Goal: Information Seeking & Learning: Learn about a topic

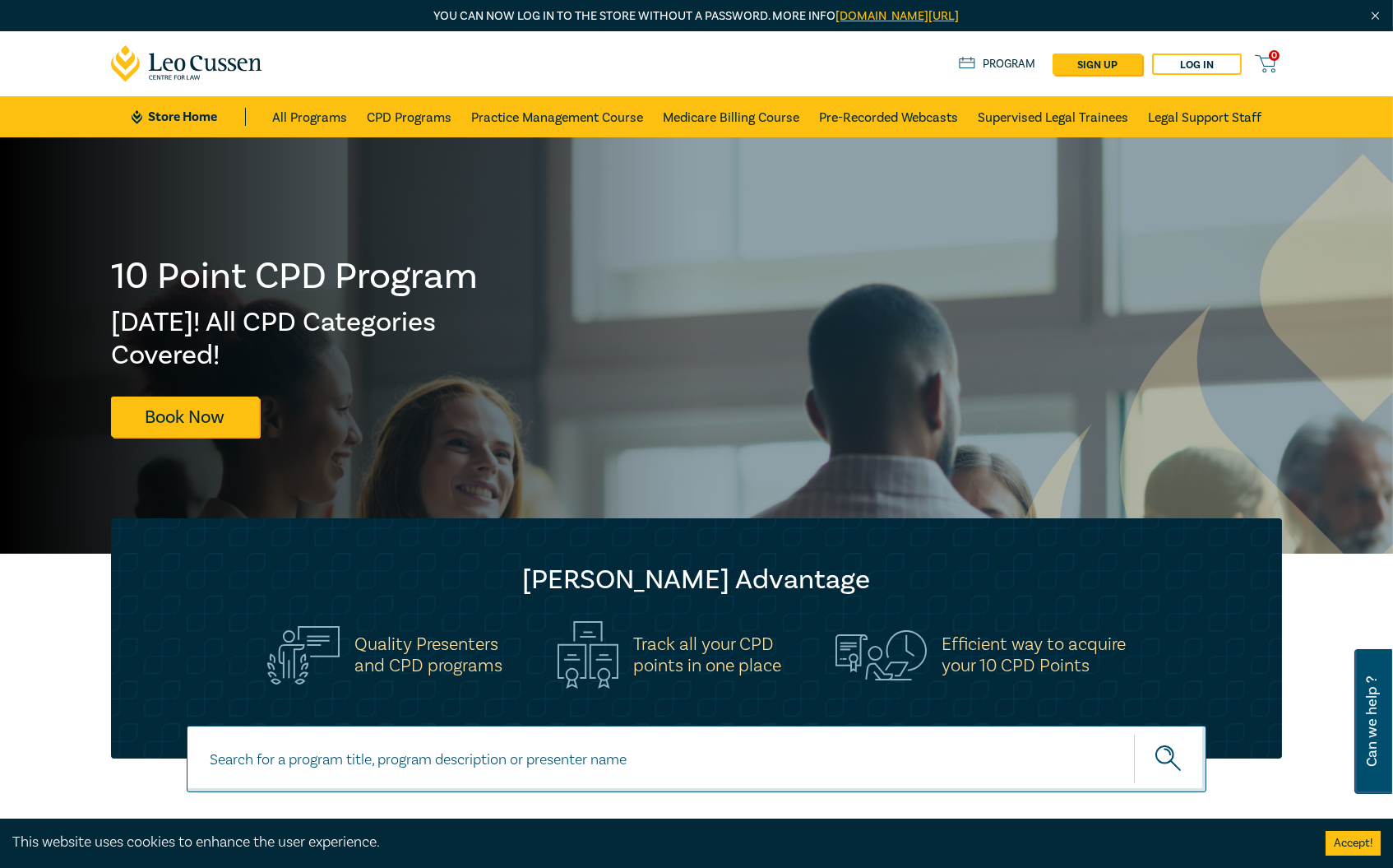
click at [1021, 211] on img at bounding box center [1364, 618] width 718 height 929
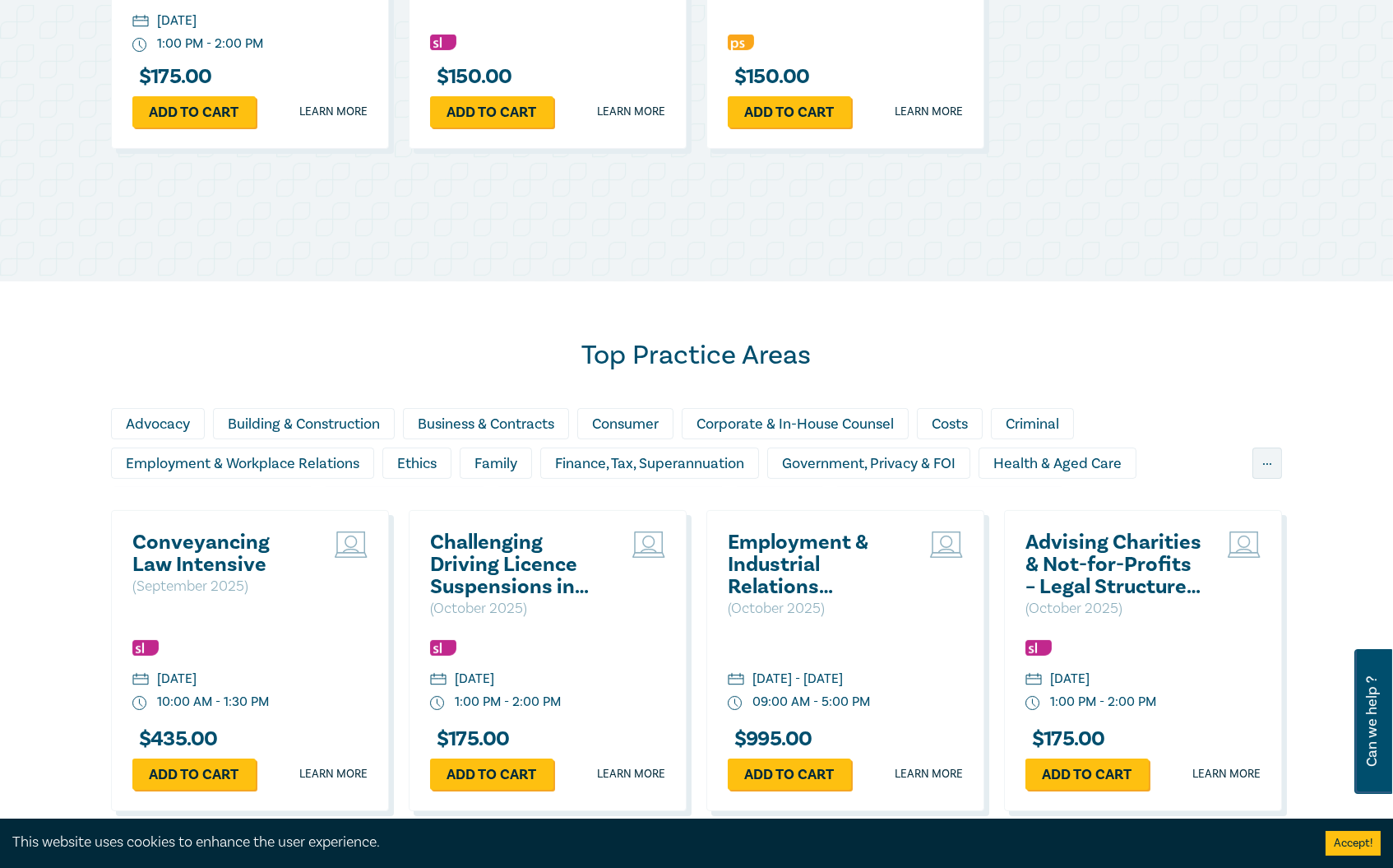
scroll to position [1279, 0]
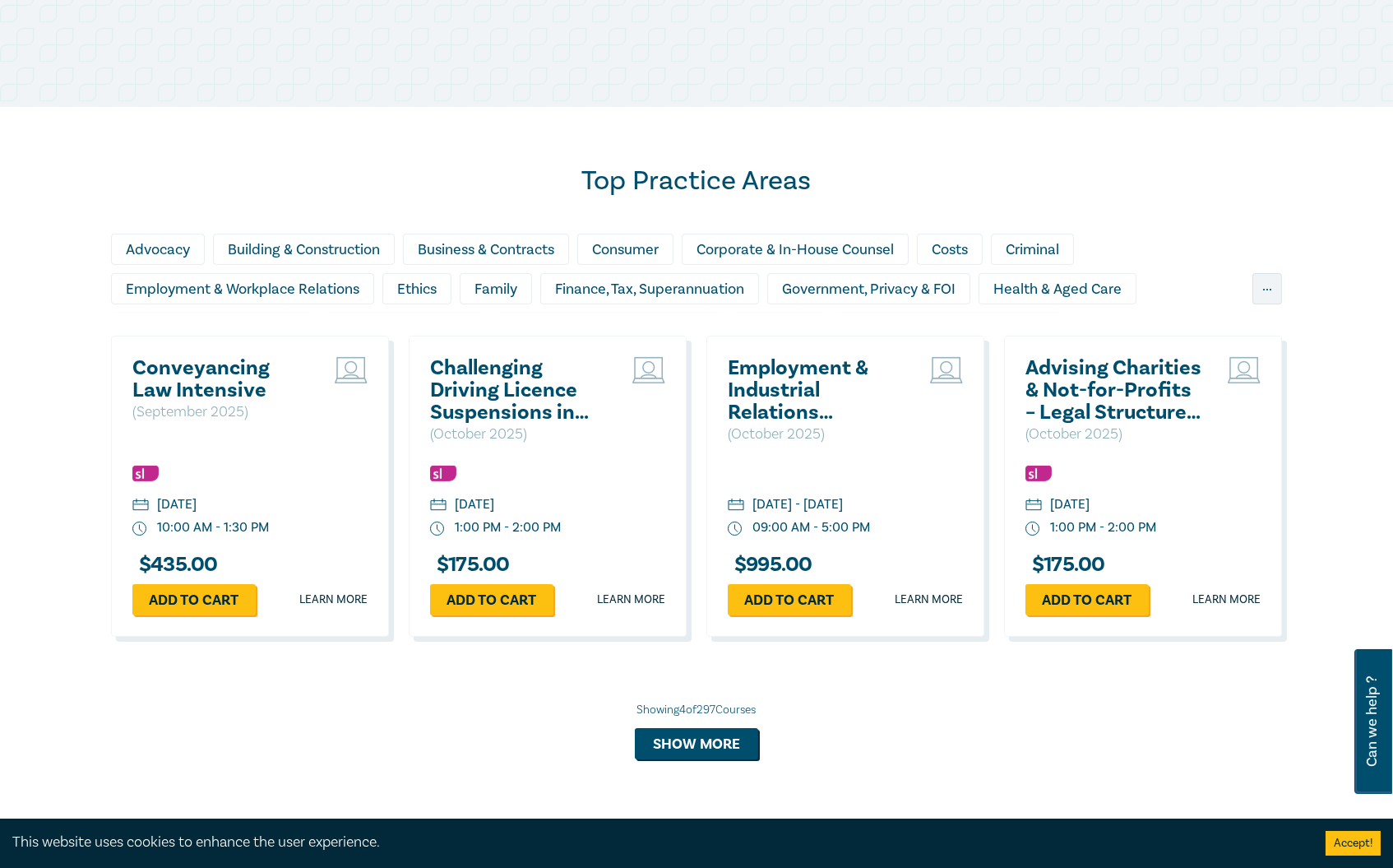
click at [221, 376] on h2 "Conveyancing Law Intensive" at bounding box center [221, 379] width 177 height 44
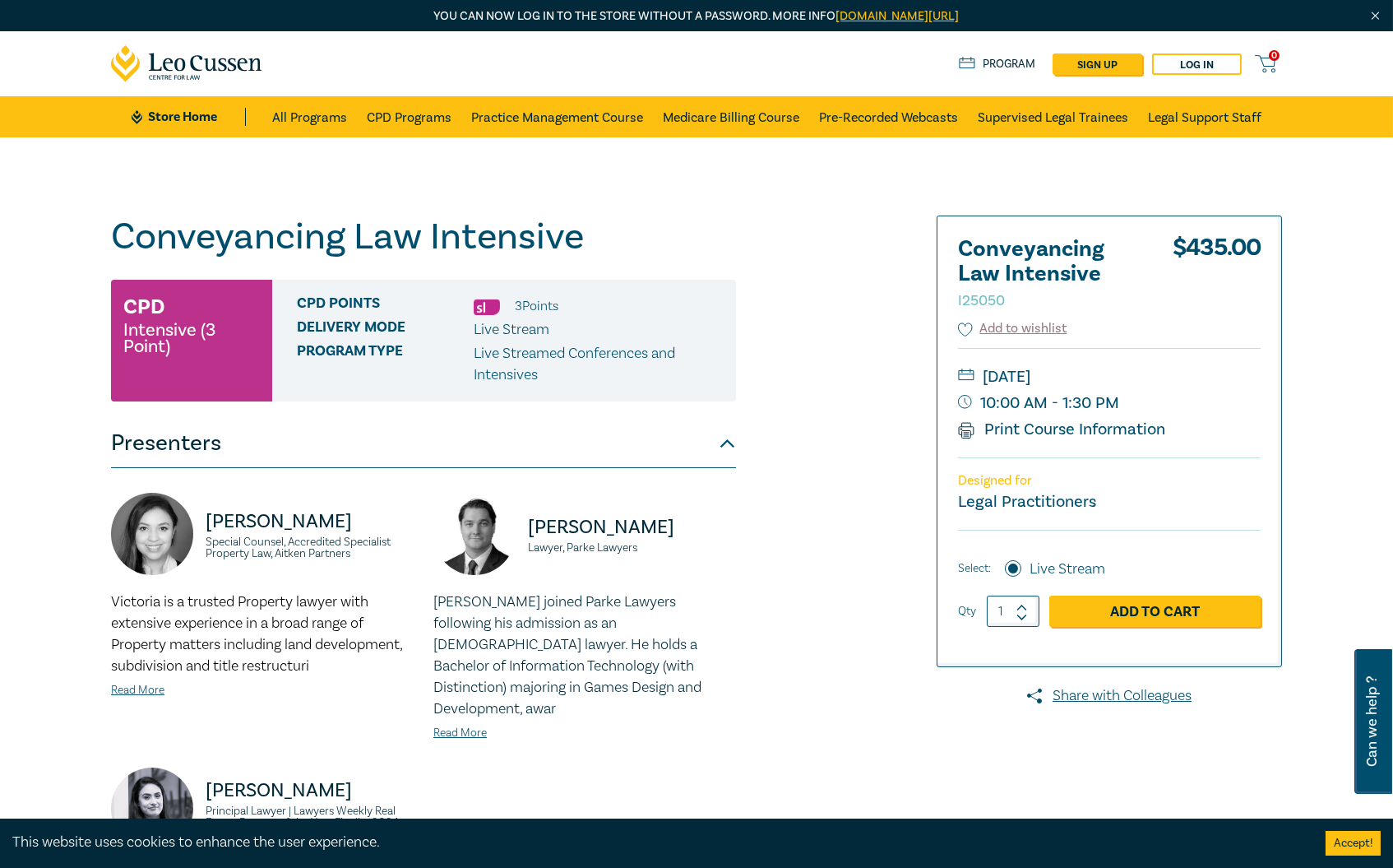
click at [850, 239] on div "Conveyancing Law Intensive I25050 CPD Intensive (3 Point) CPD Points 3 Point s …" at bounding box center [497, 655] width 794 height 879
click at [1266, 62] on icon at bounding box center [1265, 64] width 21 height 21
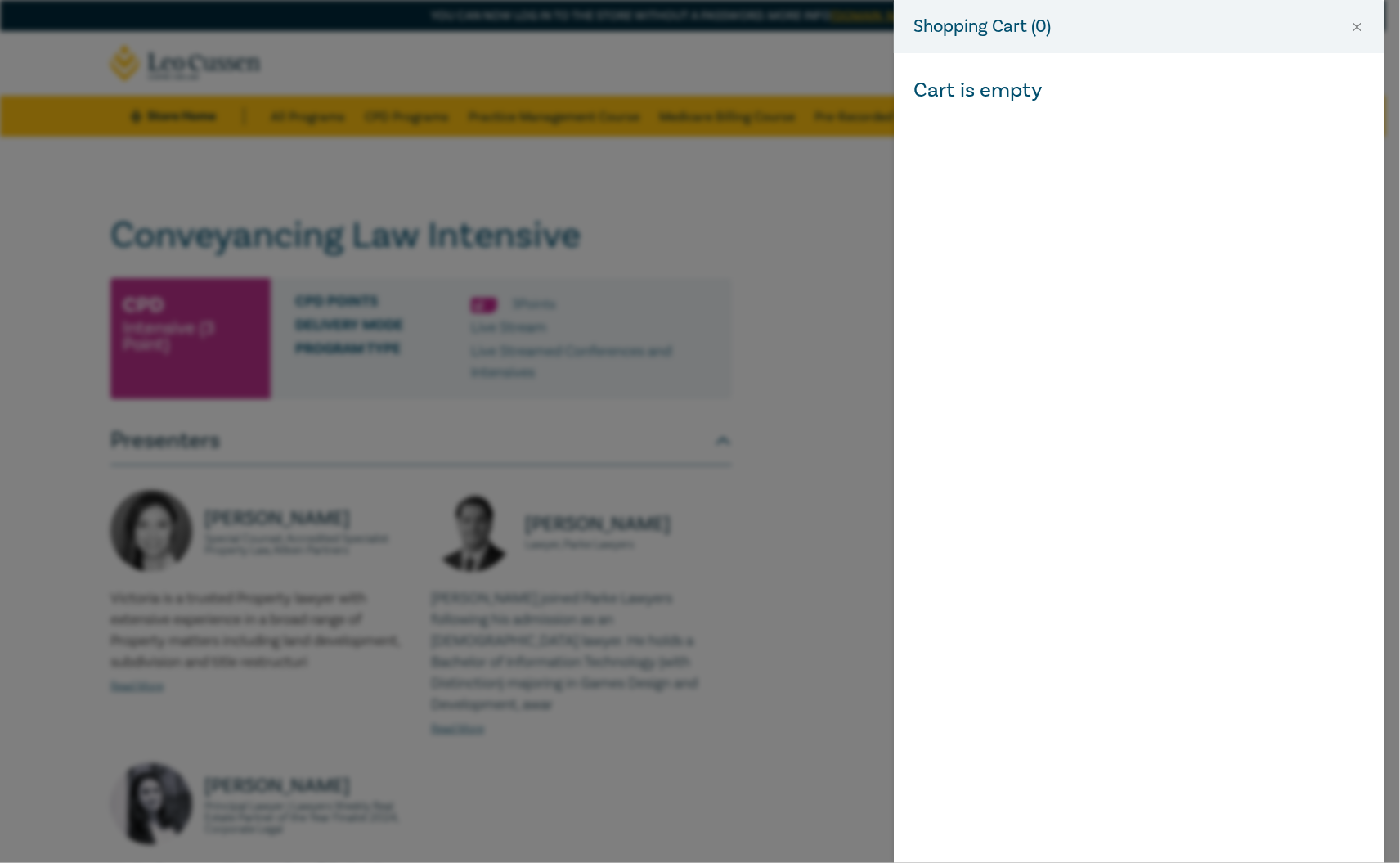
click at [1350, 13] on div "Shopping Cart ( 0 )" at bounding box center [1139, 26] width 491 height 54
click at [1357, 29] on button "Close" at bounding box center [1357, 26] width 15 height 15
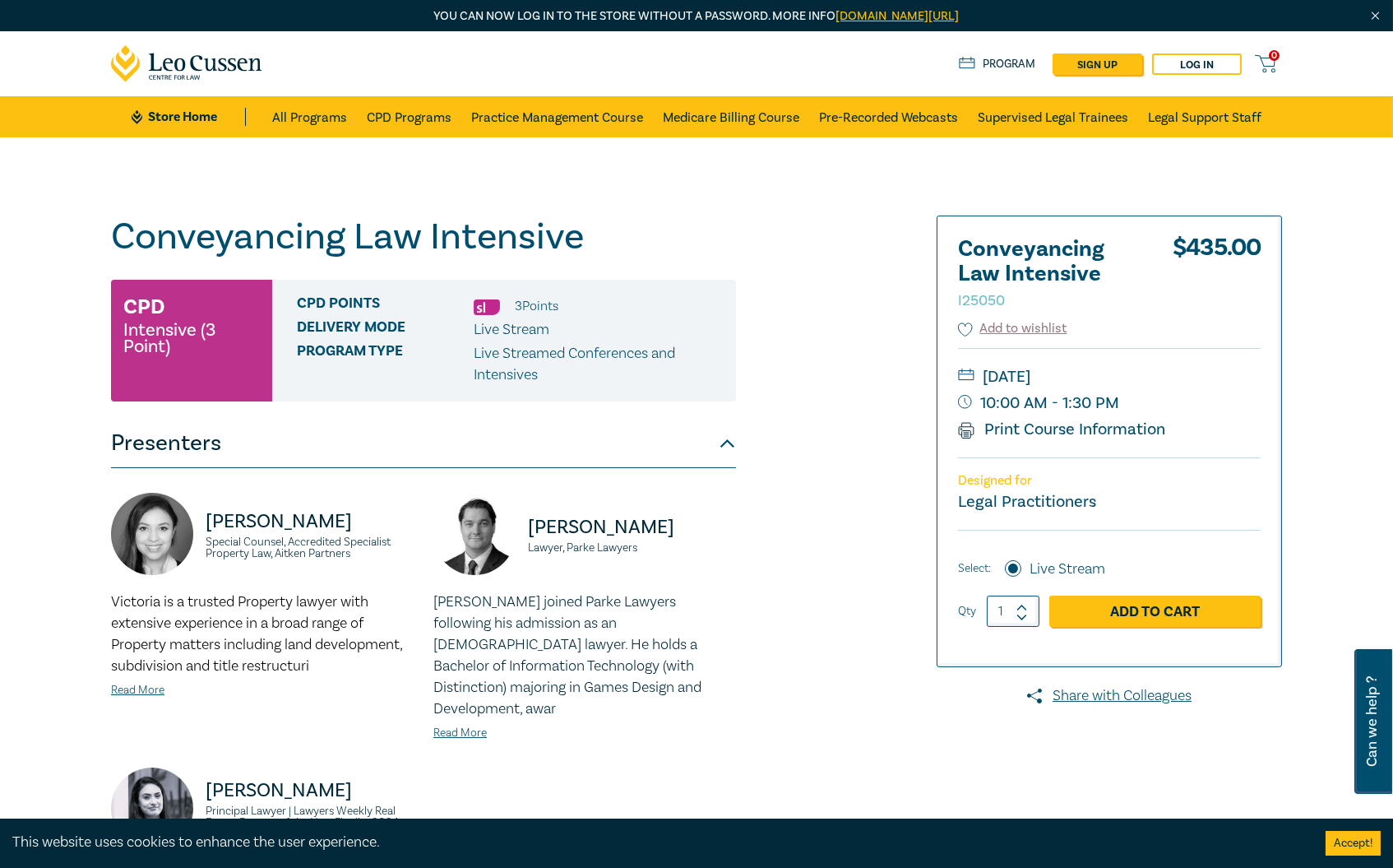
drag, startPoint x: 601, startPoint y: 268, endPoint x: 751, endPoint y: 253, distance: 150.7
click at [601, 268] on div "Conveyancing Law Intensive I25050 CPD Intensive (3 Point) CPD Points 3 Point s …" at bounding box center [423, 655] width 625 height 879
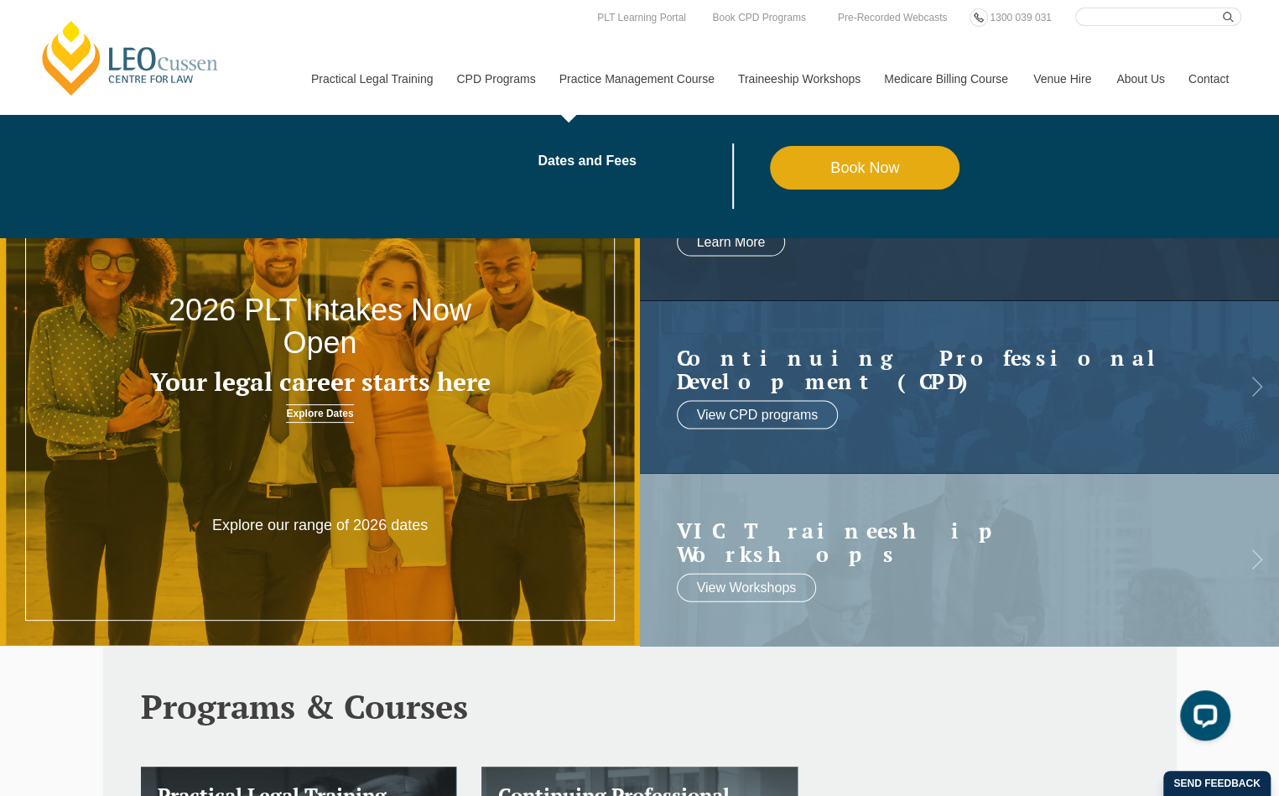
click at [649, 70] on link "Practice Management Course" at bounding box center [636, 79] width 179 height 72
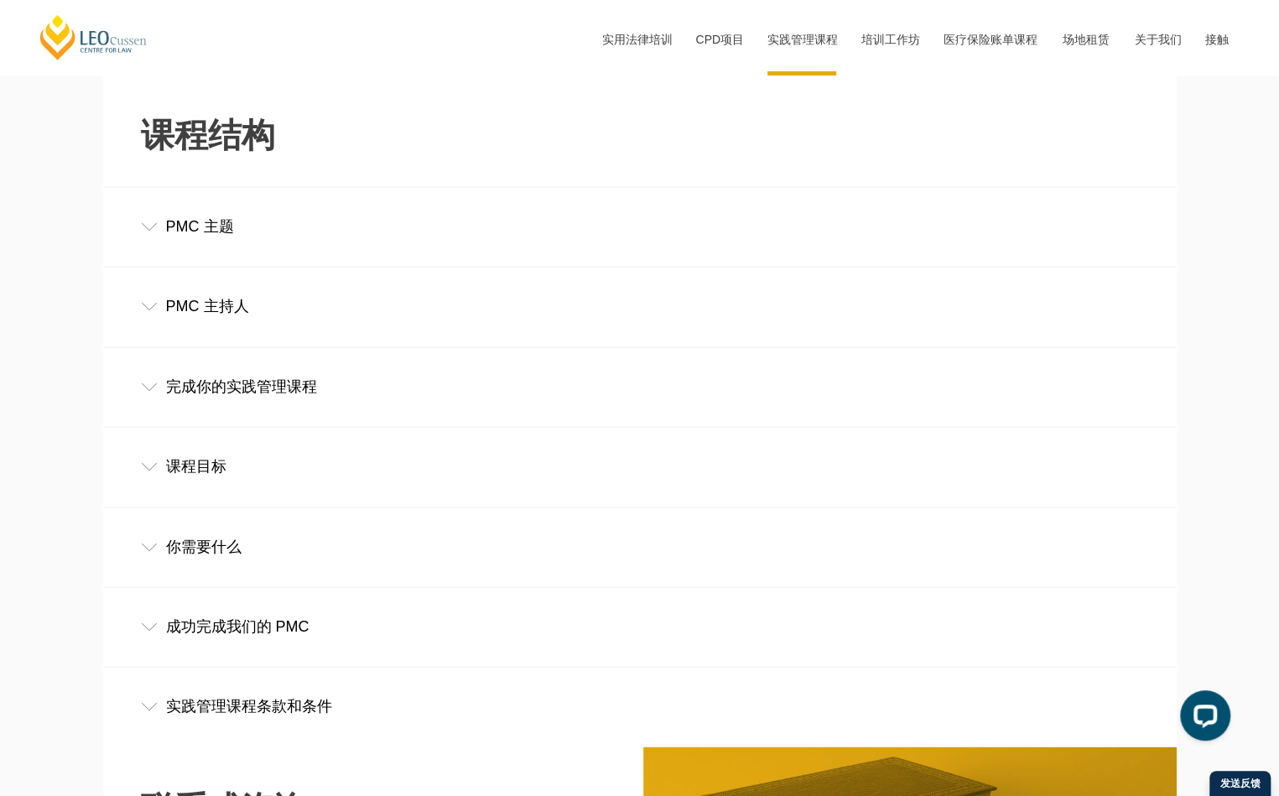
scroll to position [1845, 0]
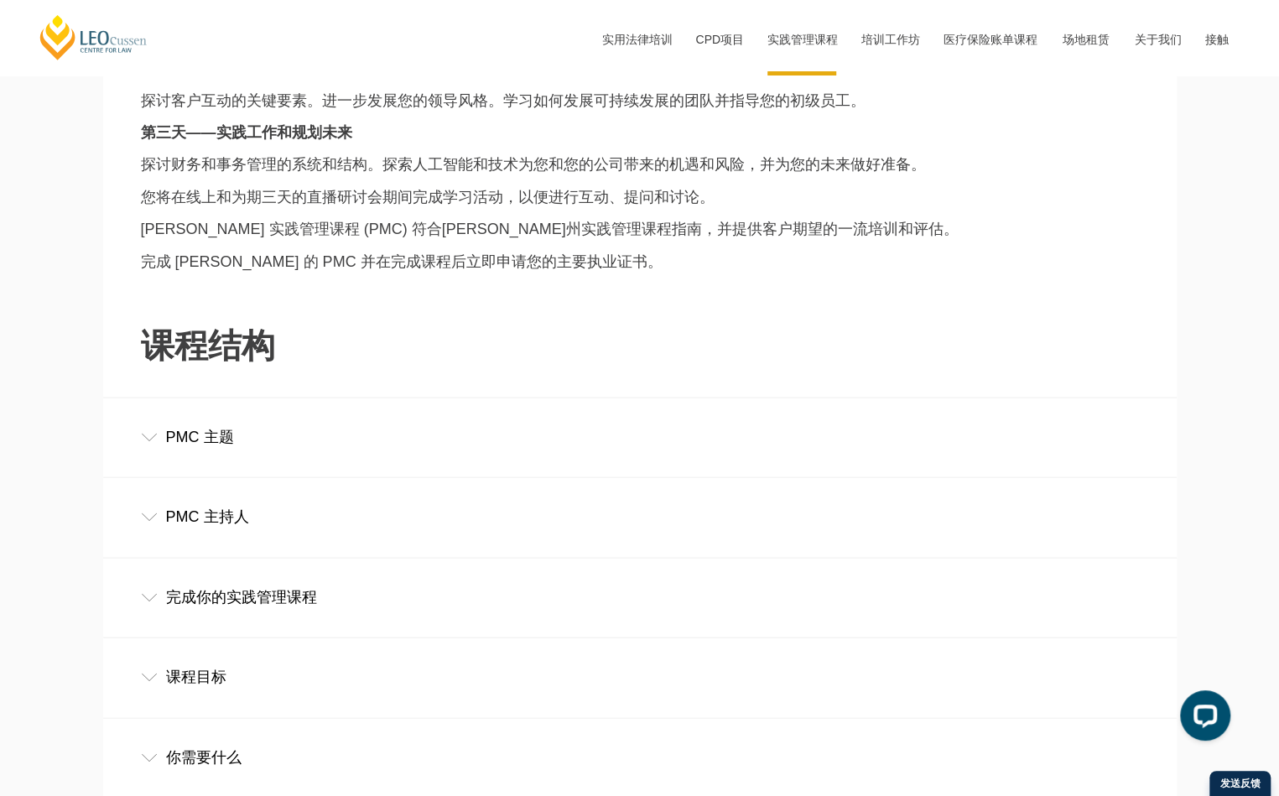
click at [386, 462] on div "PMC 主题" at bounding box center [639, 436] width 1073 height 78
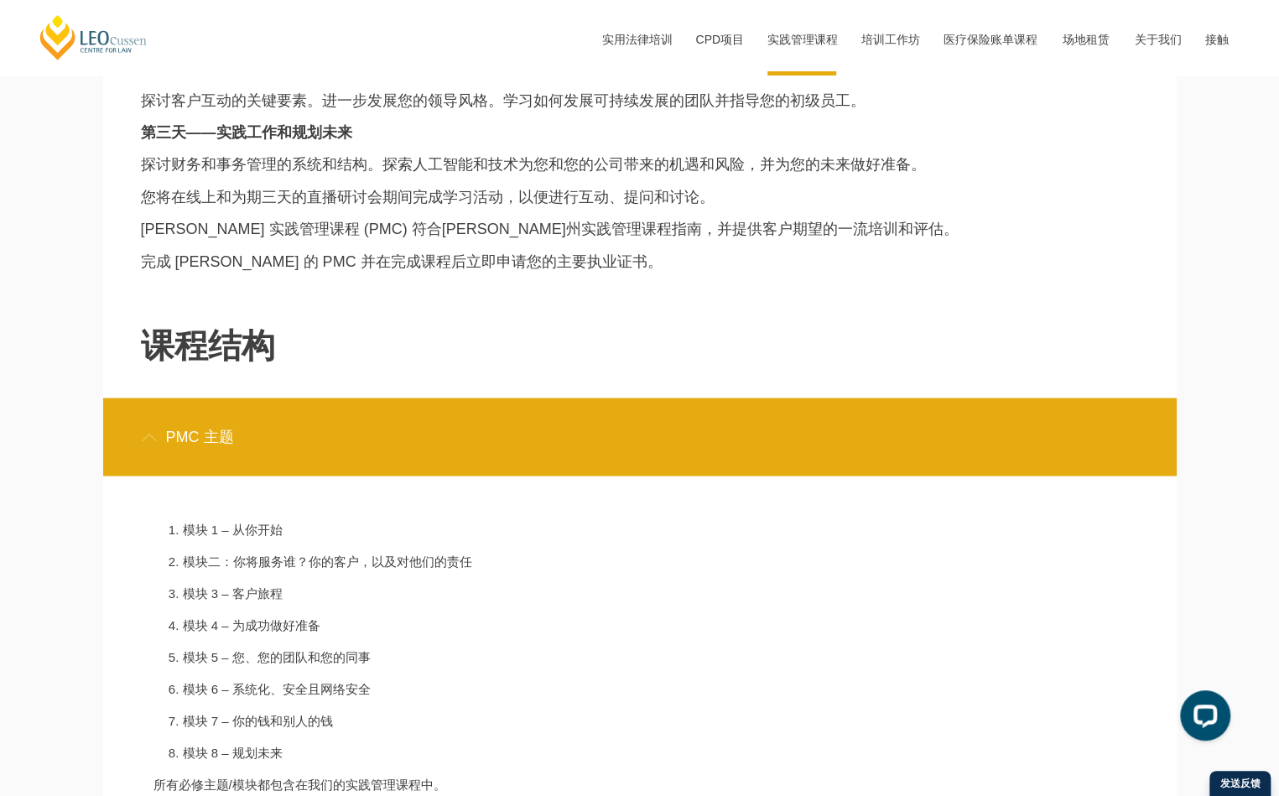
click at [485, 419] on div "PMC 主题" at bounding box center [639, 436] width 1073 height 78
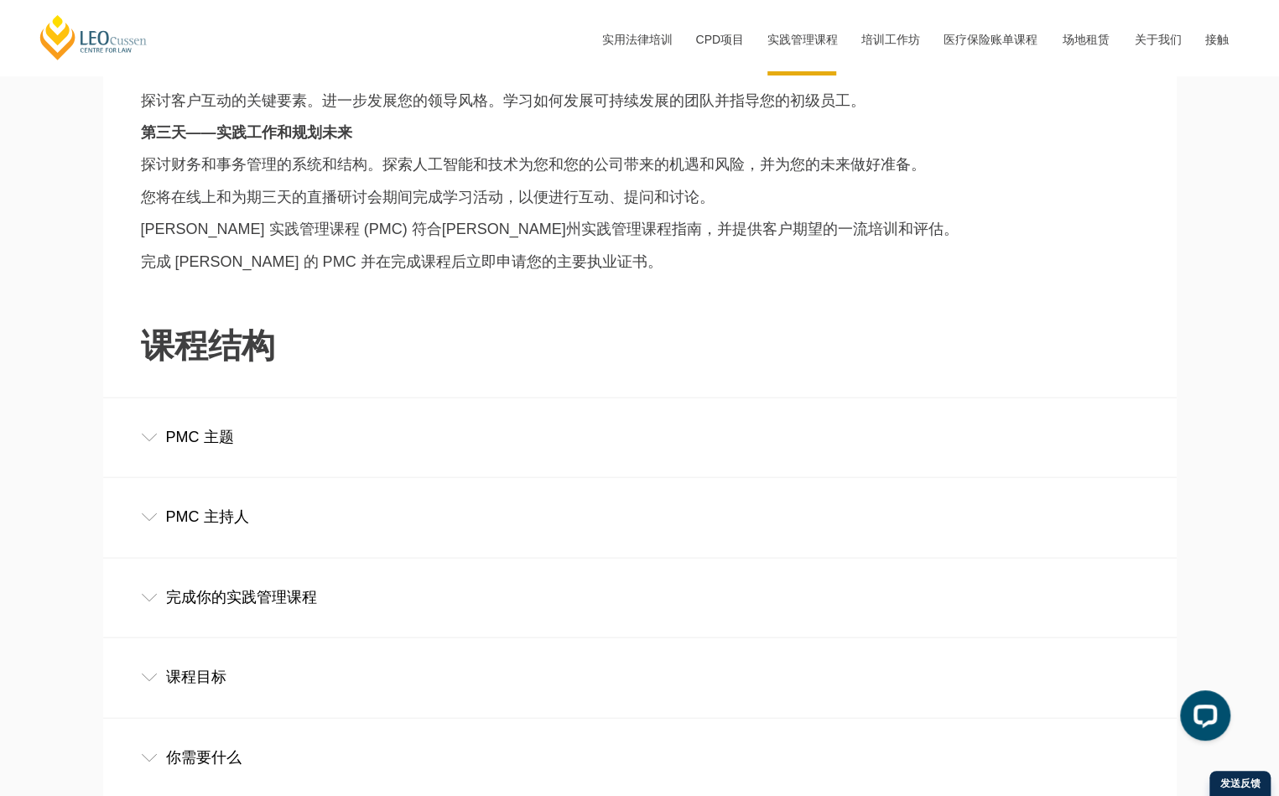
click at [481, 505] on div "PMC 主持人" at bounding box center [639, 516] width 1073 height 78
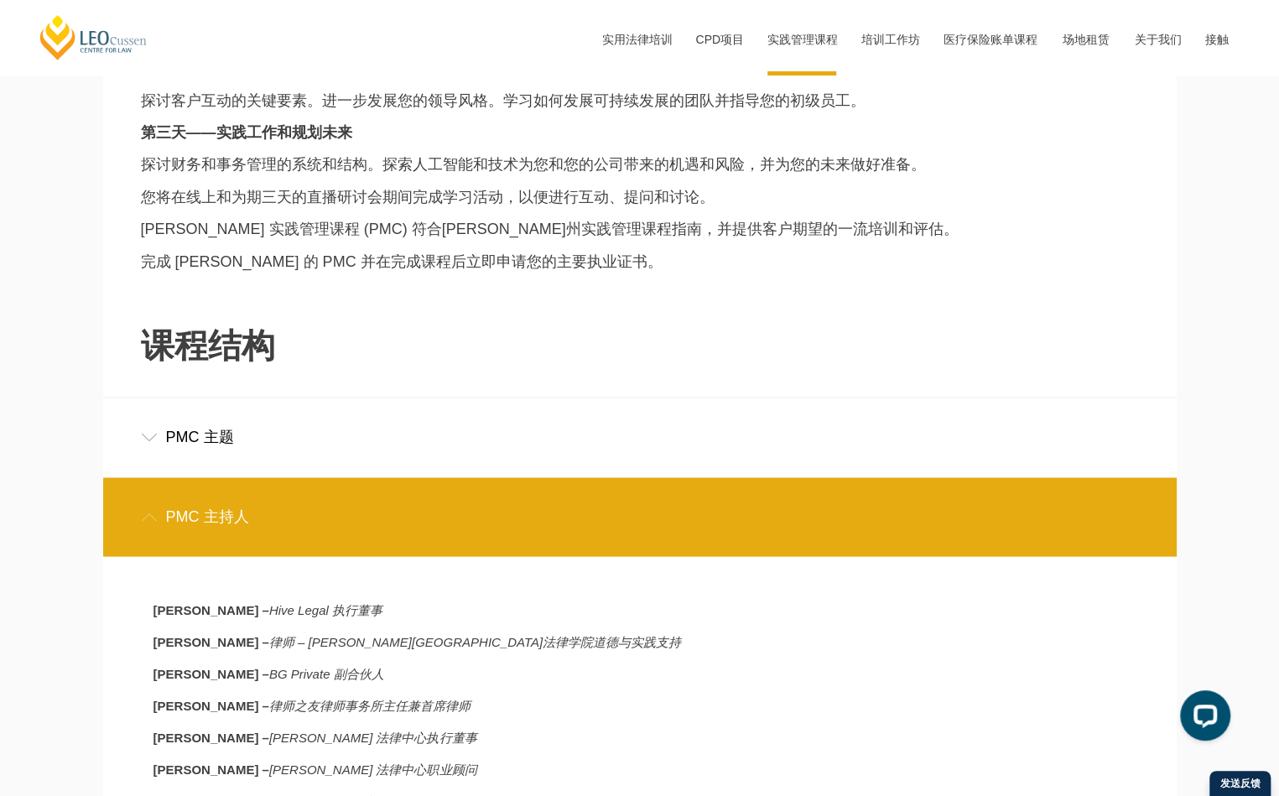
click at [522, 511] on div "PMC 主持人" at bounding box center [639, 516] width 1073 height 78
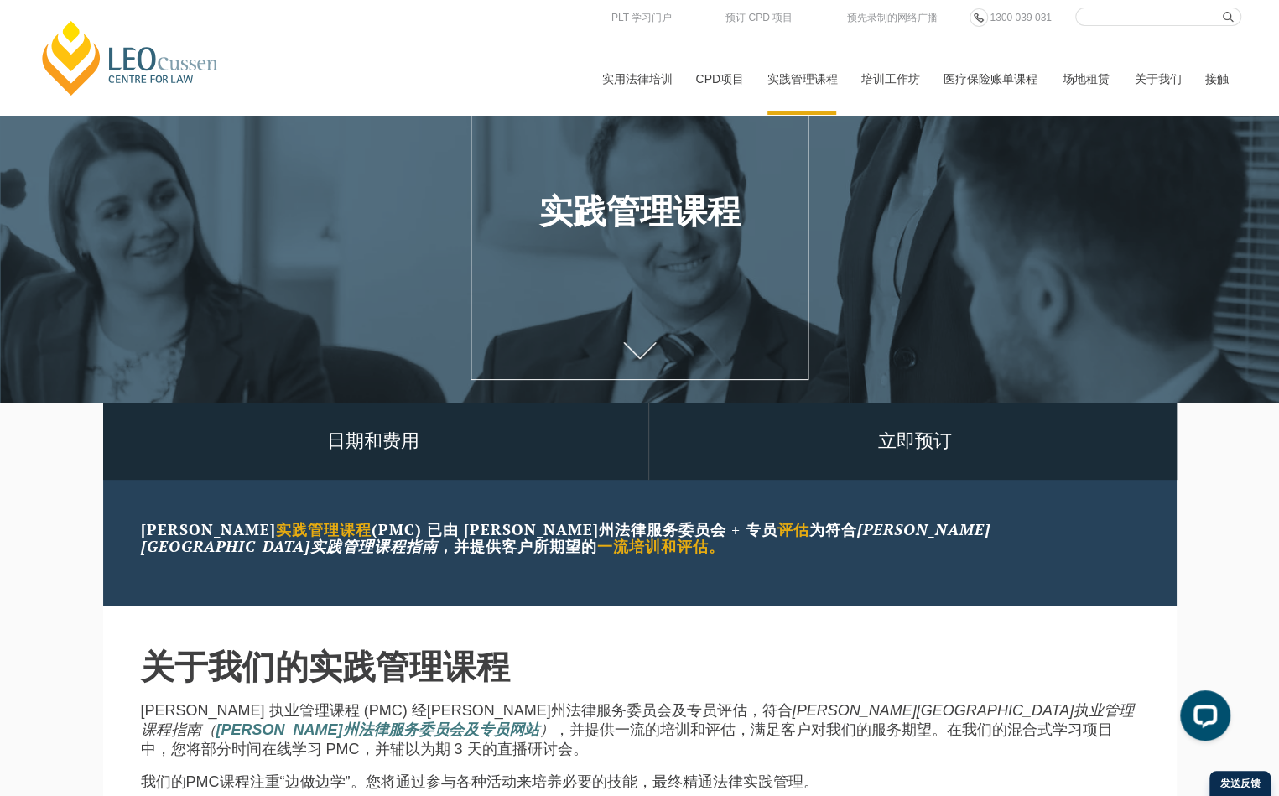
scroll to position [0, 0]
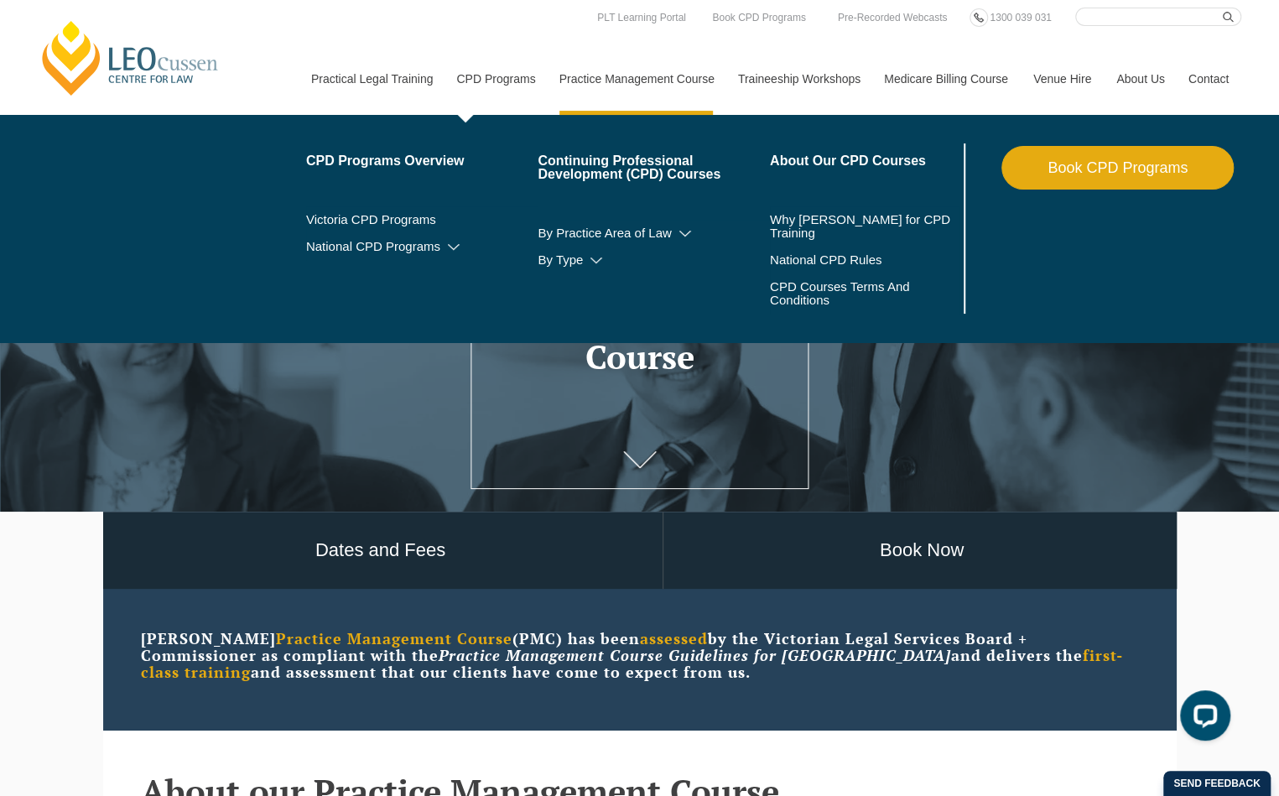
click at [517, 79] on link "CPD Programs" at bounding box center [495, 79] width 102 height 72
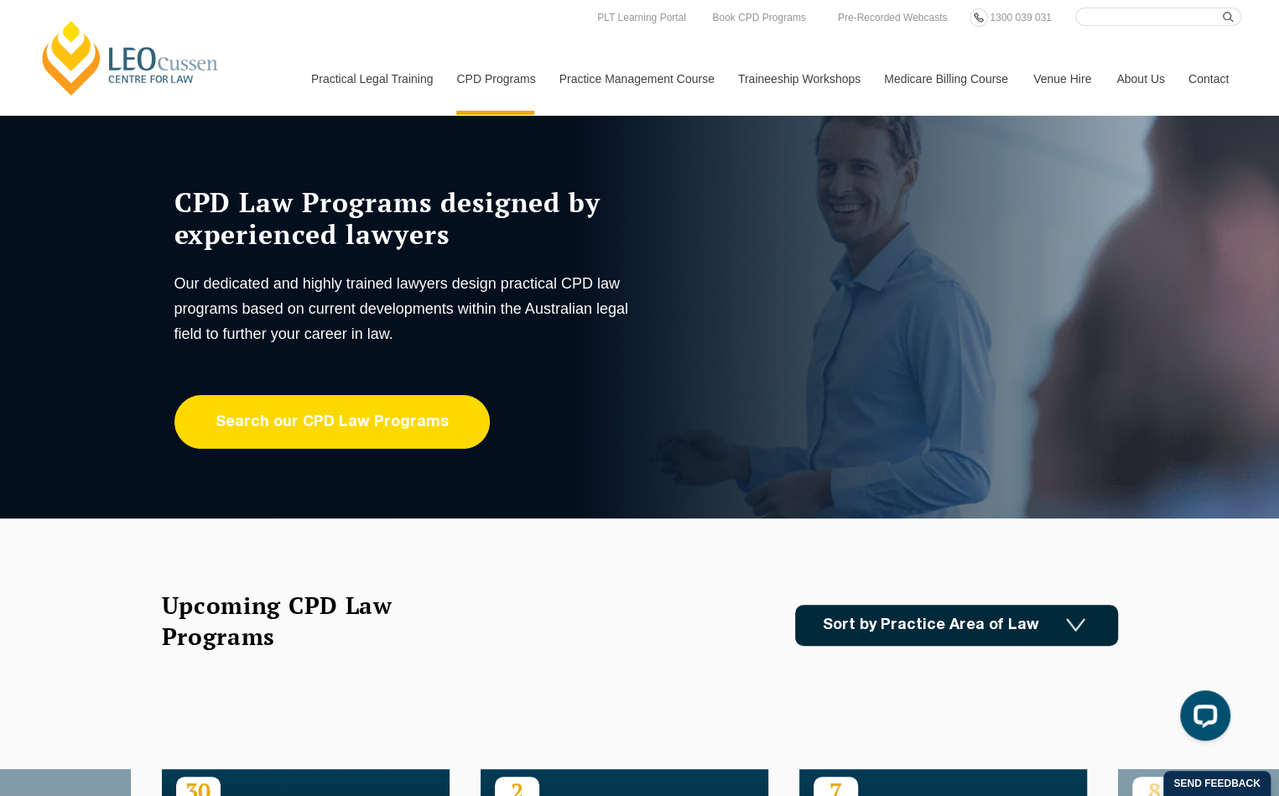
click at [420, 426] on link "Search our CPD Law Programs" at bounding box center [331, 422] width 315 height 54
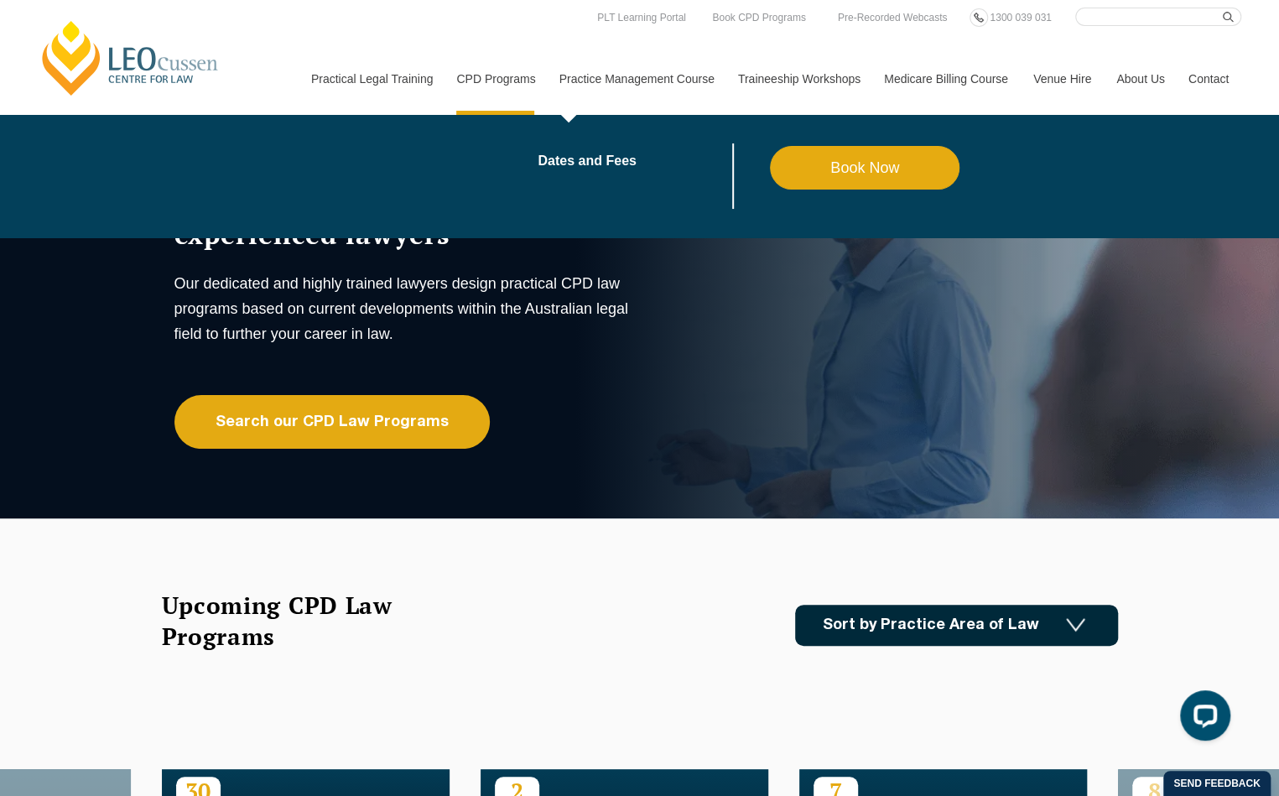
click at [629, 84] on link "Practice Management Course" at bounding box center [636, 79] width 179 height 72
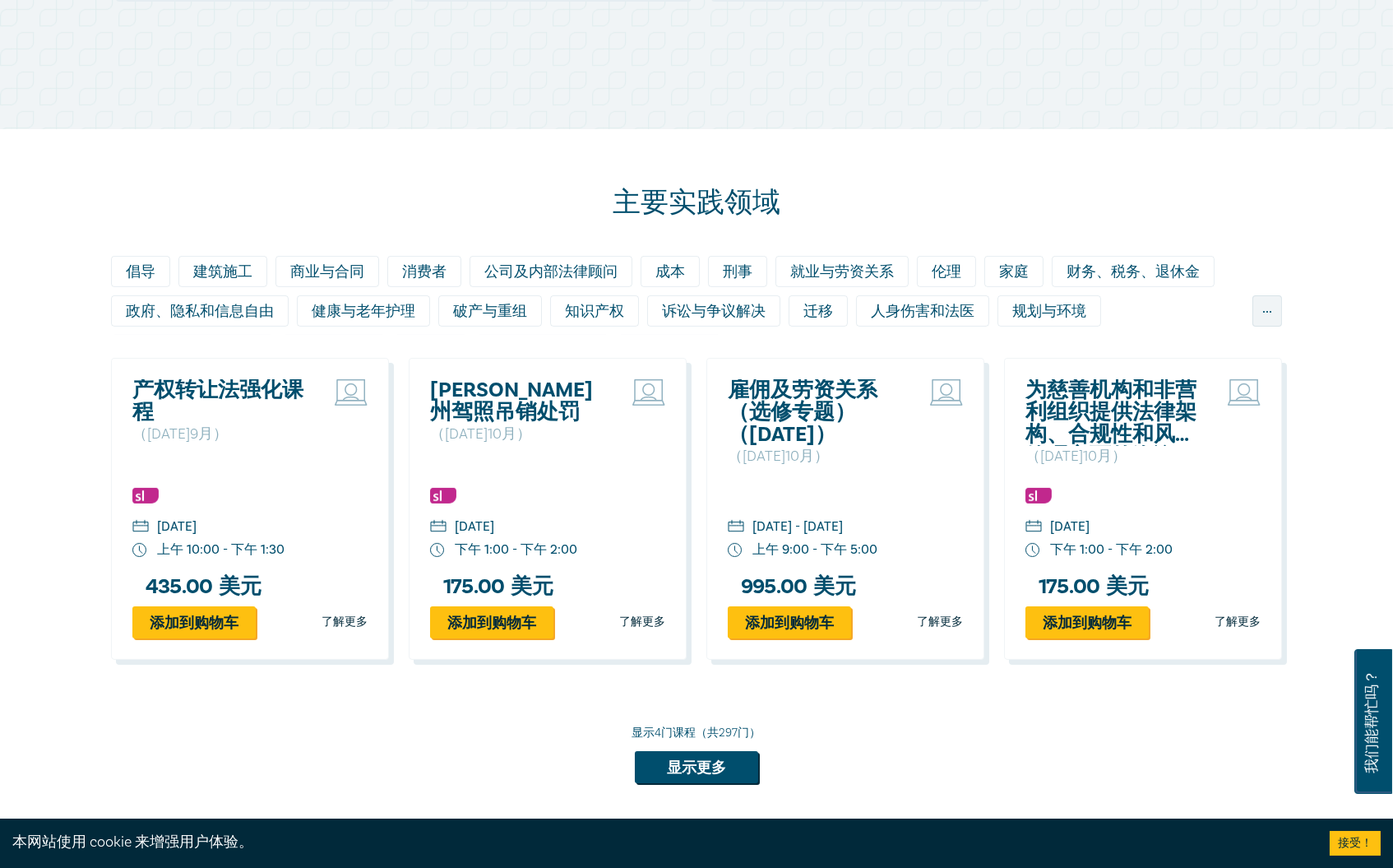
scroll to position [1147, 0]
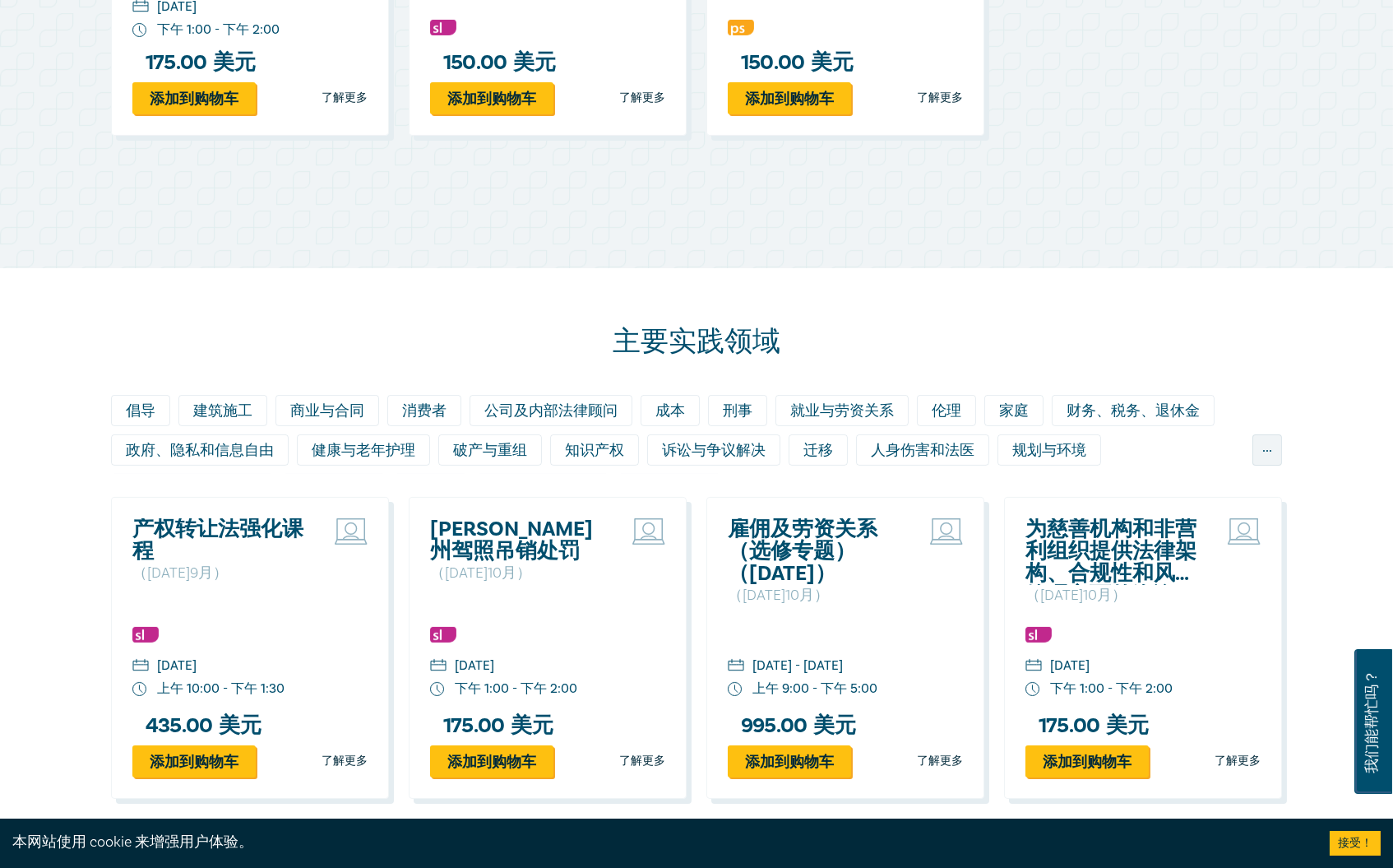
click at [228, 536] on font "产权转让法强化课程" at bounding box center [218, 539] width 171 height 50
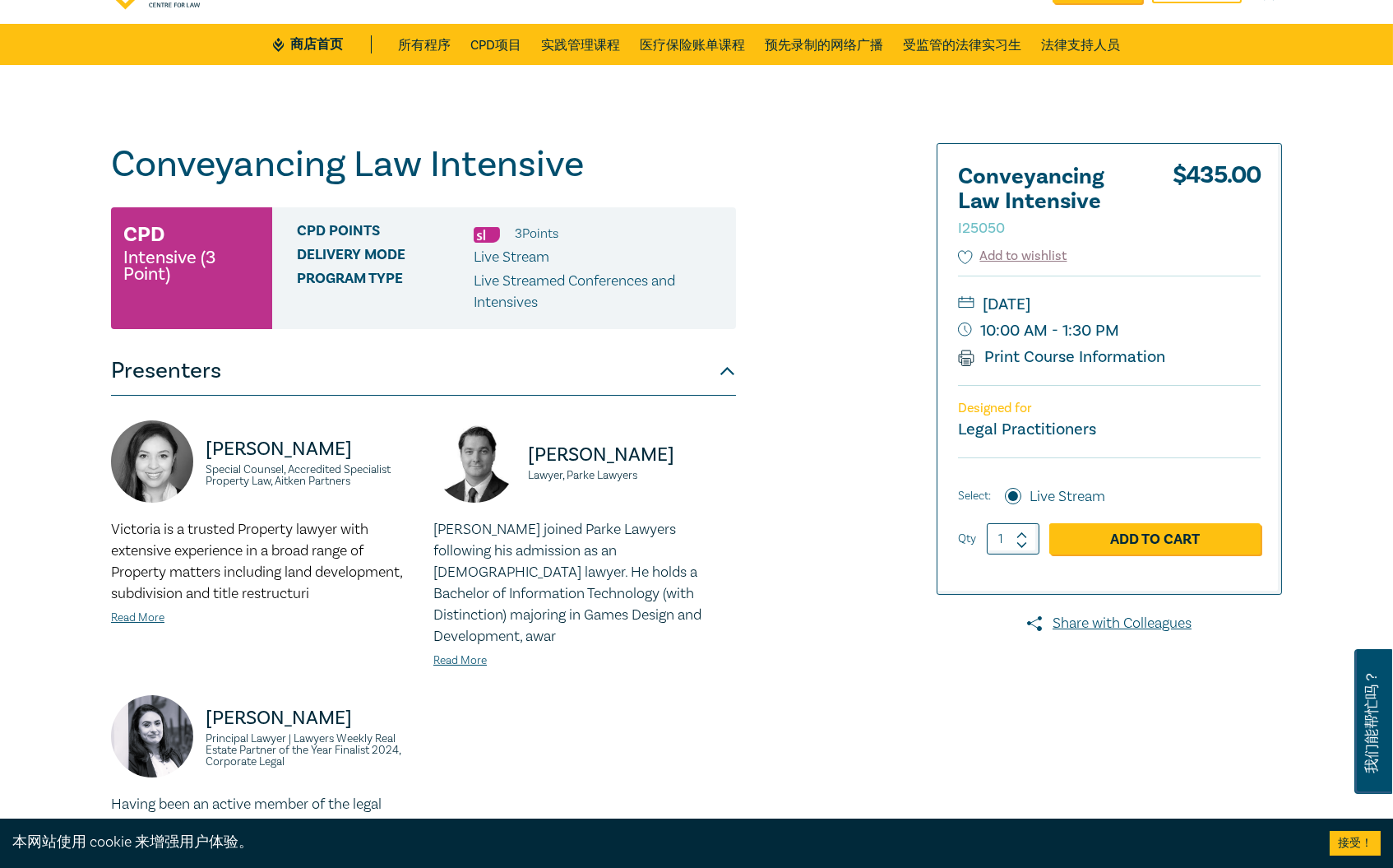
scroll to position [182, 0]
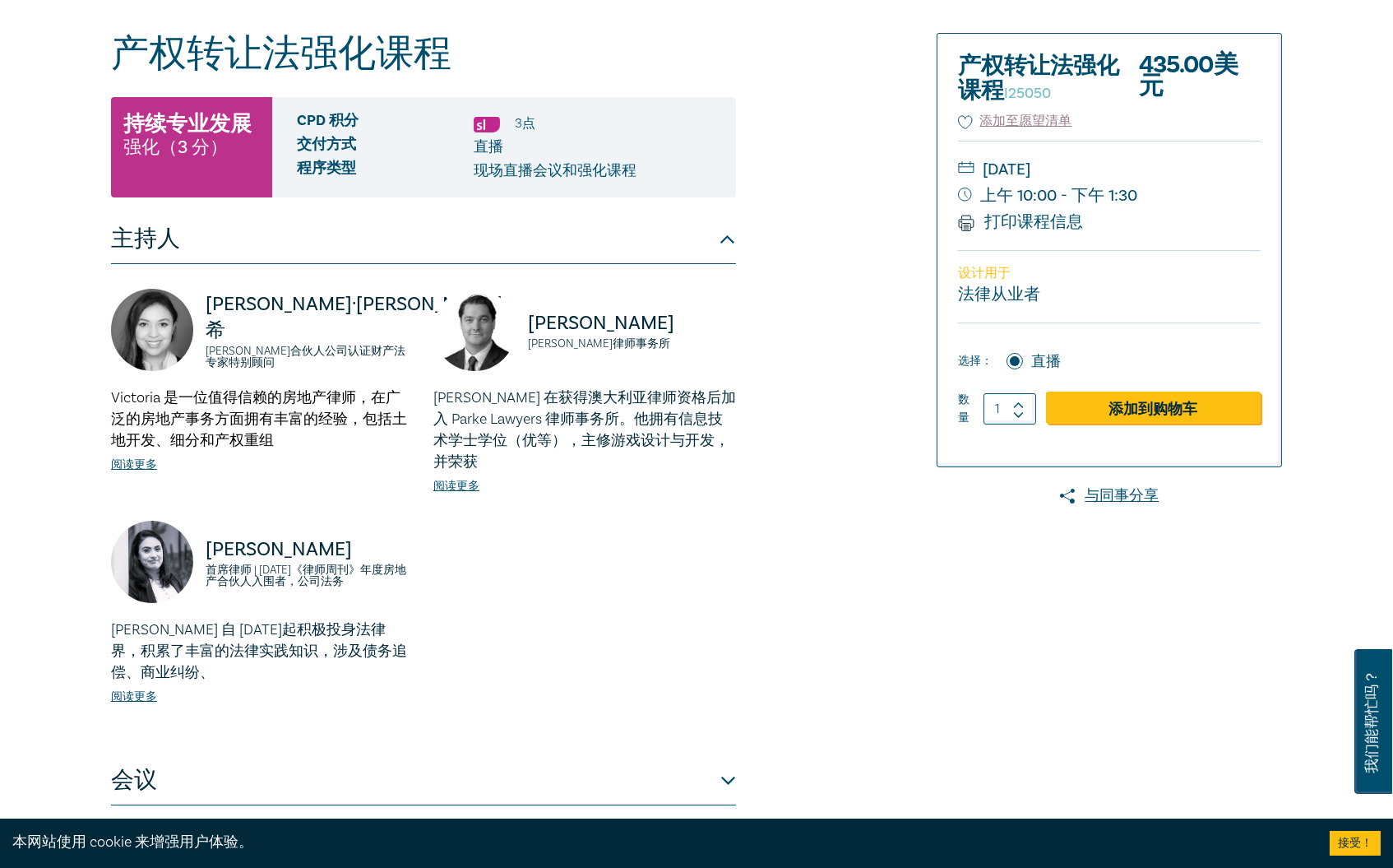
drag, startPoint x: 688, startPoint y: 465, endPoint x: 545, endPoint y: 492, distance: 145.5
click at [545, 492] on div "Julian McIntyre 在获得澳大利亚律师资格后加入 Parke Lawyers 律师事务所。他拥有信息技术学士学位（优等），主修游戏设计与开发，并荣…" at bounding box center [585, 441] width 303 height 109
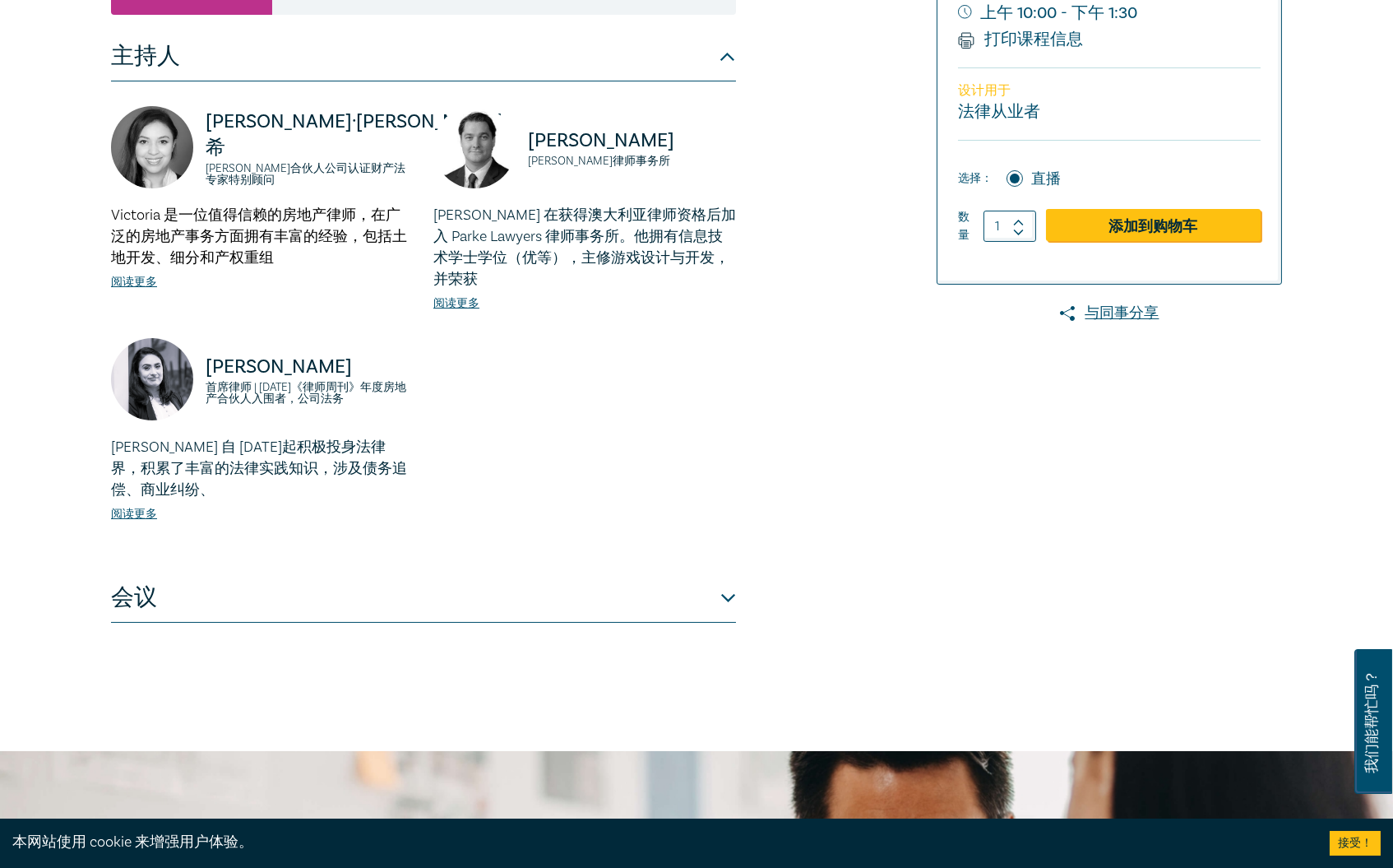
scroll to position [639, 0]
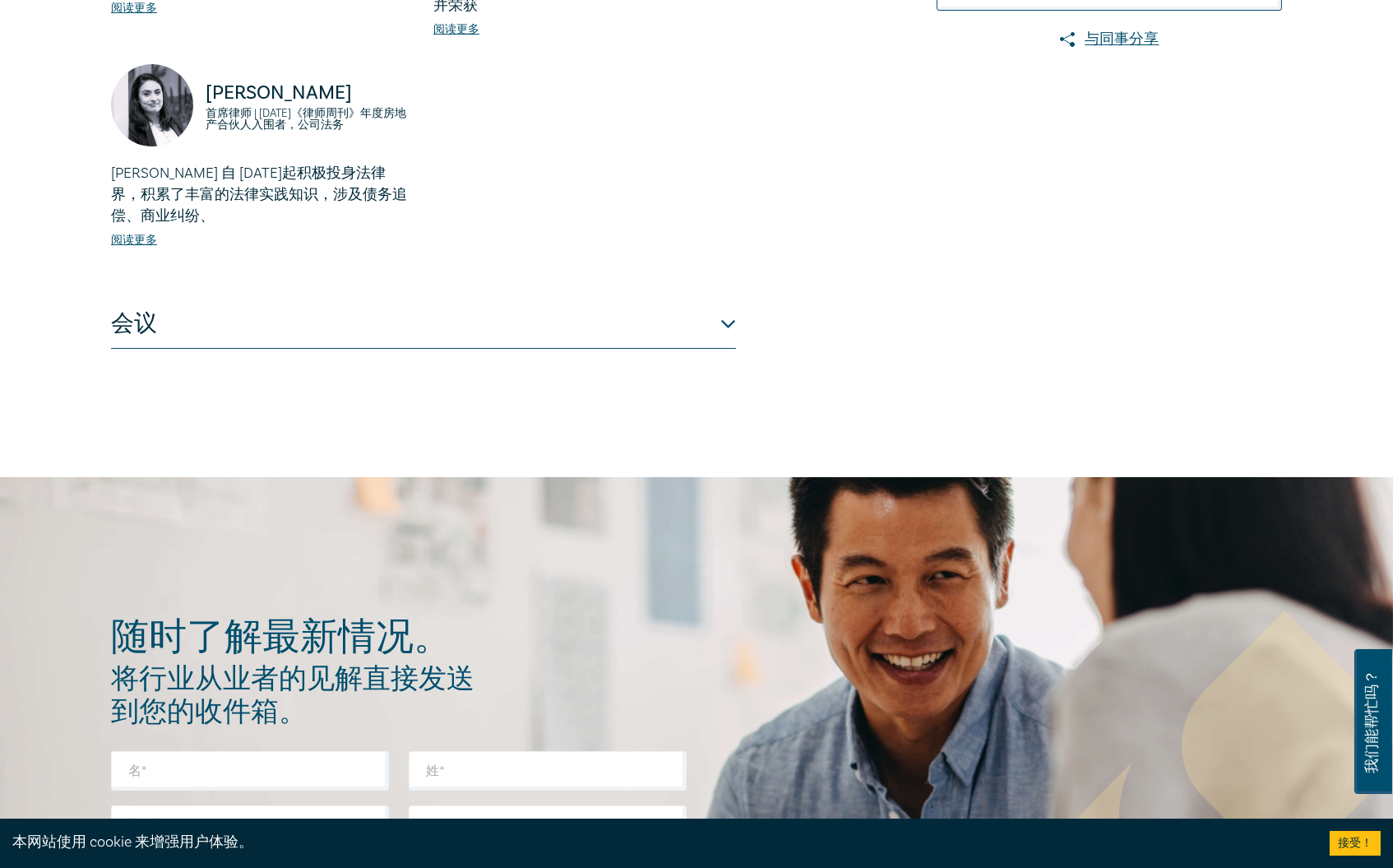
click at [624, 345] on button "会议" at bounding box center [423, 324] width 625 height 49
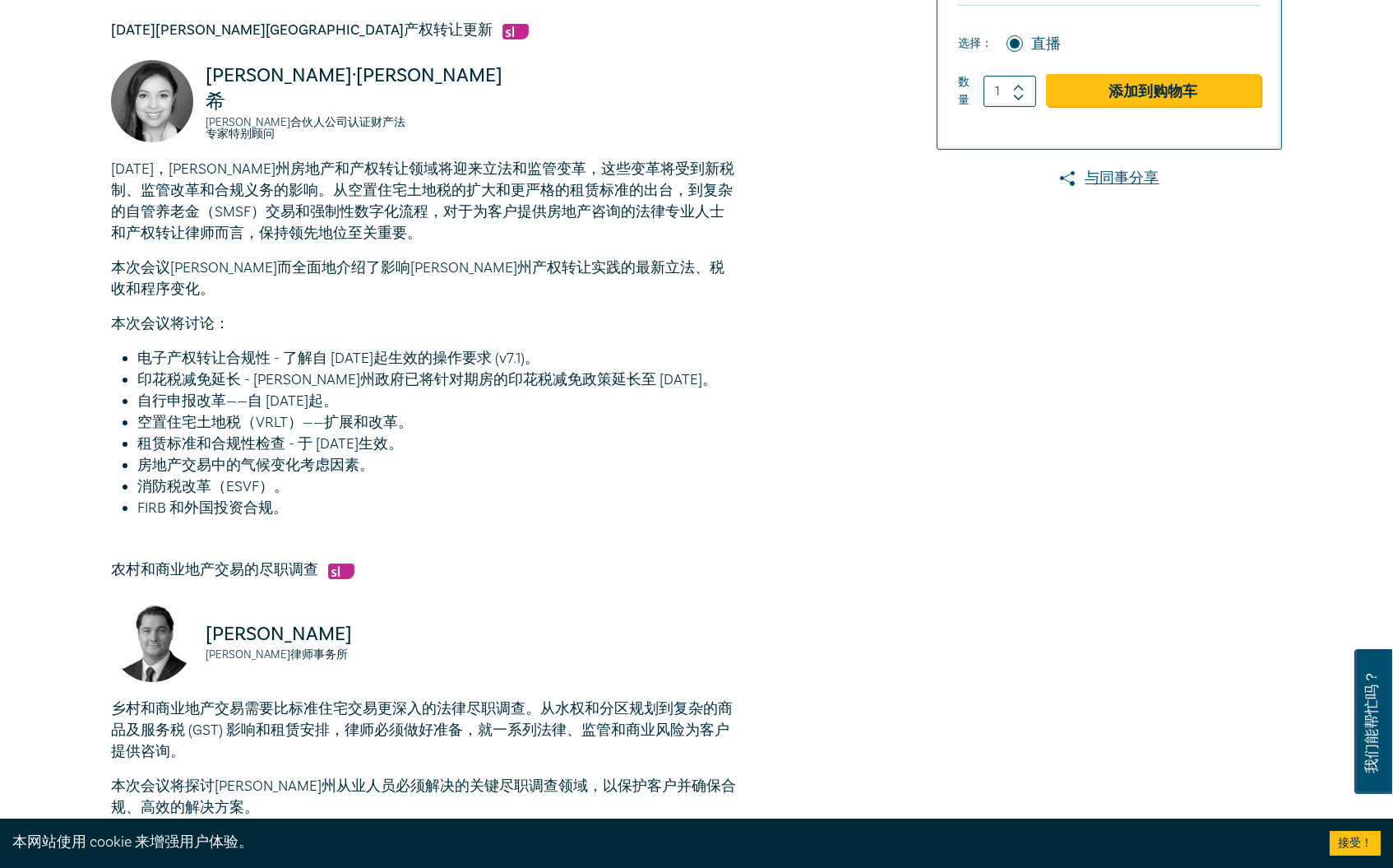
scroll to position [365, 0]
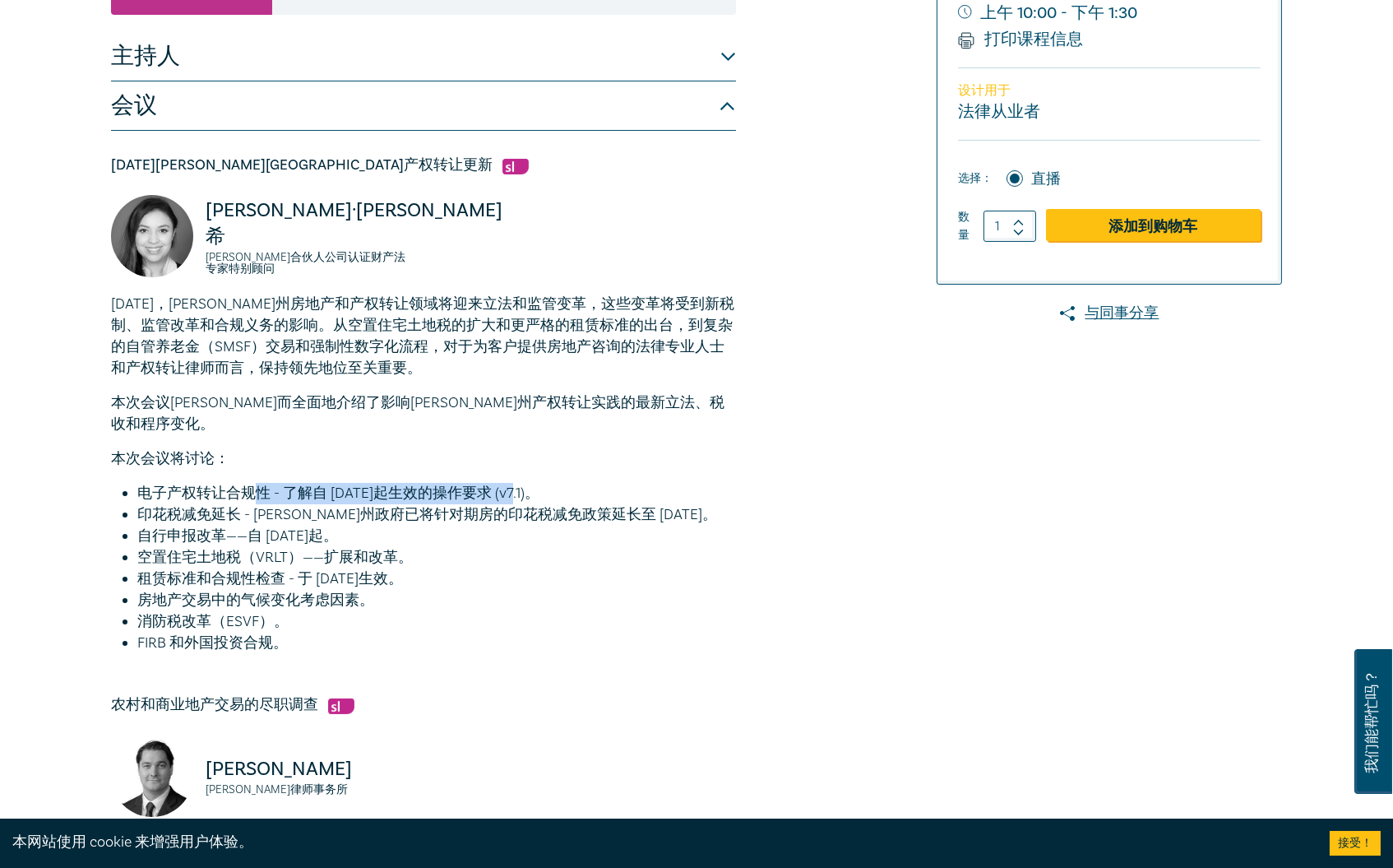
drag, startPoint x: 322, startPoint y: 477, endPoint x: 509, endPoint y: 477, distance: 187.0
click at [504, 484] on font "电子产权转让合规性 - 了解自 2025 年 5 月 9 日起生效的操作要求 (v7.1)。" at bounding box center [338, 492] width 402 height 19
click at [509, 484] on font "电子产权转让合规性 - 了解自 2025 年 5 月 9 日起生效的操作要求 (v7.1)。" at bounding box center [338, 492] width 402 height 19
drag, startPoint x: 304, startPoint y: 465, endPoint x: 505, endPoint y: 483, distance: 201.8
click at [505, 483] on ul "电子产权转让合规性 - 了解自 2025 年 5 月 9 日起生效的操作要求 (v7.1)。 印花税减免延长 - 维多利亚州政府已将针对期房的印花税减免政策延…" at bounding box center [423, 568] width 625 height 171
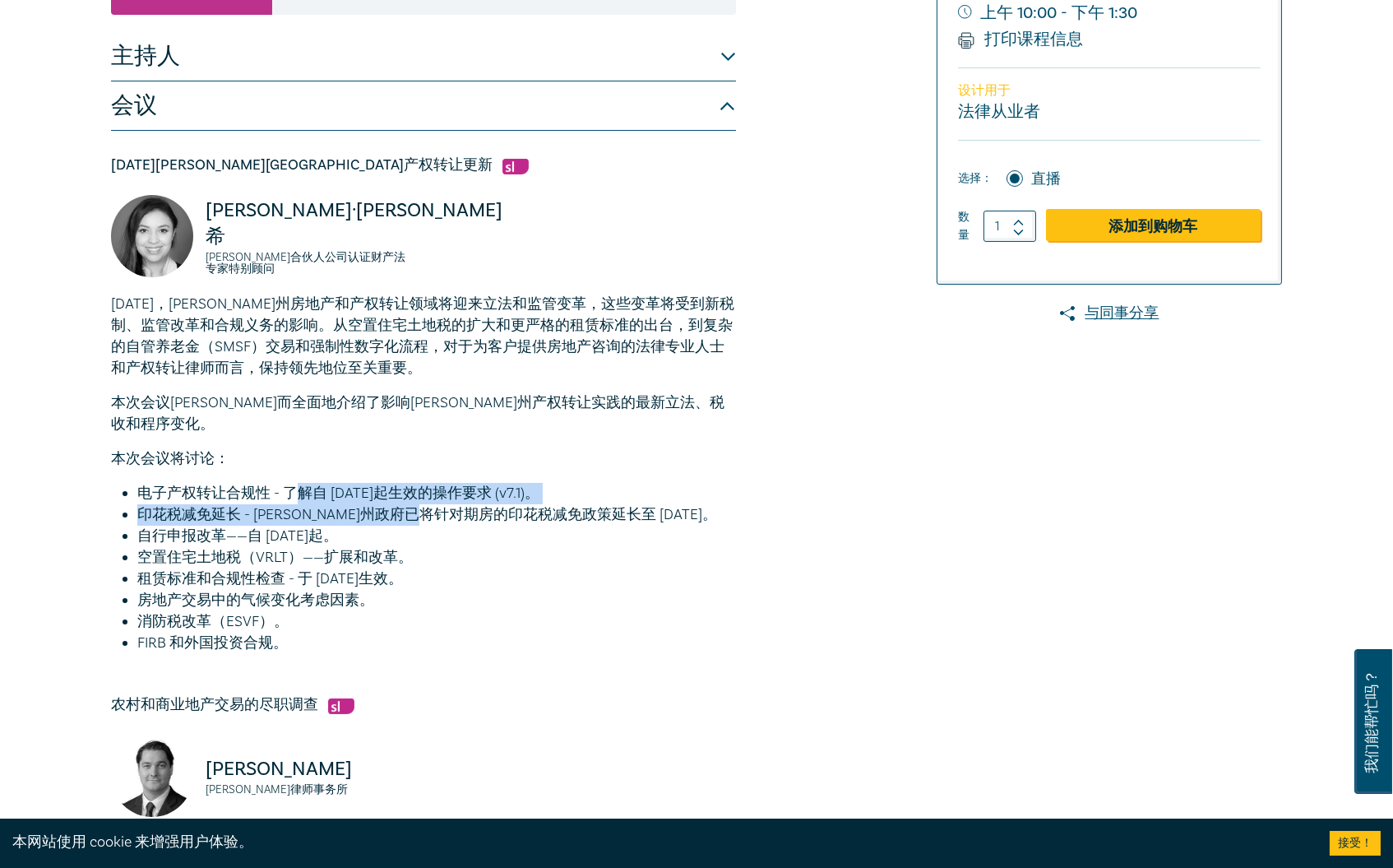
click at [505, 505] on font "印花税减免延长 - 维多利亚州政府已将针对期房的印花税减免政策延长至 2026 年 10 月。" at bounding box center [427, 514] width 580 height 19
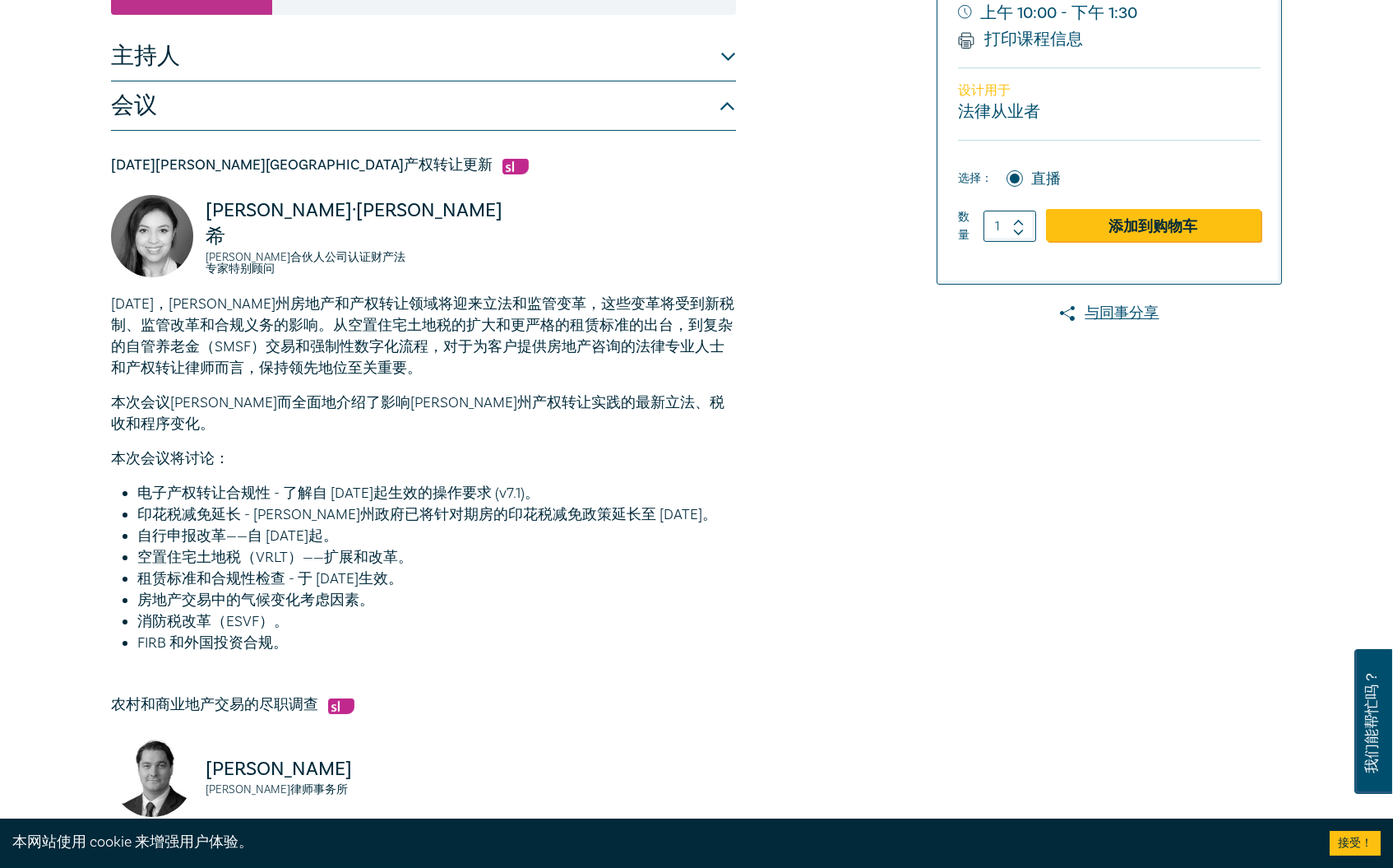
drag, startPoint x: 291, startPoint y: 467, endPoint x: 578, endPoint y: 476, distance: 287.1
click at [540, 484] on font "电子产权转让合规性 - 了解自 2025 年 5 月 9 日起生效的操作要求 (v7.1)。" at bounding box center [338, 492] width 402 height 19
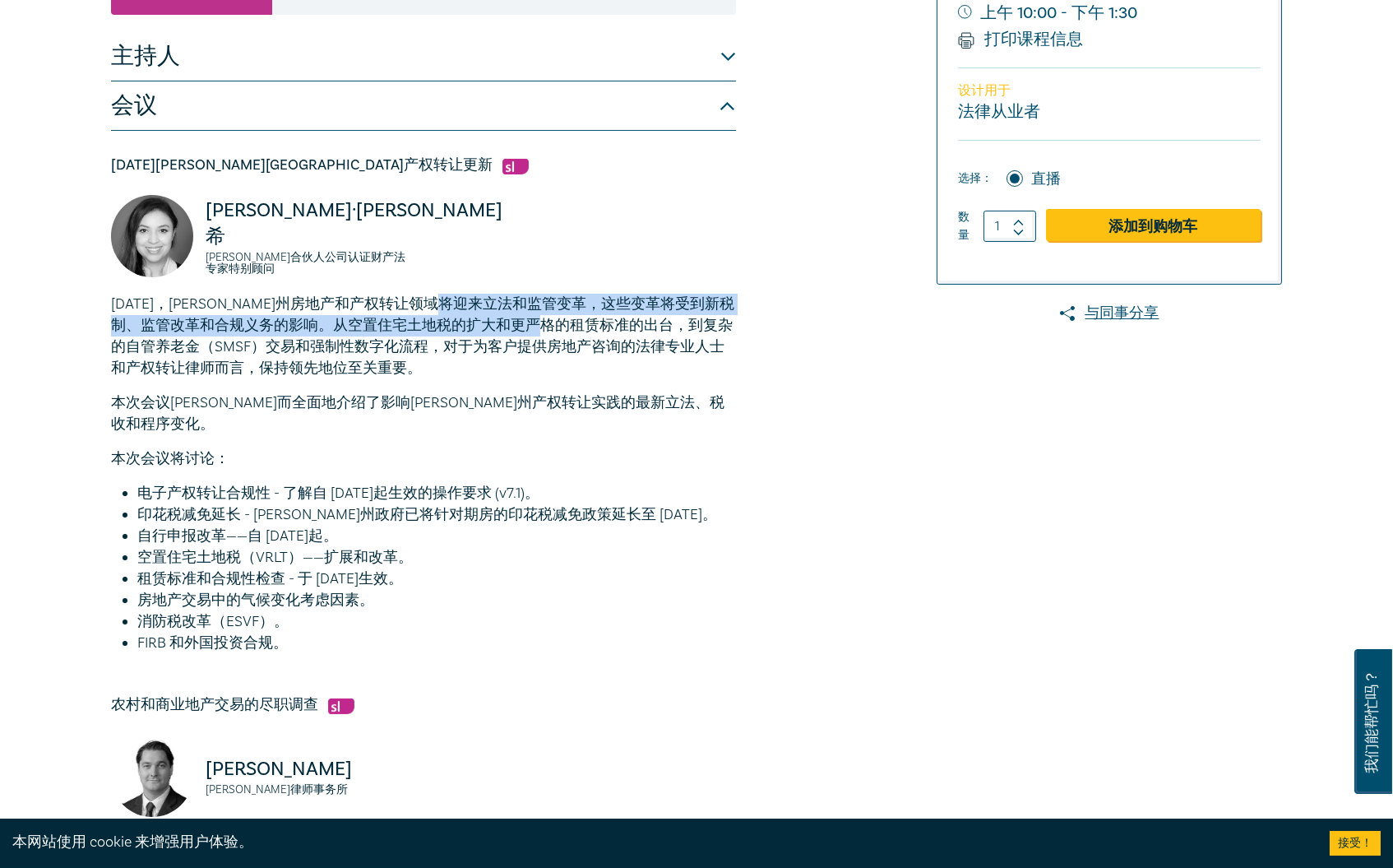
drag, startPoint x: 558, startPoint y: 306, endPoint x: 662, endPoint y: 326, distance: 105.9
click at [662, 326] on font "2025年，维多利亚州房地产和产权转让领域将迎来立法和监管变革，这些变革将受到新税制、监管改革和合规义务的影响。从空置住宅土地税的扩大和更严格的租赁标准的出台…" at bounding box center [423, 335] width 624 height 83
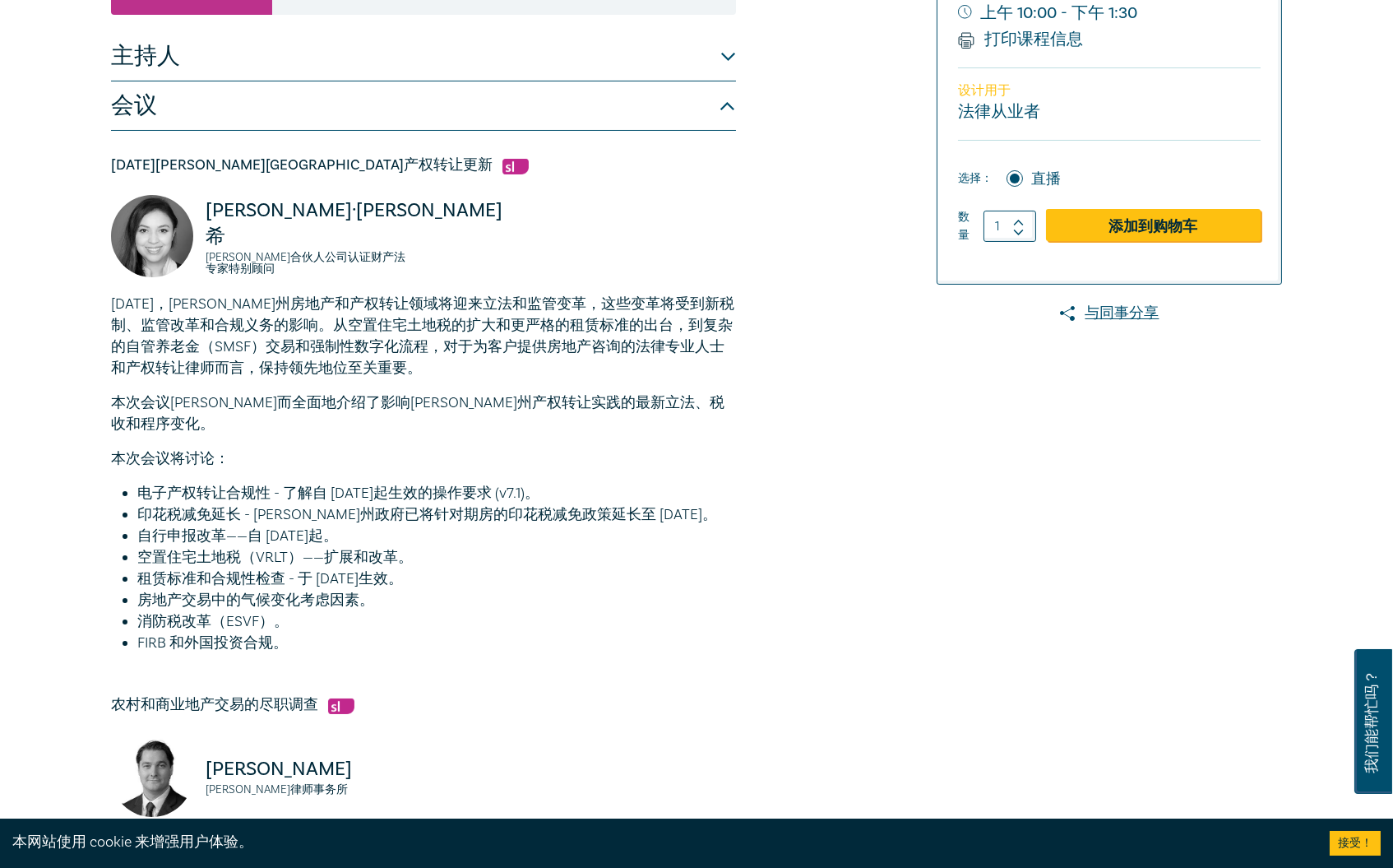
click at [608, 343] on font "2025年，维多利亚州房地产和产权转让领域将迎来立法和监管变革，这些变革将受到新税制、监管改革和合规义务的影响。从空置住宅土地税的扩大和更严格的租赁标准的出台…" at bounding box center [423, 335] width 624 height 83
drag, startPoint x: 305, startPoint y: 330, endPoint x: 678, endPoint y: 333, distance: 373.0
click at [657, 333] on font "2025年，维多利亚州房地产和产权转让领域将迎来立法和监管变革，这些变革将受到新税制、监管改革和合规义务的影响。从空置住宅土地税的扩大和更严格的租赁标准的出台…" at bounding box center [423, 335] width 624 height 83
click at [678, 333] on font "2025年，维多利亚州房地产和产权转让领域将迎来立法和监管变革，这些变革将受到新税制、监管改革和合规义务的影响。从空置住宅土地税的扩大和更严格的租赁标准的出台…" at bounding box center [423, 335] width 624 height 83
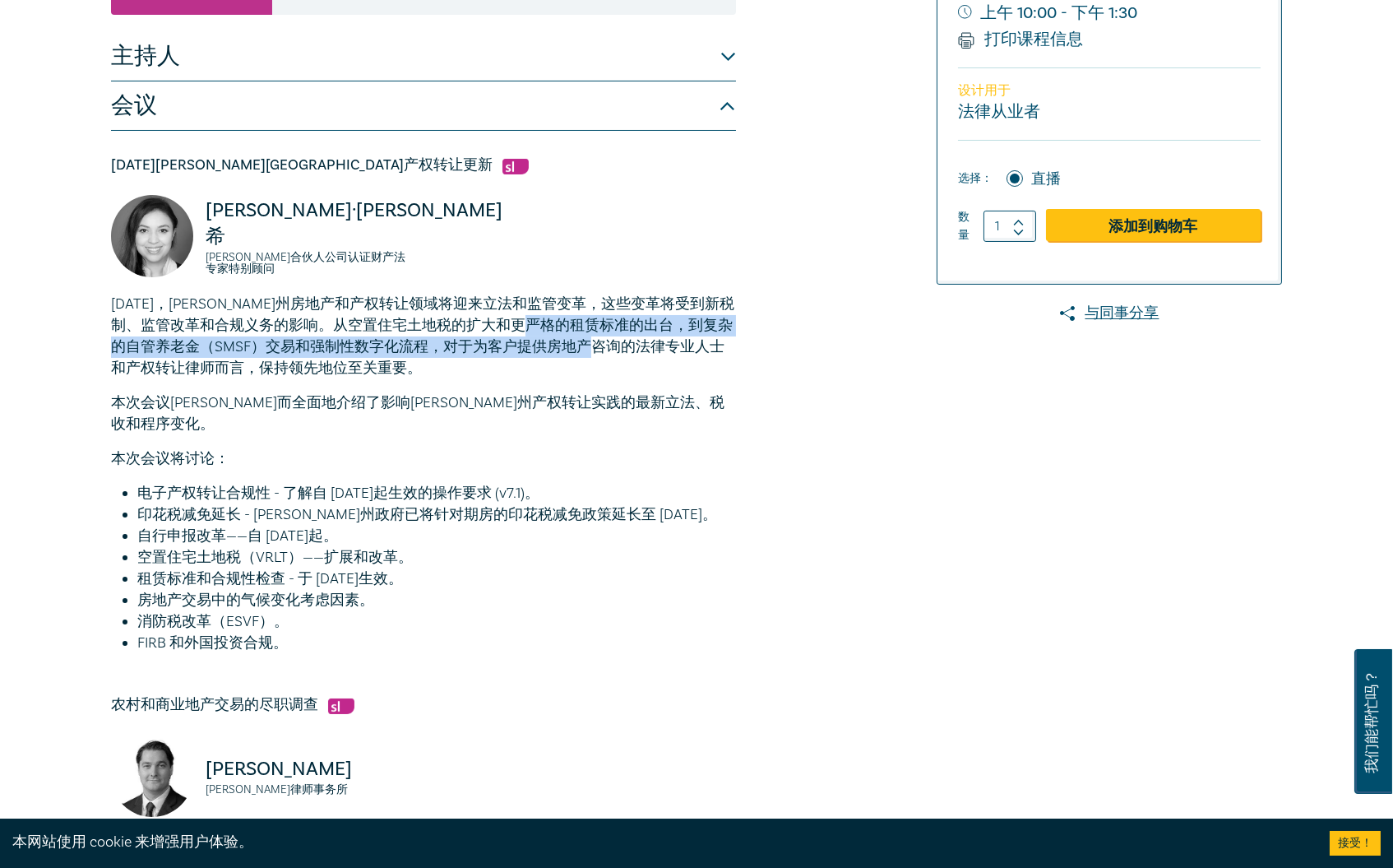
drag, startPoint x: 637, startPoint y: 326, endPoint x: 702, endPoint y: 347, distance: 68.3
click at [702, 347] on font "2025年，维多利亚州房地产和产权转让领域将迎来立法和监管变革，这些变革将受到新税制、监管改革和合规义务的影响。从空置住宅土地税的扩大和更严格的租赁标准的出台…" at bounding box center [423, 335] width 624 height 83
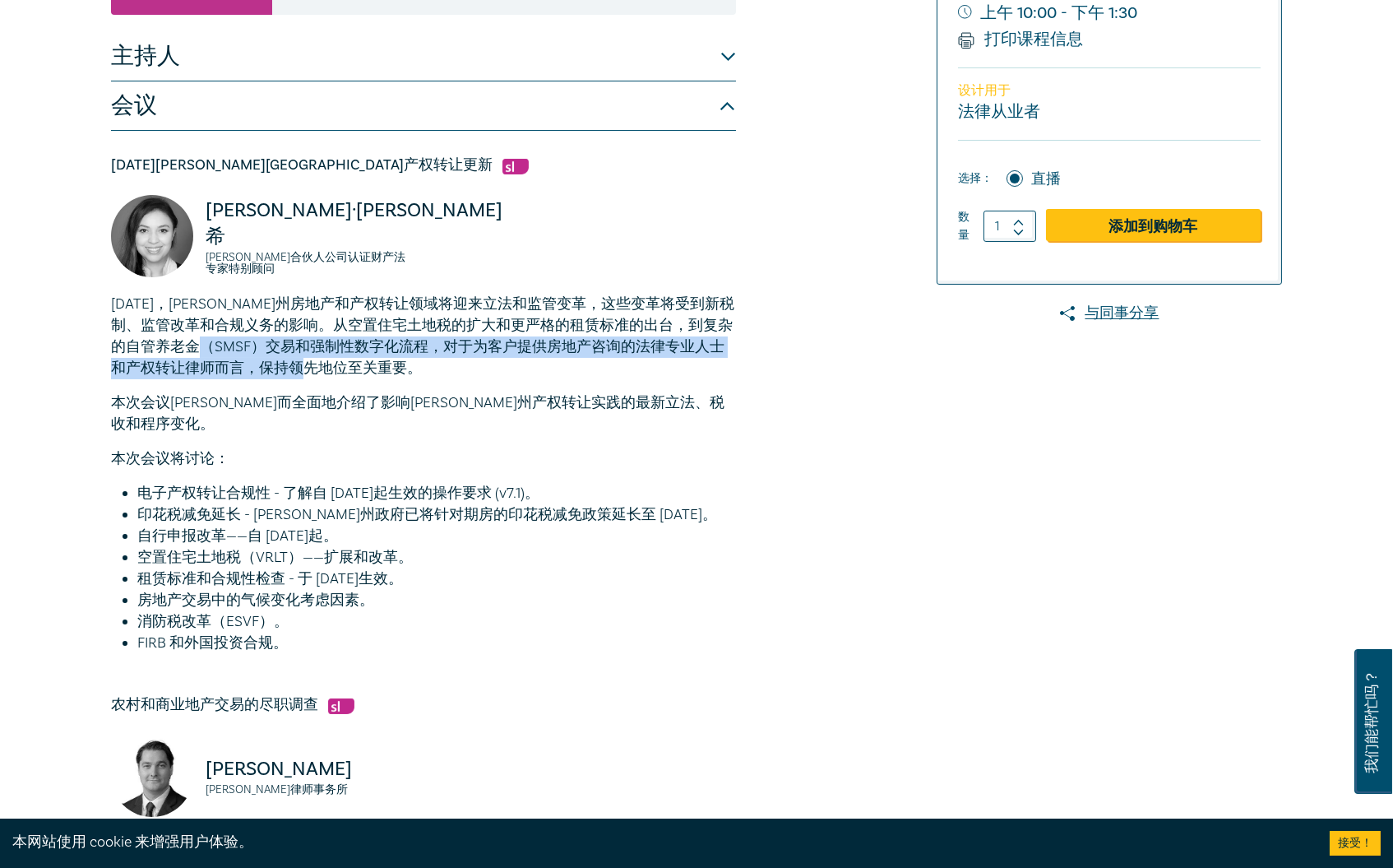
drag, startPoint x: 293, startPoint y: 347, endPoint x: 508, endPoint y: 359, distance: 215.3
click at [508, 359] on p "2025年，维多利亚州房地产和产权转让领域将迎来立法和监管变革，这些变革将受到新税制、监管改革和合规义务的影响。从空置住宅土地税的扩大和更严格的租赁标准的出台…" at bounding box center [423, 335] width 625 height 85
drag, startPoint x: 389, startPoint y: 352, endPoint x: 571, endPoint y: 371, distance: 183.0
click at [571, 371] on p "2025年，维多利亚州房地产和产权转让领域将迎来立法和监管变革，这些变革将受到新税制、监管改革和合规义务的影响。从空置住宅土地税的扩大和更严格的租赁标准的出台…" at bounding box center [423, 335] width 625 height 85
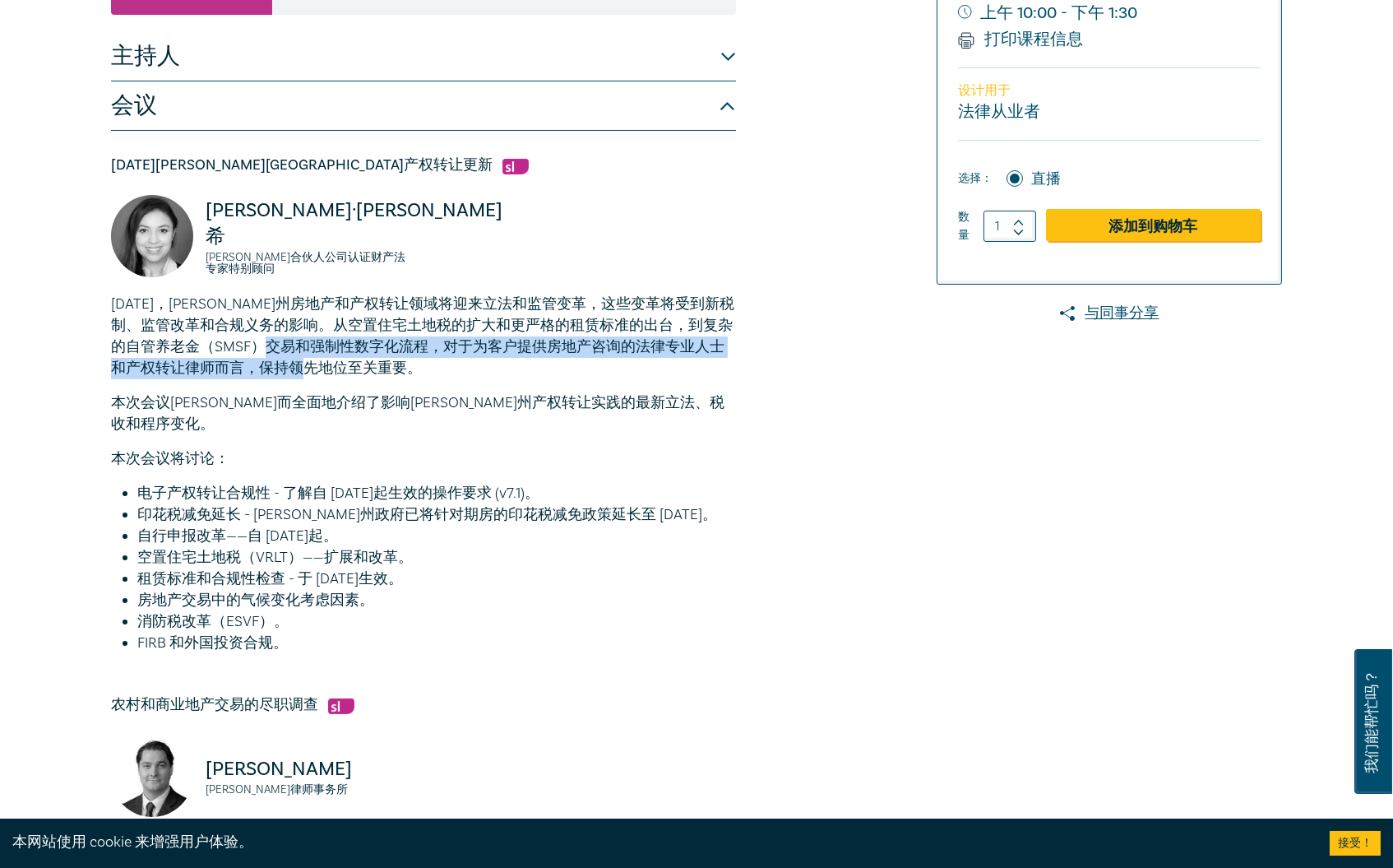
click at [571, 371] on p "2025年，维多利亚州房地产和产权转让领域将迎来立法和监管变革，这些变革将受到新税制、监管改革和合规义务的影响。从空置住宅土地税的扩大和更严格的租赁标准的出台…" at bounding box center [423, 335] width 625 height 85
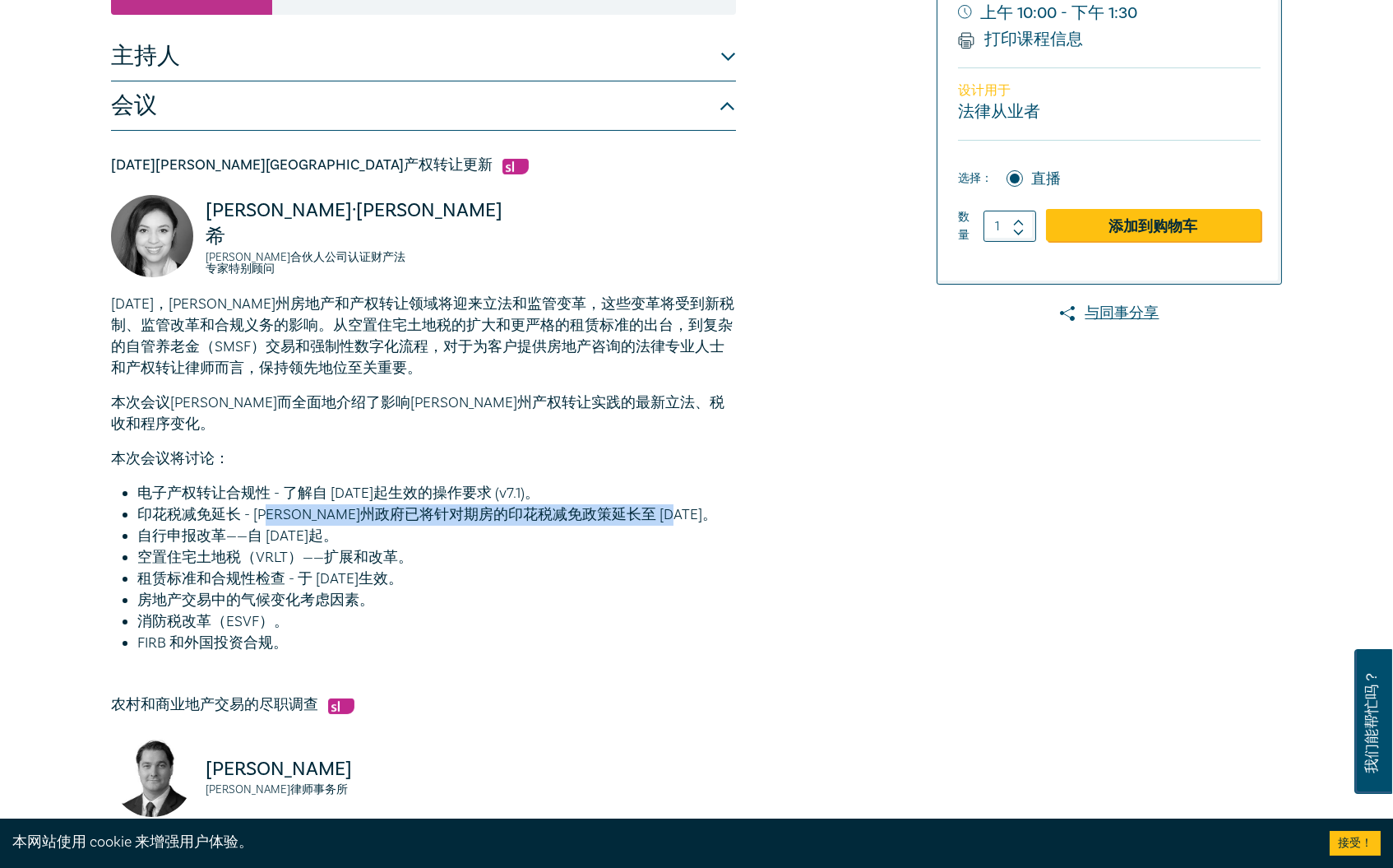
drag, startPoint x: 287, startPoint y: 488, endPoint x: 709, endPoint y: 488, distance: 422.0
click at [706, 505] on font "印花税减免延长 - 维多利亚州政府已将针对期房的印花税减免政策延长至 2026 年 10 月。" at bounding box center [427, 514] width 580 height 19
click at [709, 505] on font "印花税减免延长 - 维多利亚州政府已将针对期房的印花税减免政策延长至 2026 年 10 月。" at bounding box center [427, 514] width 580 height 19
drag, startPoint x: 428, startPoint y: 500, endPoint x: 640, endPoint y: 499, distance: 212.0
click at [640, 505] on font "印花税减免延长 - 维多利亚州政府已将针对期房的印花税减免政策延长至 2026 年 10 月。" at bounding box center [427, 514] width 580 height 19
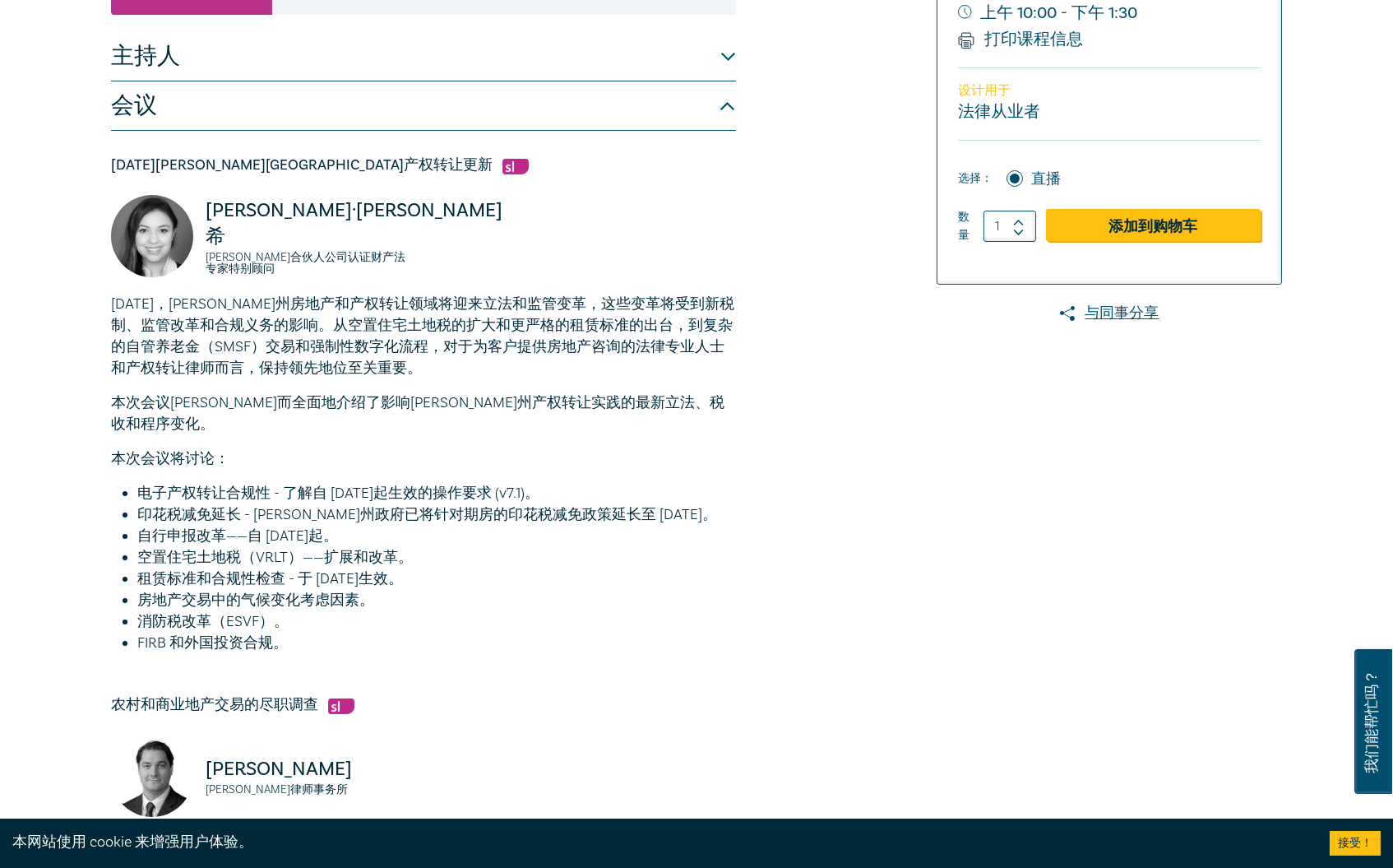
click at [620, 526] on li "自行申报改革——自 2025 年 11 月 28 日起。" at bounding box center [437, 536] width 598 height 22
drag, startPoint x: 444, startPoint y: 488, endPoint x: 639, endPoint y: 491, distance: 195.0
click at [639, 505] on font "印花税减免延长 - 维多利亚州政府已将针对期房的印花税减免政策延长至 2026 年 10 月。" at bounding box center [427, 514] width 580 height 19
click at [640, 505] on font "印花税减免延长 - 维多利亚州政府已将针对期房的印花税减免政策延长至 2026 年 10 月。" at bounding box center [427, 514] width 580 height 19
click at [566, 568] on li "租赁标准和合规性检查 - 于 2025 年 10 月 30 日生效。" at bounding box center [437, 579] width 598 height 22
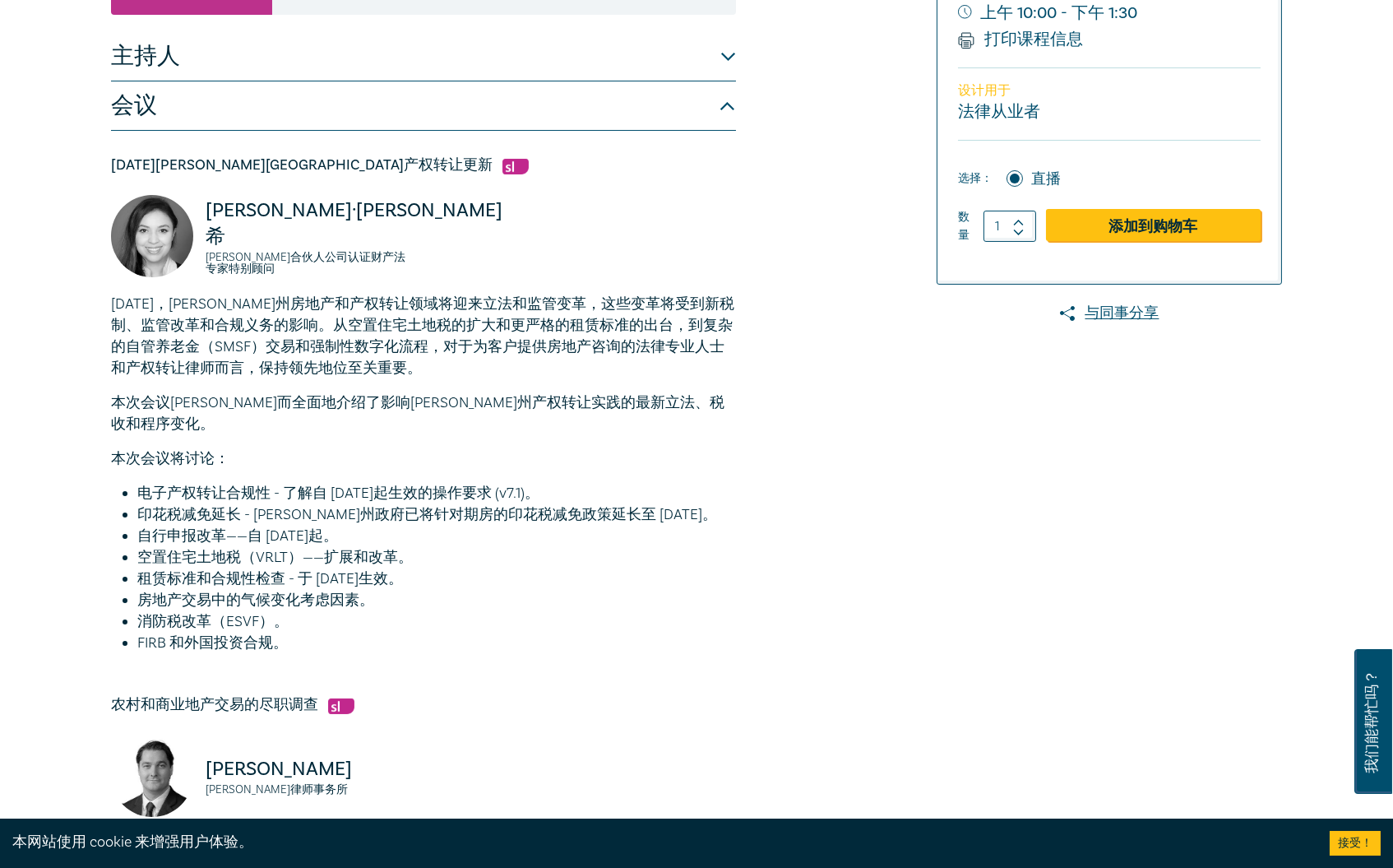
drag, startPoint x: 269, startPoint y: 508, endPoint x: 445, endPoint y: 513, distance: 176.1
click at [445, 526] on li "自行申报改革——自 2025 年 11 月 28 日起。" at bounding box center [437, 536] width 598 height 22
drag, startPoint x: 245, startPoint y: 515, endPoint x: 449, endPoint y: 517, distance: 204.0
click at [449, 526] on li "自行申报改革——自 2025 年 11 月 28 日起。" at bounding box center [437, 536] width 598 height 22
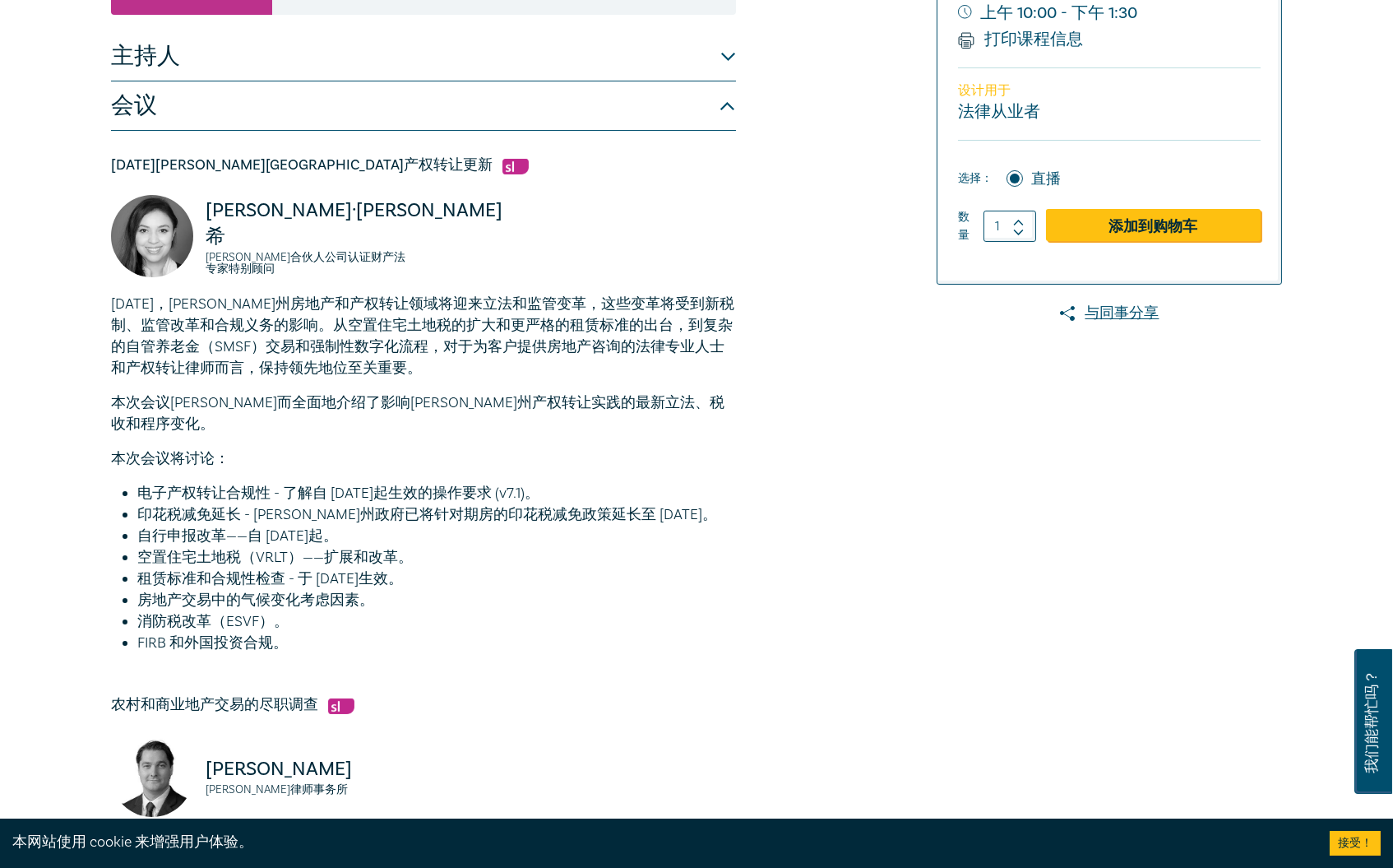
click at [449, 526] on li "自行申报改革——自 2025 年 11 月 28 日起。" at bounding box center [437, 536] width 598 height 22
drag, startPoint x: 303, startPoint y: 536, endPoint x: 437, endPoint y: 537, distance: 134.0
click at [437, 547] on li "空置住宅土地税（VRLT）——扩展和改革。" at bounding box center [437, 558] width 598 height 22
drag, startPoint x: 312, startPoint y: 557, endPoint x: 470, endPoint y: 557, distance: 158.0
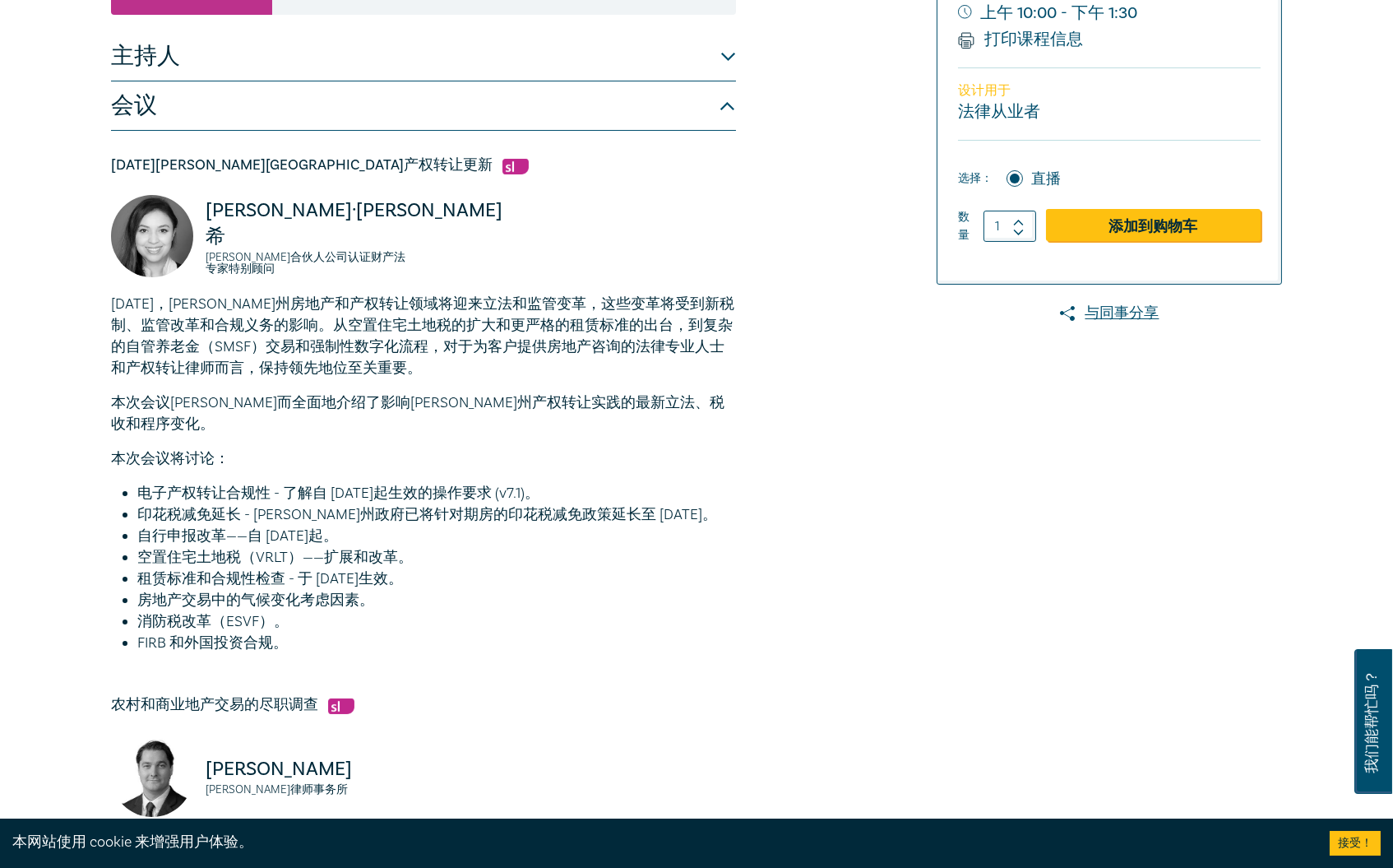
click at [403, 569] on font "租赁标准和合规性检查 - 于 2025 年 10 月 30 日生效。" at bounding box center [270, 578] width 266 height 19
drag, startPoint x: 152, startPoint y: 573, endPoint x: 409, endPoint y: 583, distance: 257.2
click at [409, 589] on li "房地产交易中的气候变化考虑因素。" at bounding box center [437, 600] width 598 height 22
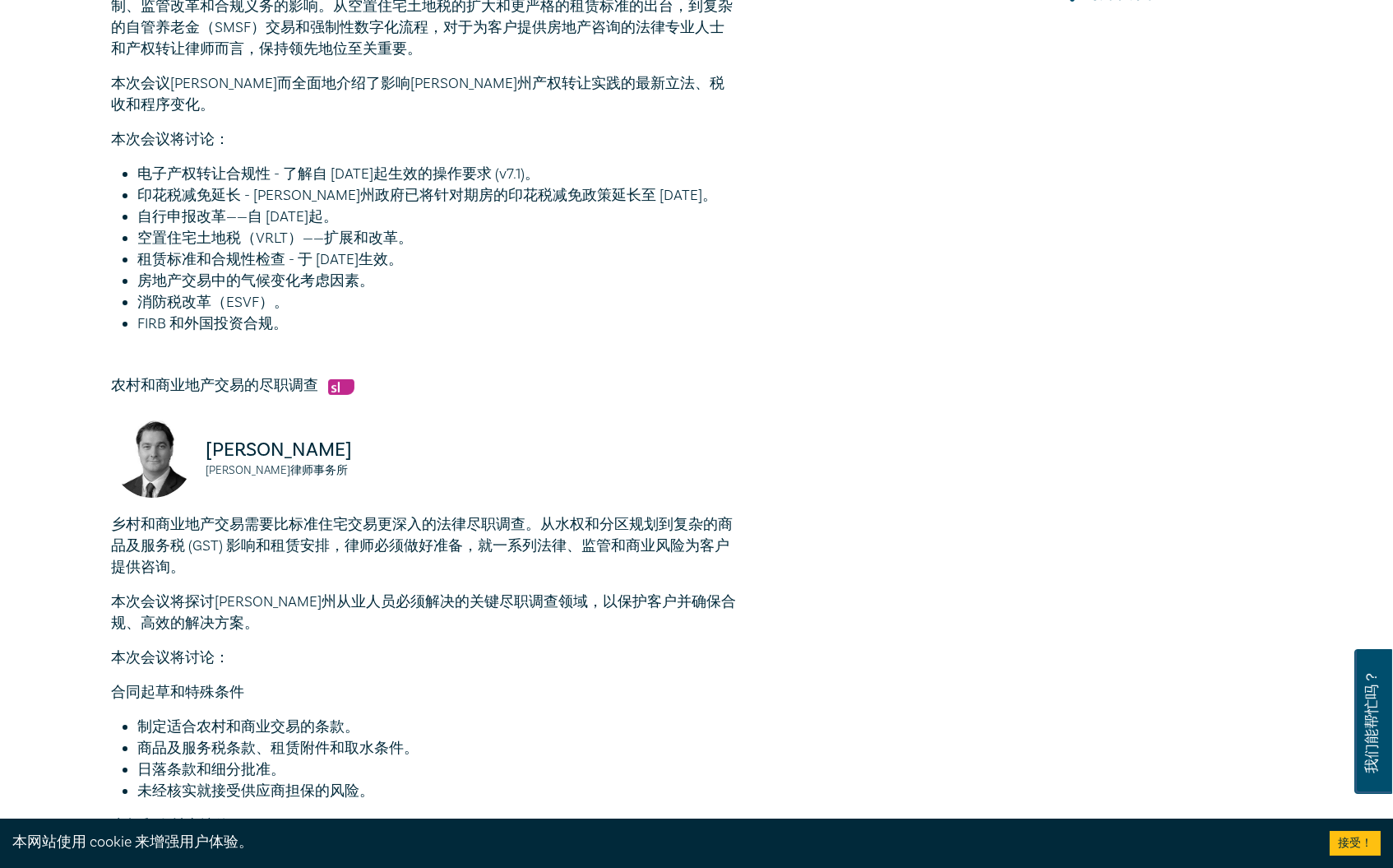
scroll to position [731, 0]
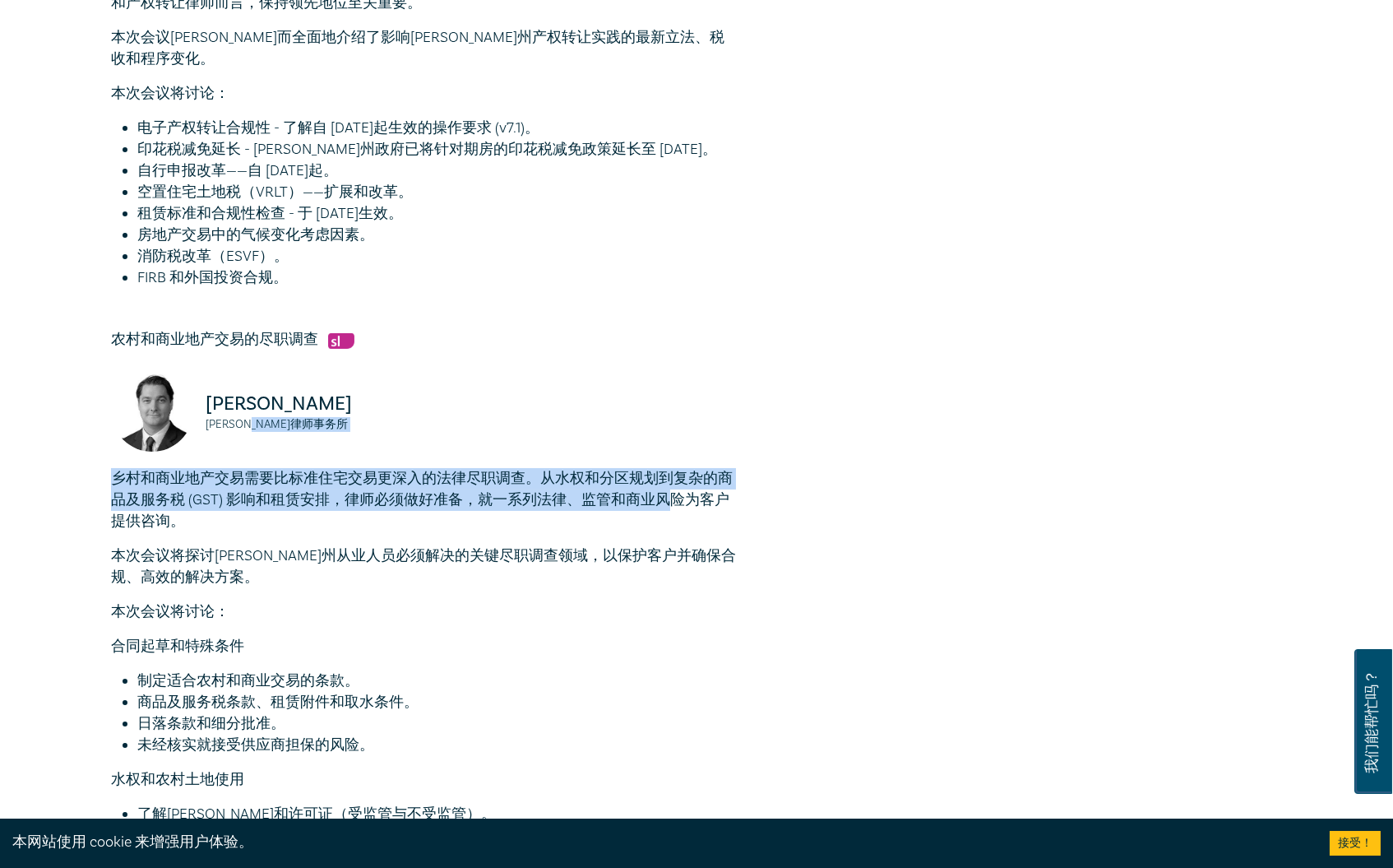
drag, startPoint x: 310, startPoint y: 442, endPoint x: 664, endPoint y: 473, distance: 355.4
click at [664, 473] on div "农村和商业地产交易的尽职调查 朱利安·麦金太尔 帕克律师事务所 乡村和商业地产交易需要比标准住宅交易更深入的法律尽职调查。从水权和分区规划到复杂的商品及服务税…" at bounding box center [423, 777] width 625 height 894
copy div "帕克律师事务所 乡村和商业地产交易需要比标准住宅交易更深入的法律尽职调查。从水权和分区规划到复杂的商品及服务税 (GST) 影响和租赁安排，律师必须做好准备，…"
click at [664, 473] on font "乡村和商业地产交易需要比标准住宅交易更深入的法律尽职调查。从水权和分区规划到复杂的商品及服务税 (GST) 影响和租赁安排，律师必须做好准备，就一系列法律、监…" at bounding box center [422, 499] width 622 height 62
click at [415, 469] on font "乡村和商业地产交易需要比标准住宅交易更深入的法律尽职调查。从水权和分区规划到复杂的商品及服务税 (GST) 影响和租赁安排，律师必须做好准备，就一系列法律、监…" at bounding box center [422, 499] width 622 height 62
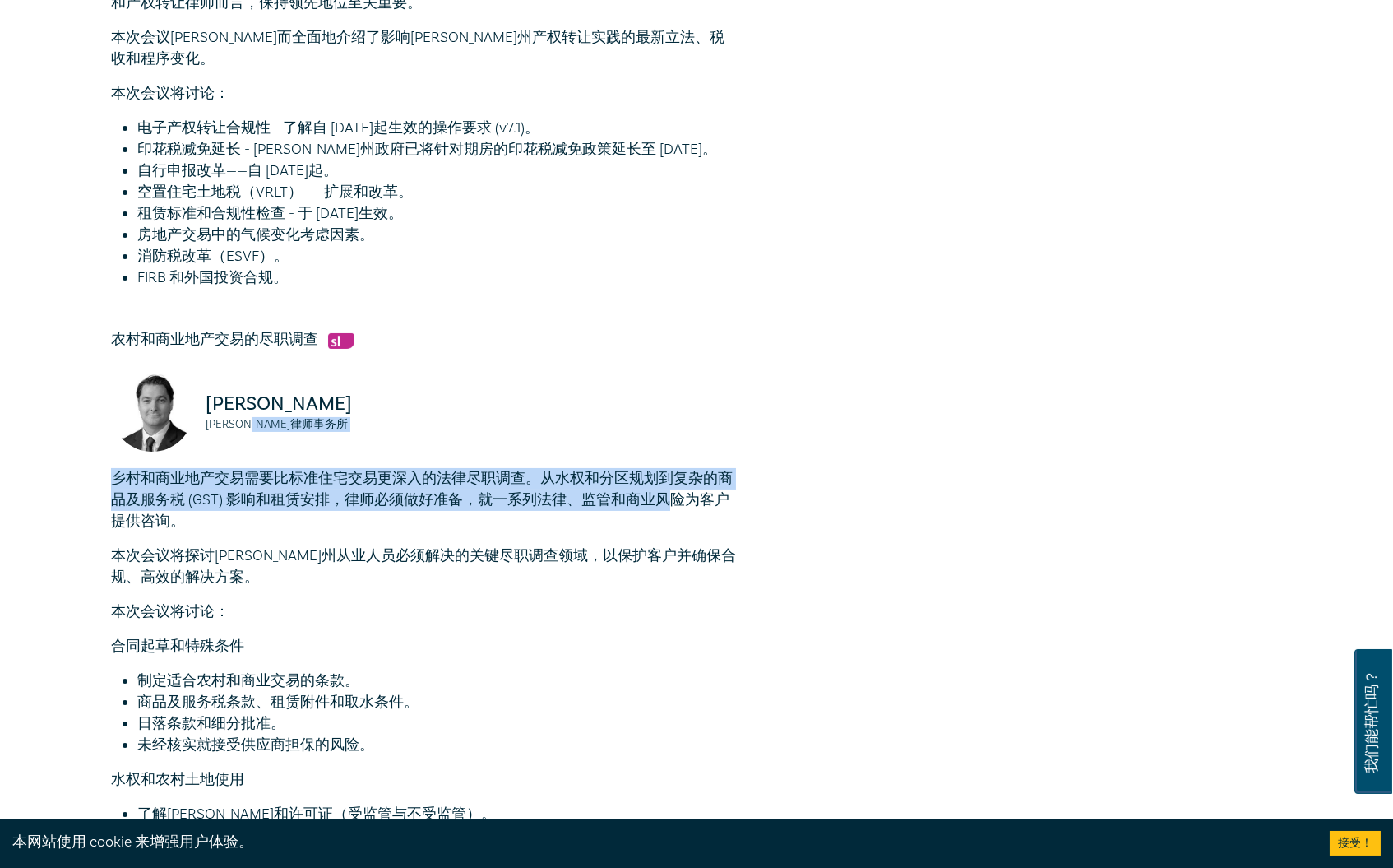
drag, startPoint x: 343, startPoint y: 490, endPoint x: 482, endPoint y: 515, distance: 141.2
click at [482, 515] on div "乡村和商业地产交易需要比标准住宅交易更深入的法律尽职调查。从水权和分区规划到复杂的商品及服务税 (GST) 影响和租赁安排，律师必须做好准备，就一系列法律、监…" at bounding box center [423, 845] width 625 height 756
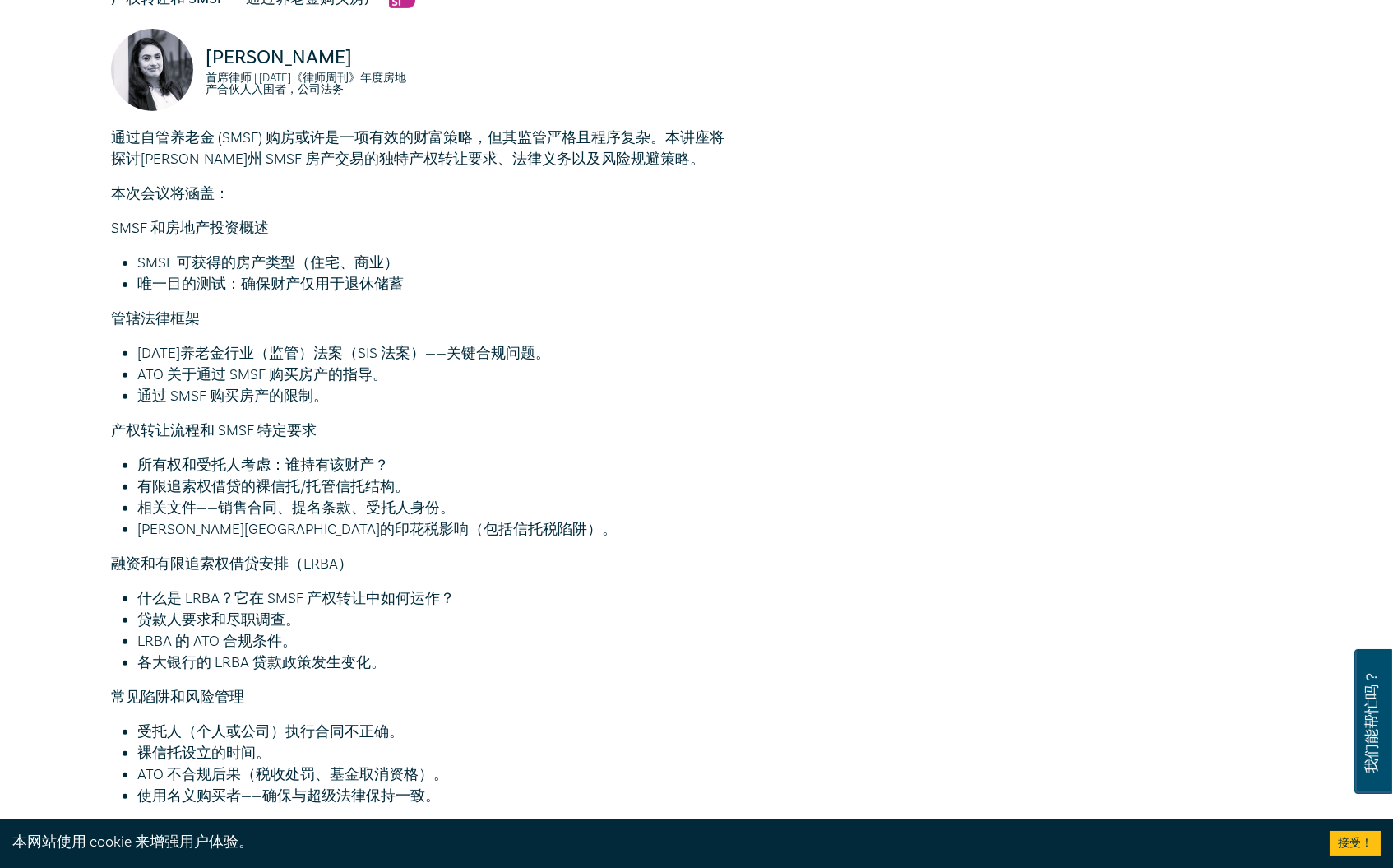
scroll to position [2010, 0]
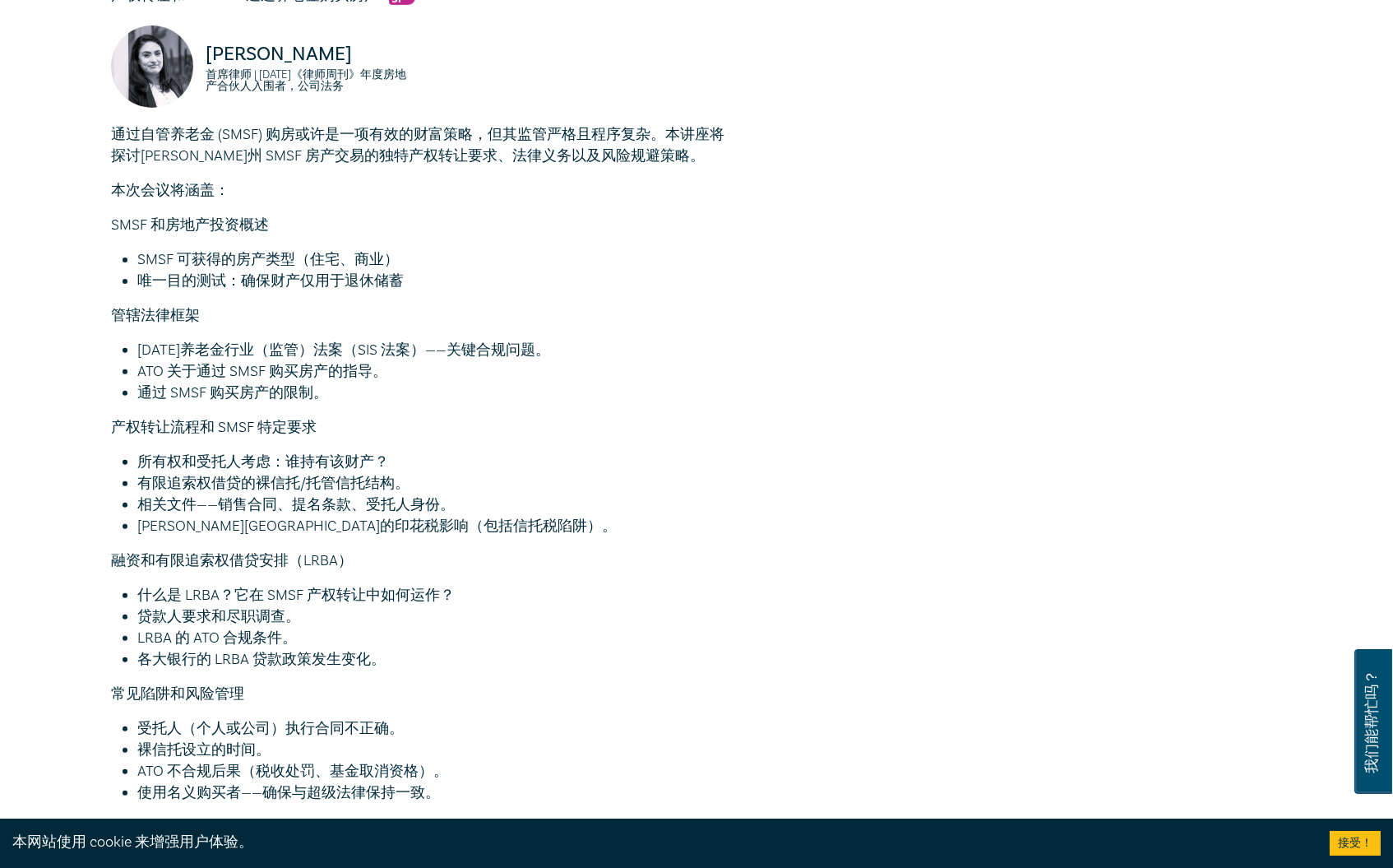
drag, startPoint x: 234, startPoint y: 430, endPoint x: 462, endPoint y: 464, distance: 230.5
click at [462, 464] on ul "所有权和受托人考虑：谁持有该财产？ 有限追索权借贷的裸信托/托管信托结构。 相关文件——销售合同、提名条款、受托人身份。 维多利亚州的印花税影响（包括信托税陷…" at bounding box center [423, 493] width 625 height 85
click at [462, 473] on li "有限追索权借贷的裸信托/托管信托结构。" at bounding box center [437, 484] width 598 height 22
drag, startPoint x: 160, startPoint y: 466, endPoint x: 514, endPoint y: 481, distance: 354.3
click at [514, 481] on ul "所有权和受托人考虑：谁持有该财产？ 有限追索权借贷的裸信托/托管信托结构。 相关文件——销售合同、提名条款、受托人身份。 维多利亚州的印花税影响（包括信托税陷…" at bounding box center [423, 493] width 625 height 85
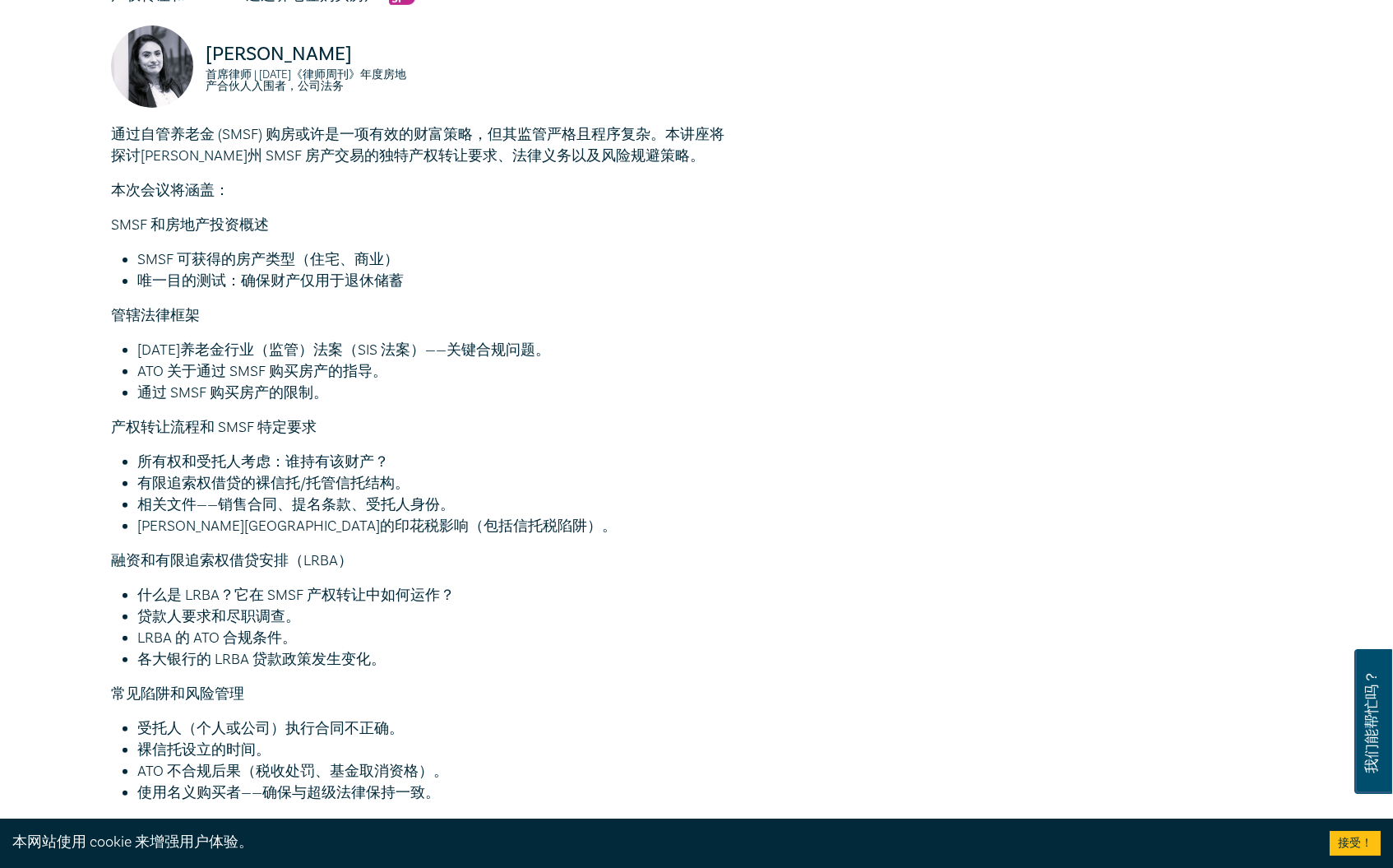
click at [514, 494] on li "相关文件——销售合同、提名条款、受托人身份。" at bounding box center [437, 505] width 598 height 22
drag, startPoint x: 243, startPoint y: 486, endPoint x: 542, endPoint y: 496, distance: 299.2
click at [542, 496] on ul "所有权和受托人考虑：谁持有该财产？ 有限追索权借贷的裸信托/托管信托结构。 相关文件——销售合同、提名条款、受托人身份。 维多利亚州的印花税影响（包括信托税陷…" at bounding box center [423, 493] width 625 height 85
click at [542, 516] on li "维多利亚州的印花税影响（包括信托税陷阱）。" at bounding box center [437, 527] width 598 height 22
drag, startPoint x: 464, startPoint y: 476, endPoint x: 248, endPoint y: 486, distance: 216.2
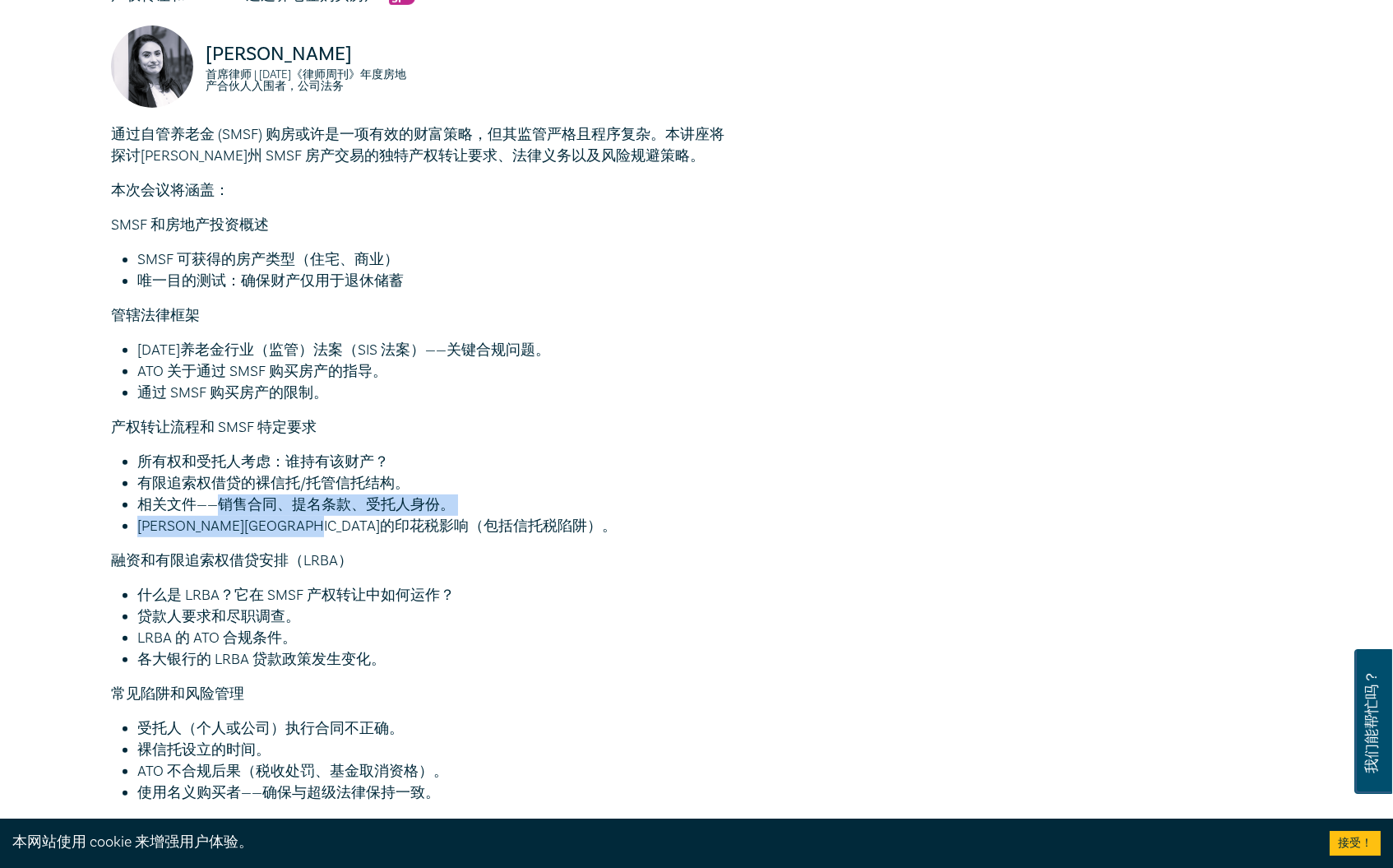
click at [248, 494] on li "相关文件——销售合同、提名条款、受托人身份。" at bounding box center [437, 505] width 598 height 22
click at [248, 495] on font "相关文件——销售合同、提名条款、受托人身份。" at bounding box center [296, 504] width 318 height 19
click at [221, 495] on font "相关文件——销售合同、提名条款、受托人身份。" at bounding box center [296, 504] width 318 height 19
drag, startPoint x: 269, startPoint y: 481, endPoint x: 463, endPoint y: 486, distance: 194.1
click at [463, 494] on li "相关文件——销售合同、提名条款、受托人身份。" at bounding box center [437, 505] width 598 height 22
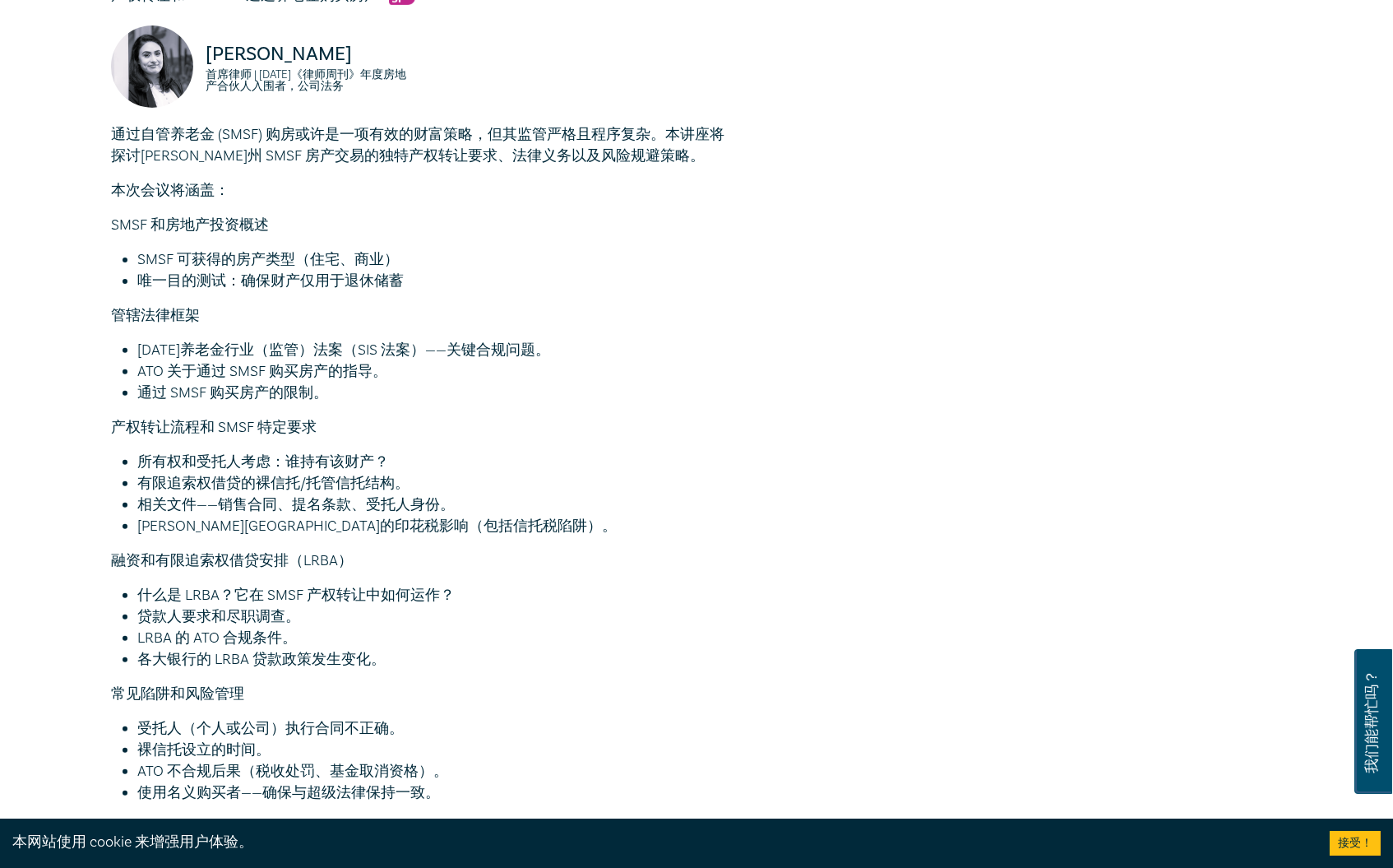
click at [463, 494] on li "相关文件——销售合同、提名条款、受托人身份。" at bounding box center [437, 505] width 598 height 22
drag, startPoint x: 445, startPoint y: 501, endPoint x: 182, endPoint y: 507, distance: 263.1
click at [182, 517] on font "维多利亚州的印花税影响（包括信托税陷阱）。" at bounding box center [377, 526] width 480 height 19
click at [188, 517] on font "维多利亚州的印花税影响（包括信托税陷阱）。" at bounding box center [377, 526] width 480 height 19
click at [329, 494] on li "相关文件——销售合同、提名条款、受托人身份。" at bounding box center [437, 505] width 598 height 22
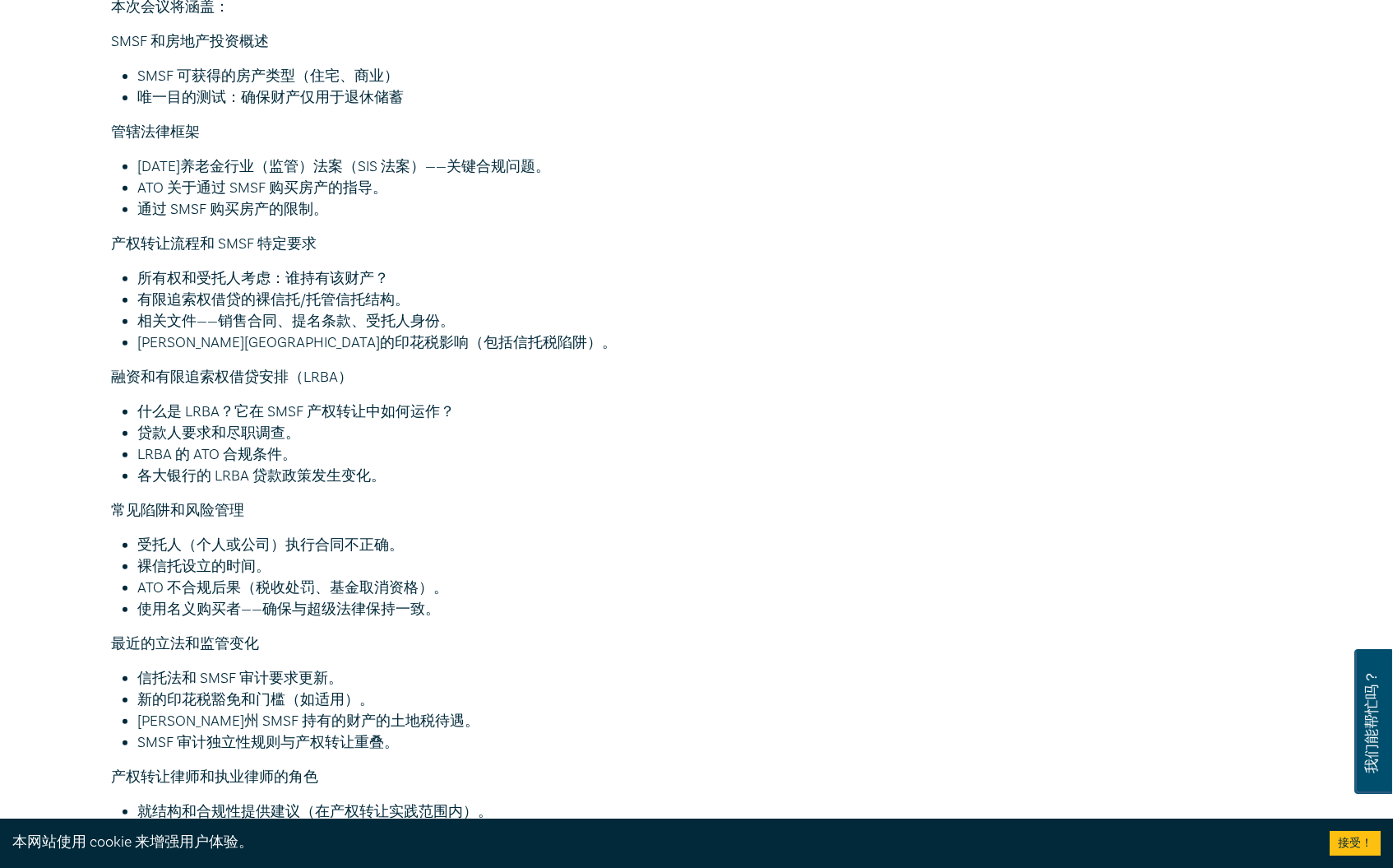
scroll to position [2283, 0]
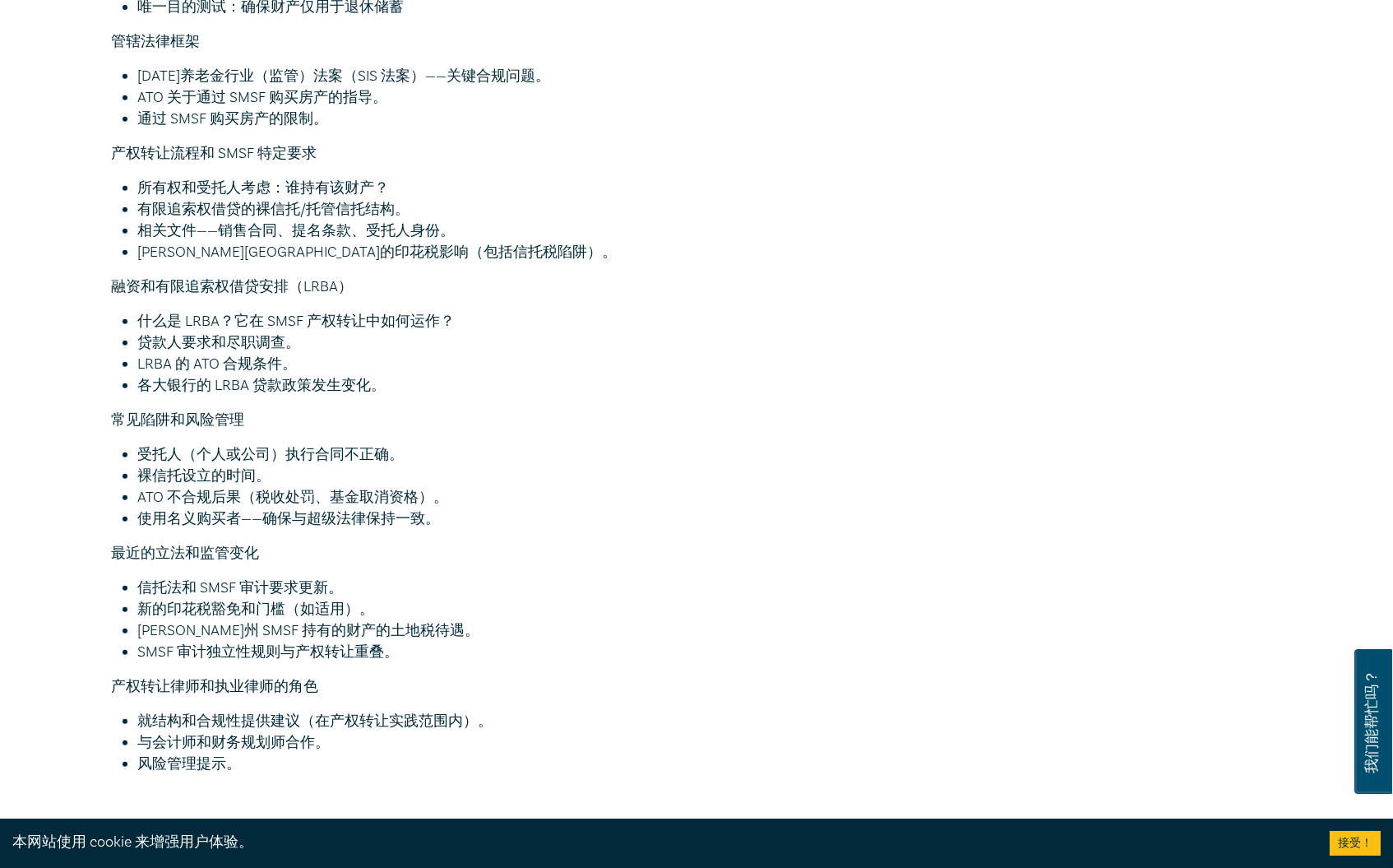
drag, startPoint x: 327, startPoint y: 439, endPoint x: 476, endPoint y: 449, distance: 149.3
click at [476, 449] on ul "受托人（个人或公司）执行合同不正确。 裸信托设立的时间。 ATO 不合规后果（税收处罚、基金取消资格）。 使用名义购买者——确保与超级法律保持一致。" at bounding box center [423, 486] width 625 height 85
click at [476, 466] on li "裸信托设立的时间。" at bounding box center [437, 477] width 598 height 22
drag, startPoint x: 407, startPoint y: 442, endPoint x: 201, endPoint y: 437, distance: 206.1
click at [201, 444] on ul "受托人（个人或公司）执行合同不正确。 裸信托设立的时间。 ATO 不合规后果（税收处罚、基金取消资格）。 使用名义购买者——确保与超级法律保持一致。" at bounding box center [423, 486] width 625 height 85
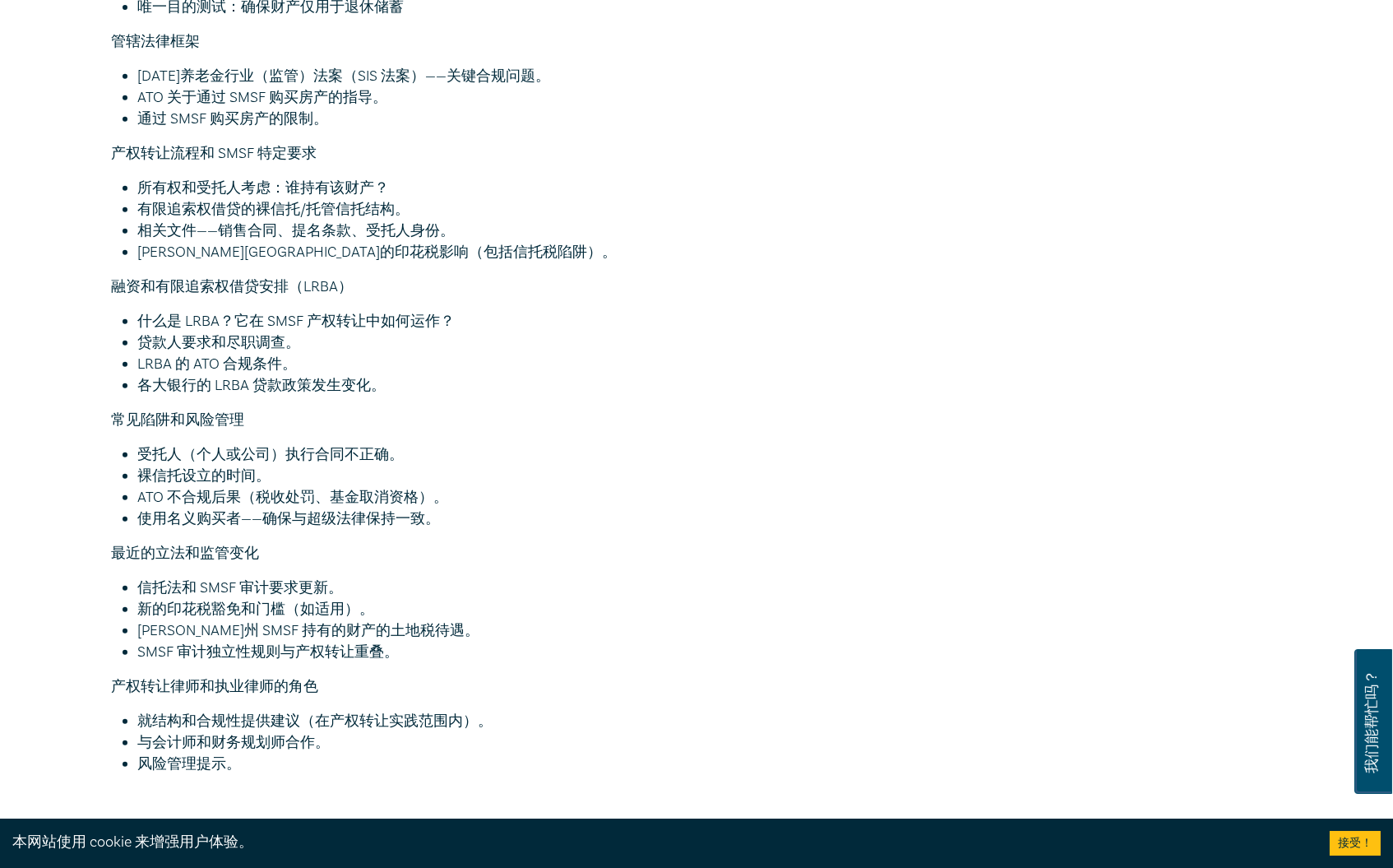
click at [201, 445] on font "受托人（个人或公司）执行合同不正确。" at bounding box center [271, 454] width 267 height 19
drag, startPoint x: 247, startPoint y: 454, endPoint x: 314, endPoint y: 459, distance: 67.2
click at [313, 466] on li "裸信托设立的时间。" at bounding box center [437, 477] width 598 height 22
click at [314, 466] on li "裸信托设立的时间。" at bounding box center [437, 477] width 598 height 22
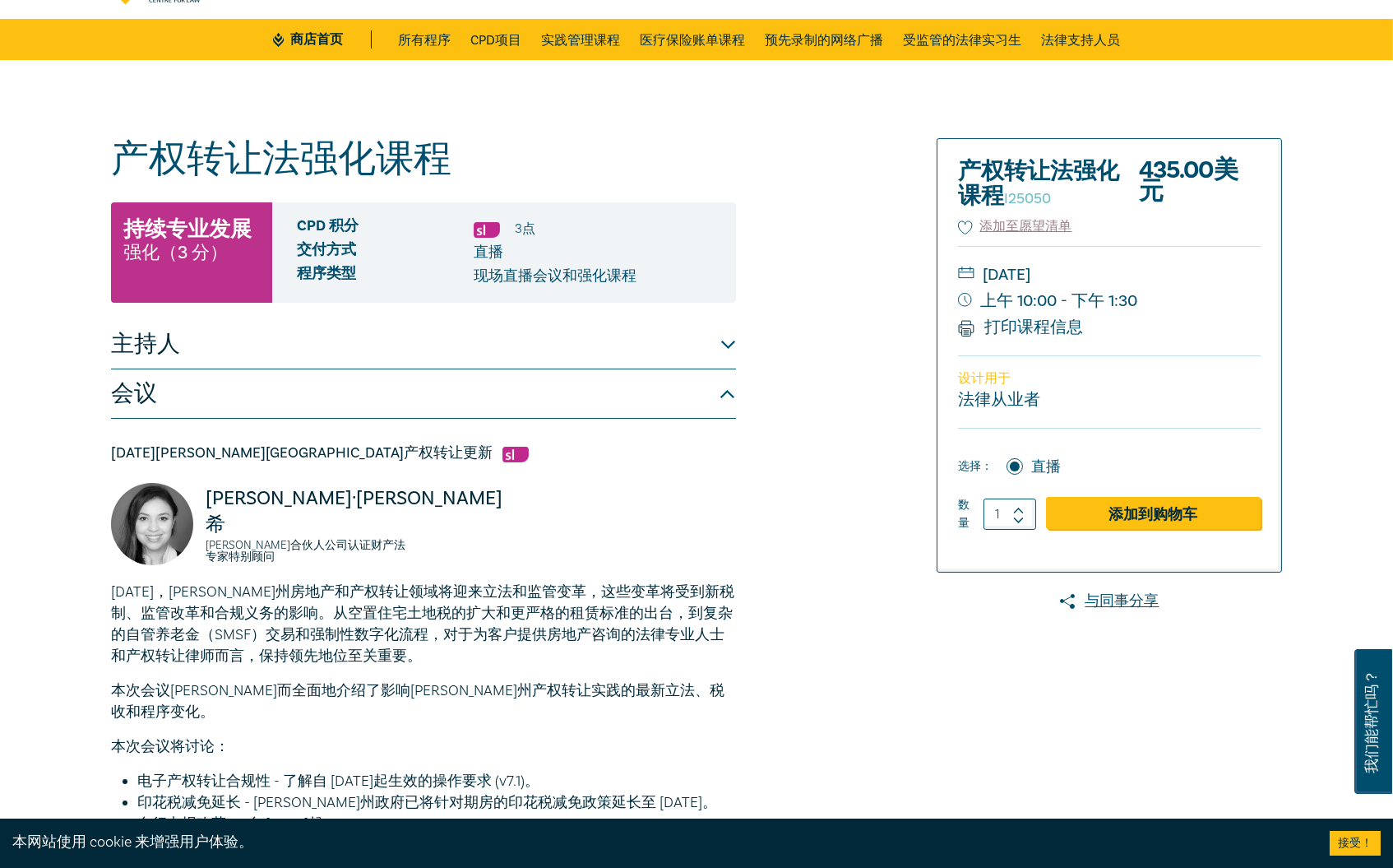
scroll to position [0, 0]
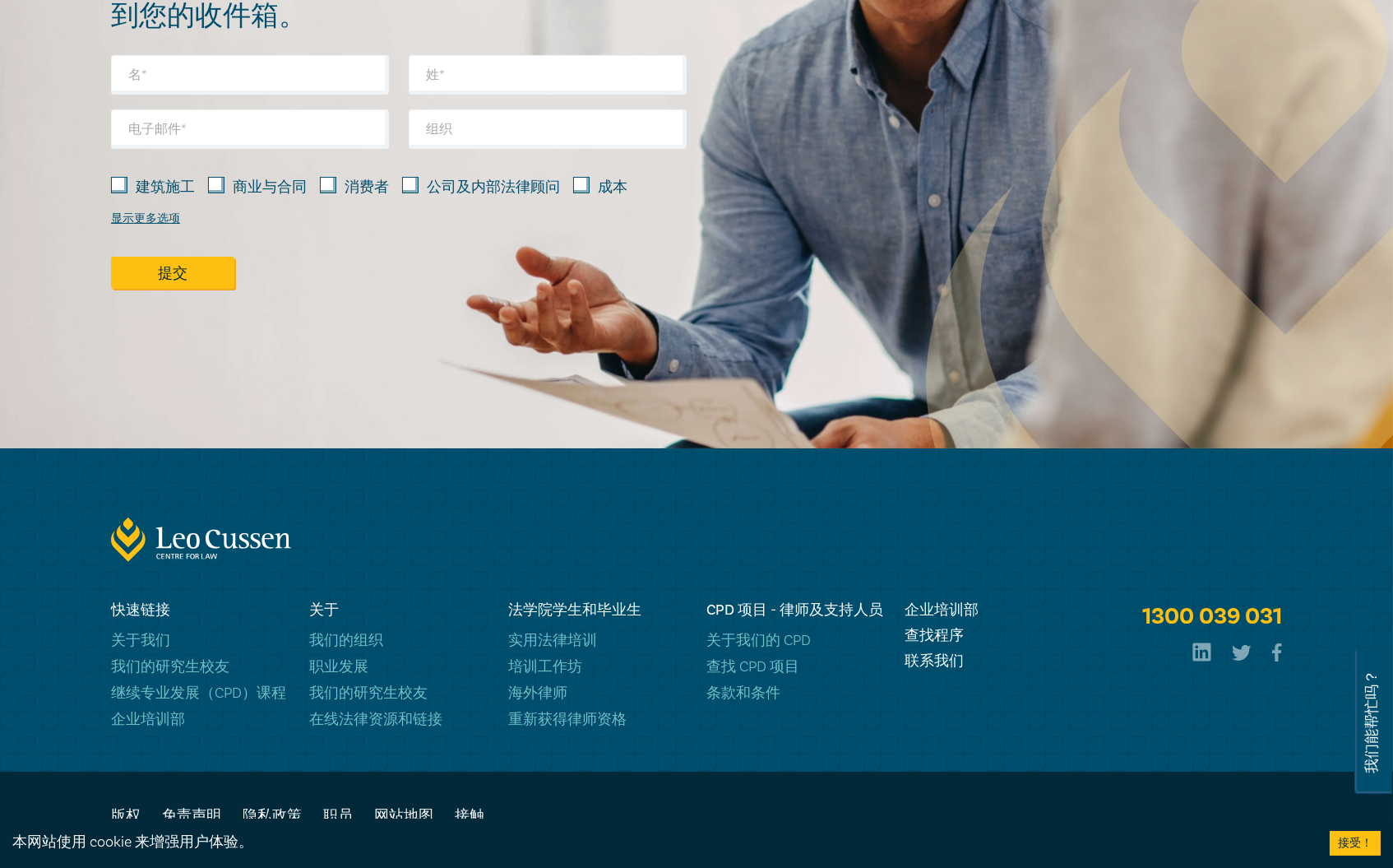
scroll to position [973, 0]
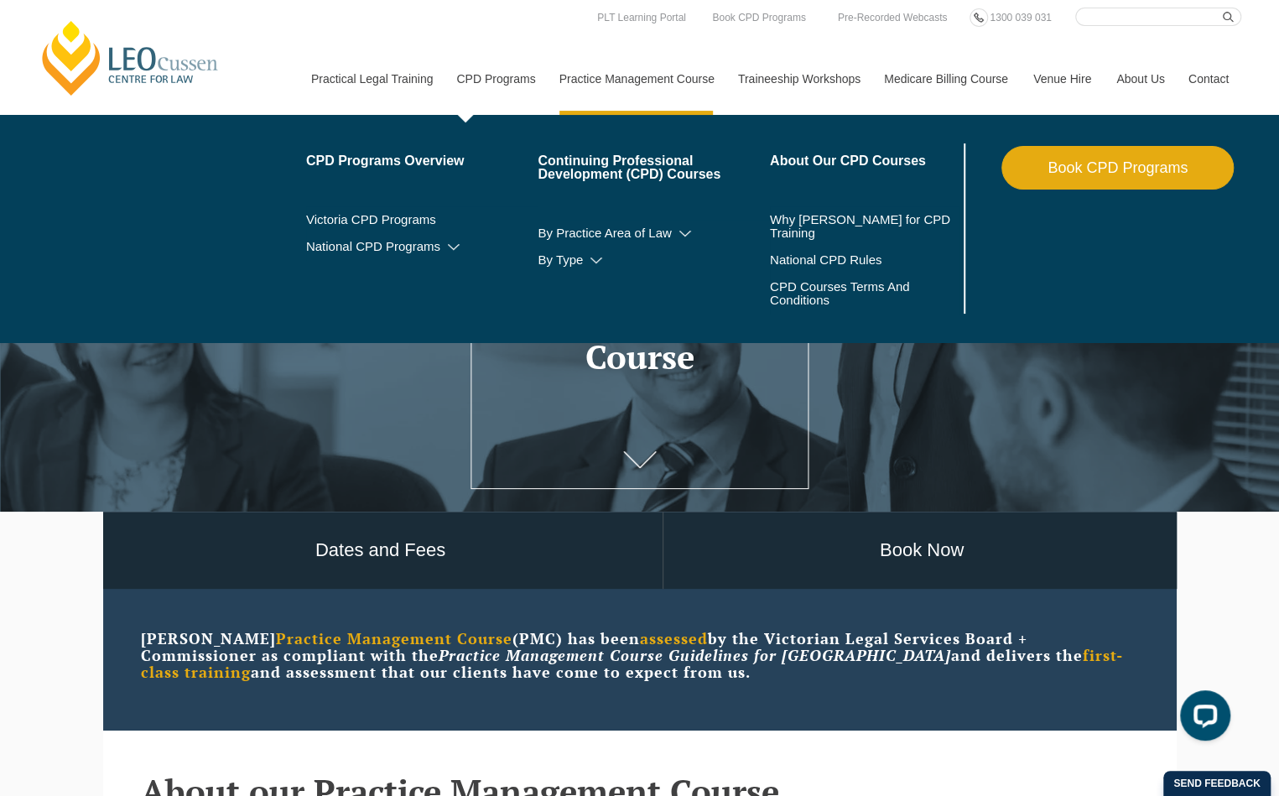
click at [493, 80] on link "CPD Programs" at bounding box center [495, 79] width 102 height 72
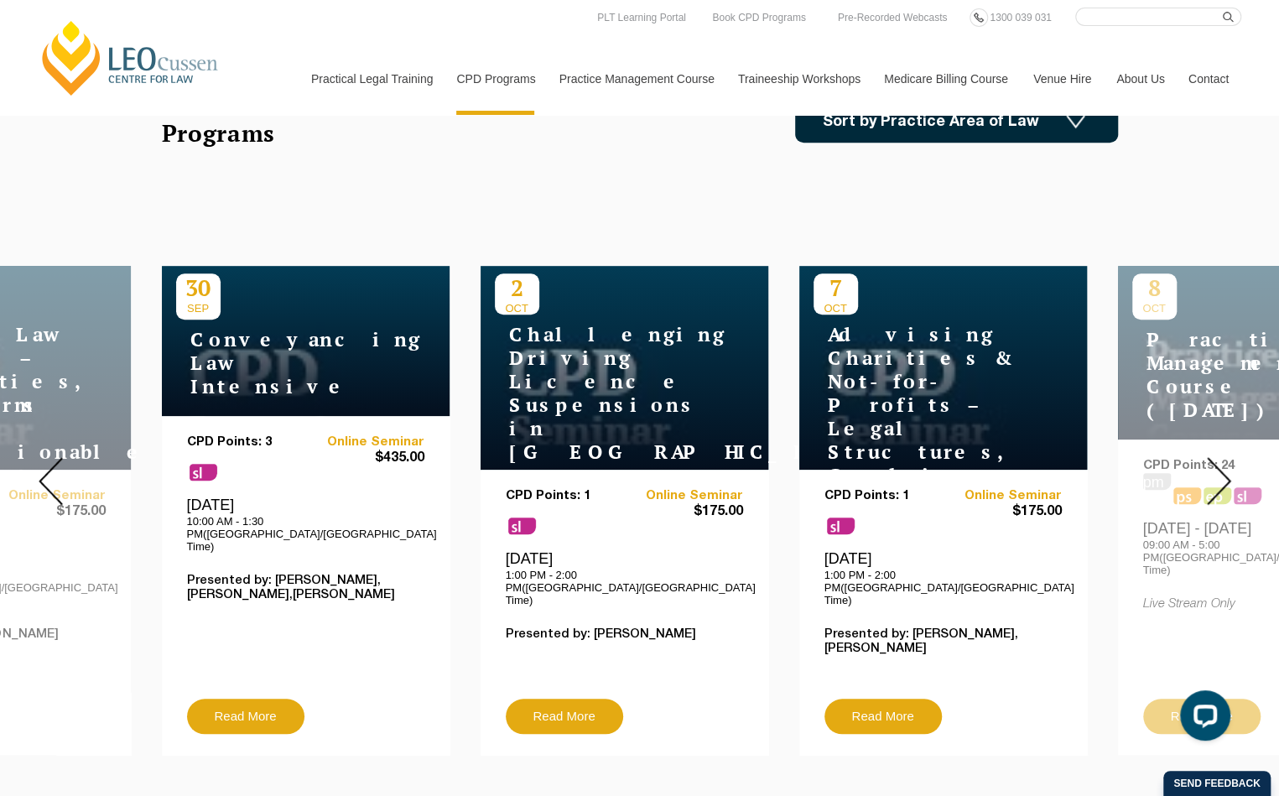
drag, startPoint x: 708, startPoint y: 145, endPoint x: 541, endPoint y: 755, distance: 632.8
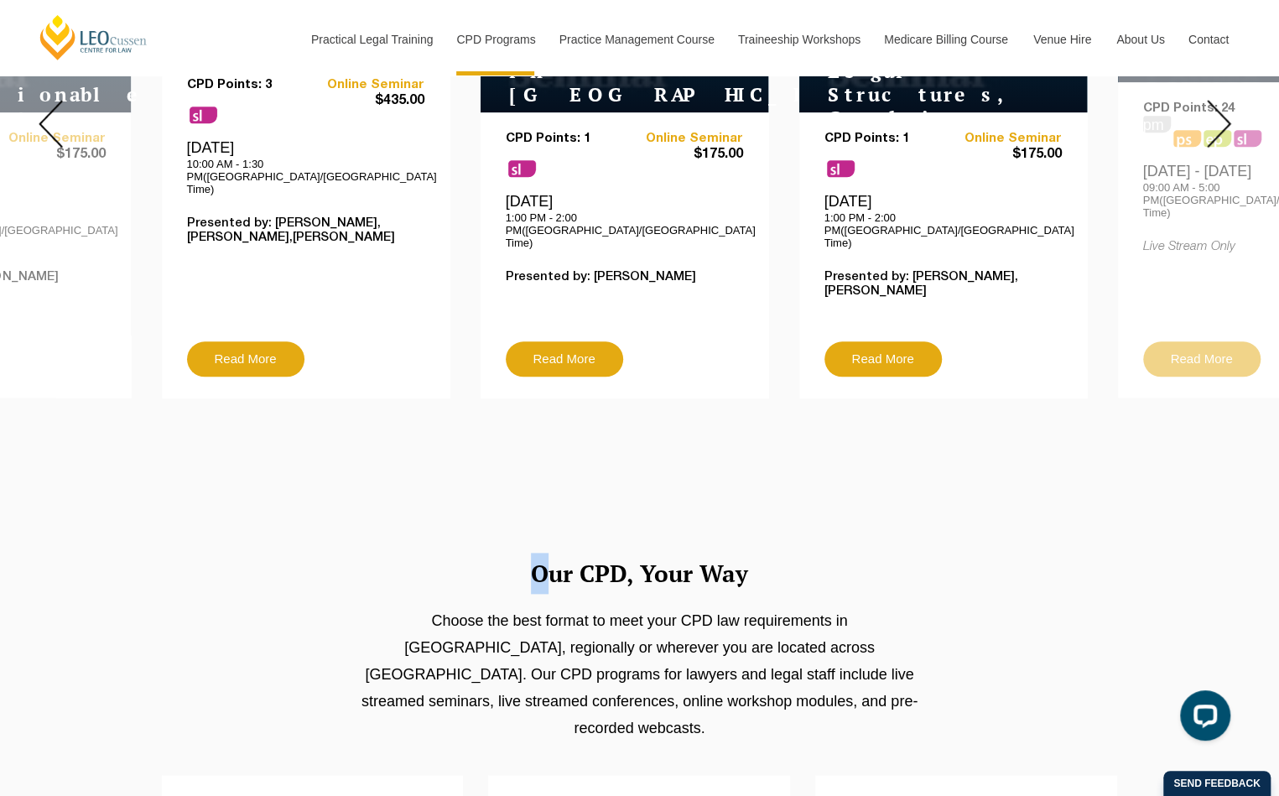
scroll to position [1006, 0]
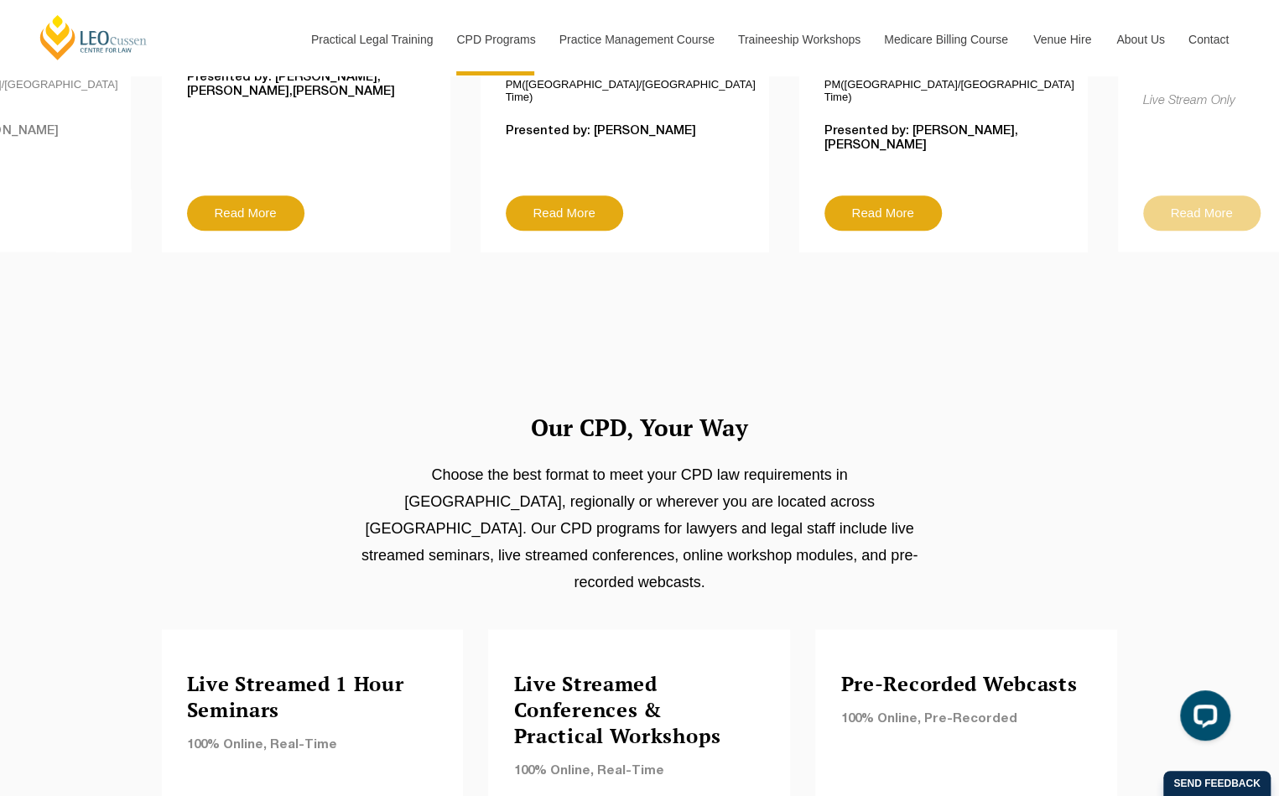
click at [688, 501] on p "Choose the best format to meet your CPD law requirements in [GEOGRAPHIC_DATA], …" at bounding box center [639, 528] width 574 height 134
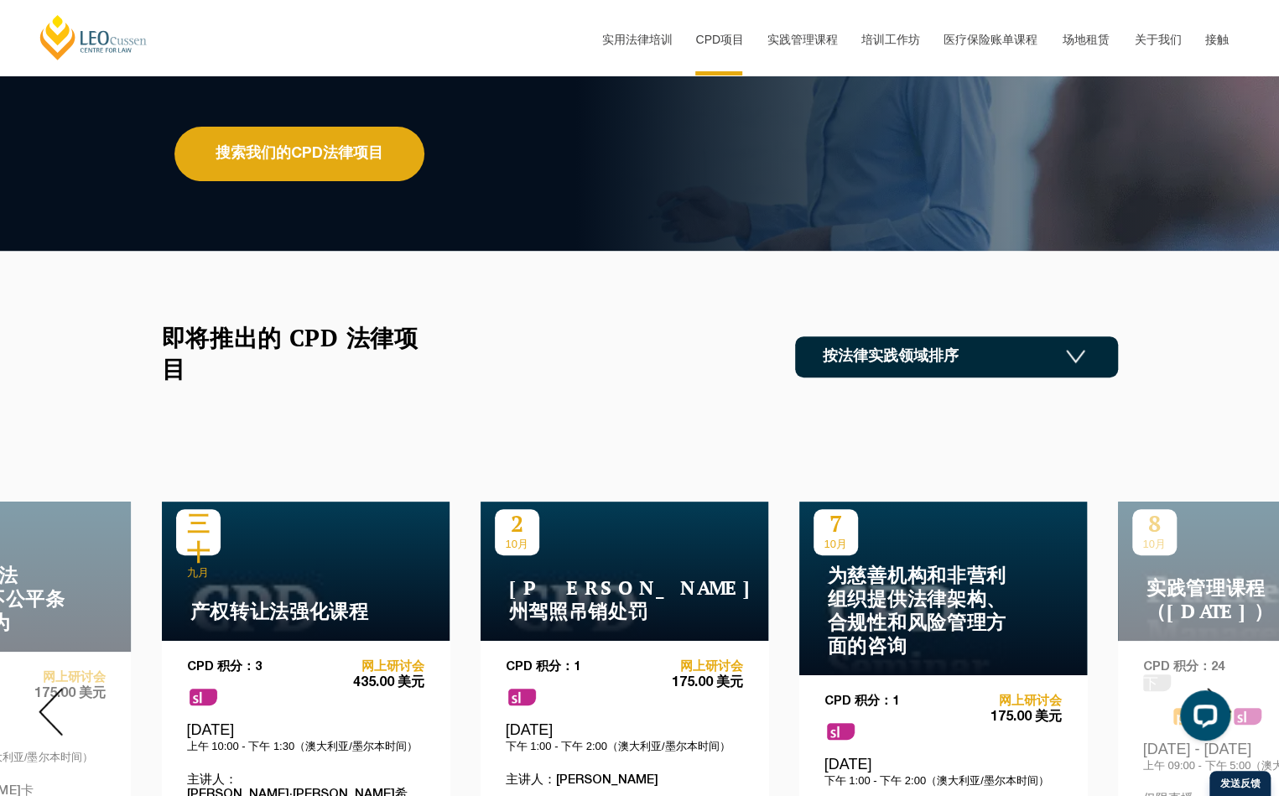
scroll to position [269, 0]
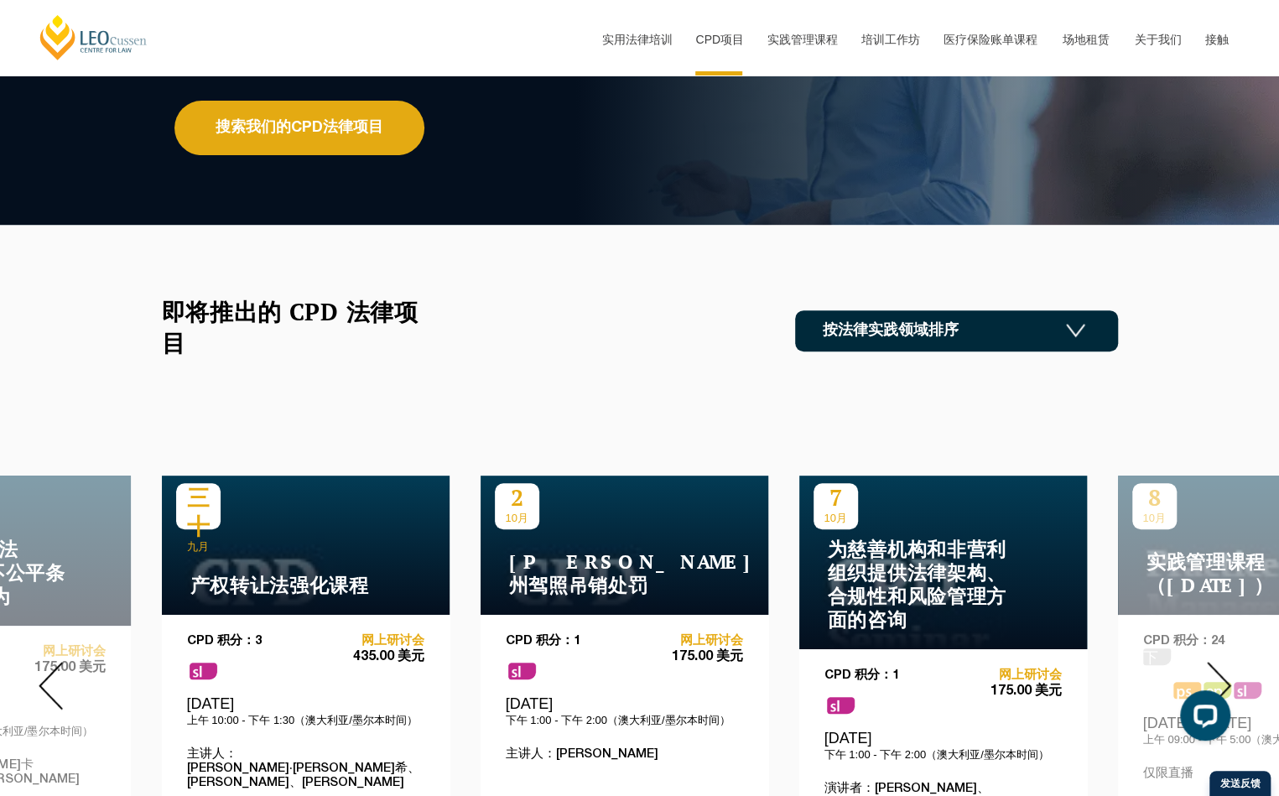
click at [709, 382] on div "即将推出的 CPD 法律项目 按法律实践领域排序 建筑施工 商业与合同 消费者 公司及内部法律顾问 成本 刑事 就业与劳资关系 伦理 家庭 财务、税务、退休金…" at bounding box center [639, 350] width 981 height 108
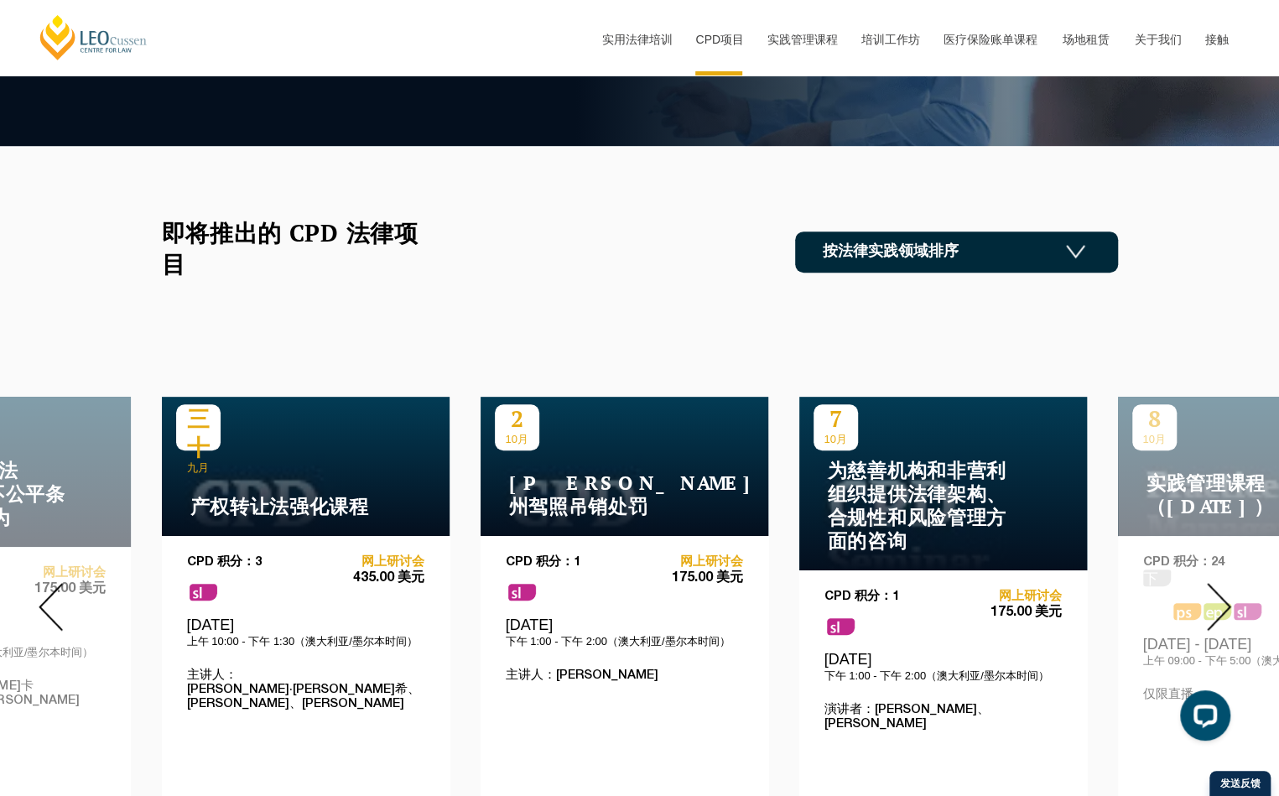
scroll to position [437, 0]
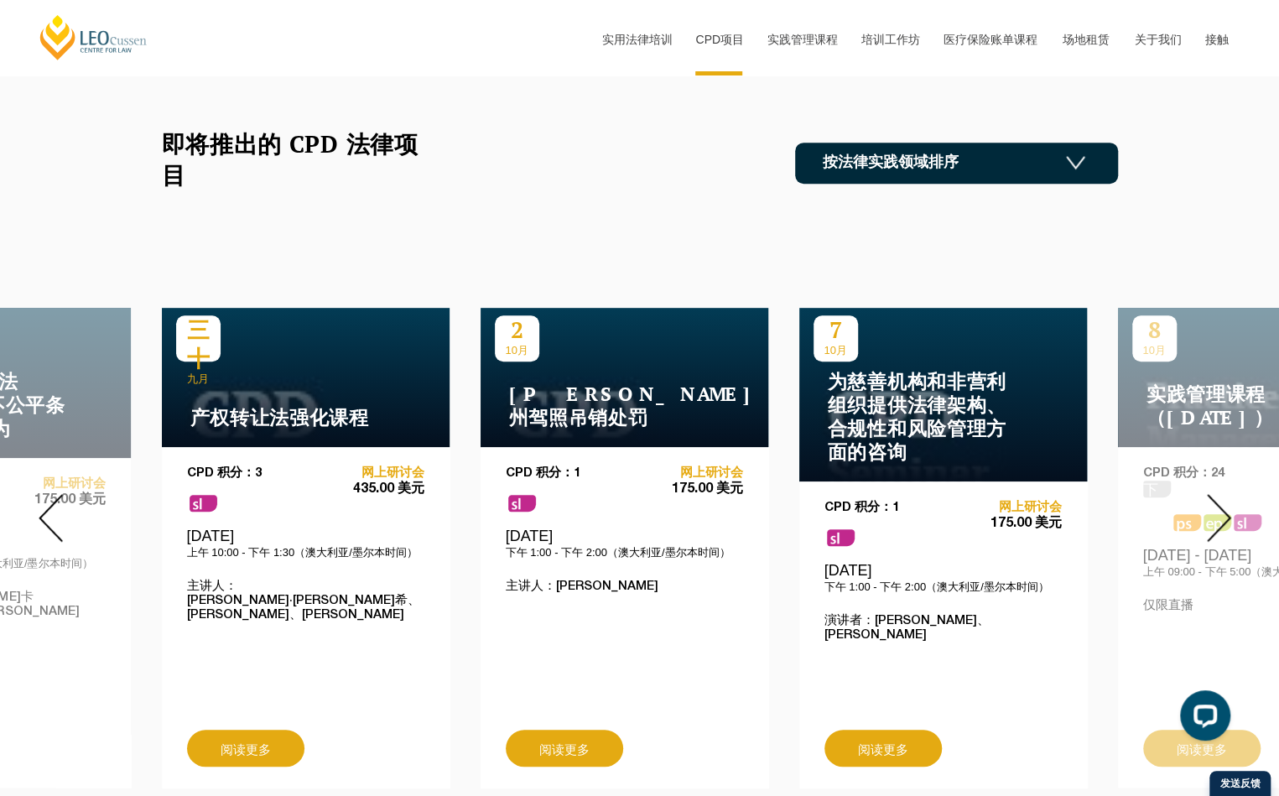
click at [1217, 527] on img at bounding box center [1219, 518] width 24 height 48
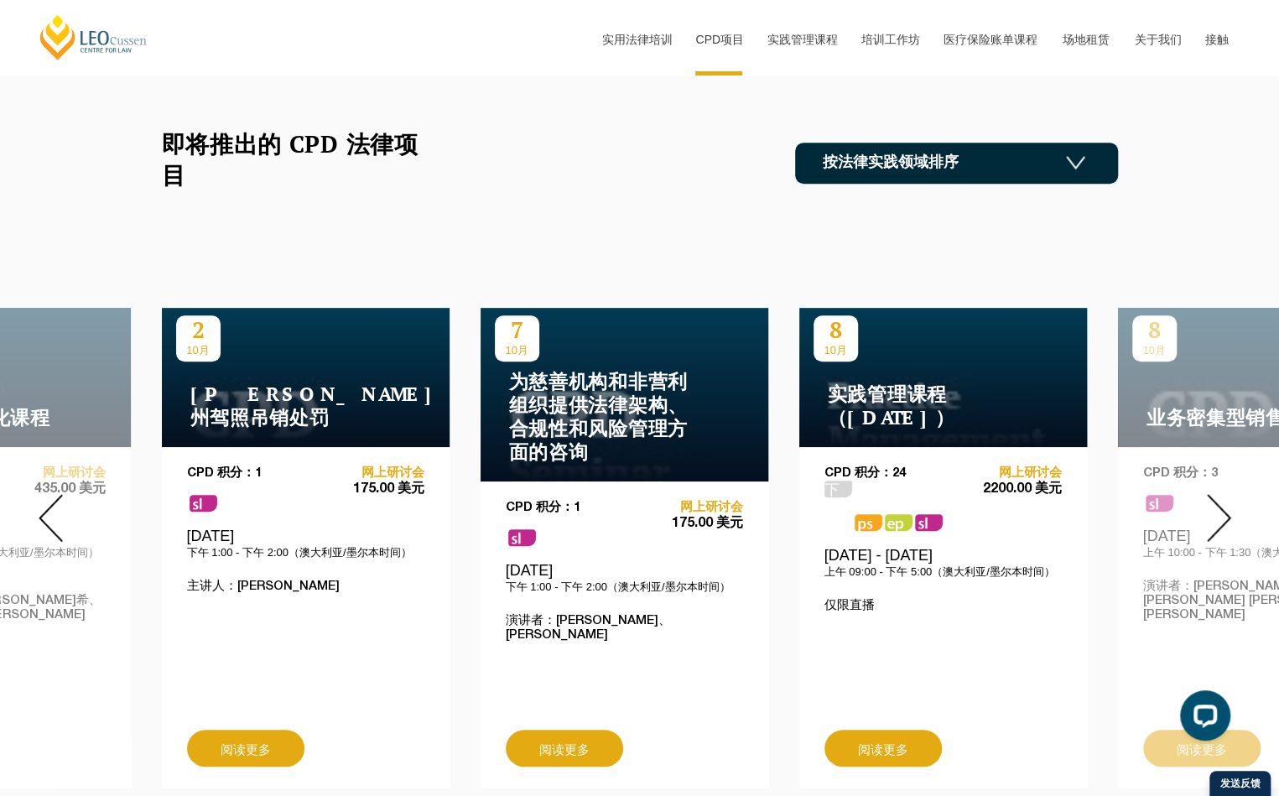
click at [1218, 528] on img at bounding box center [1219, 518] width 24 height 48
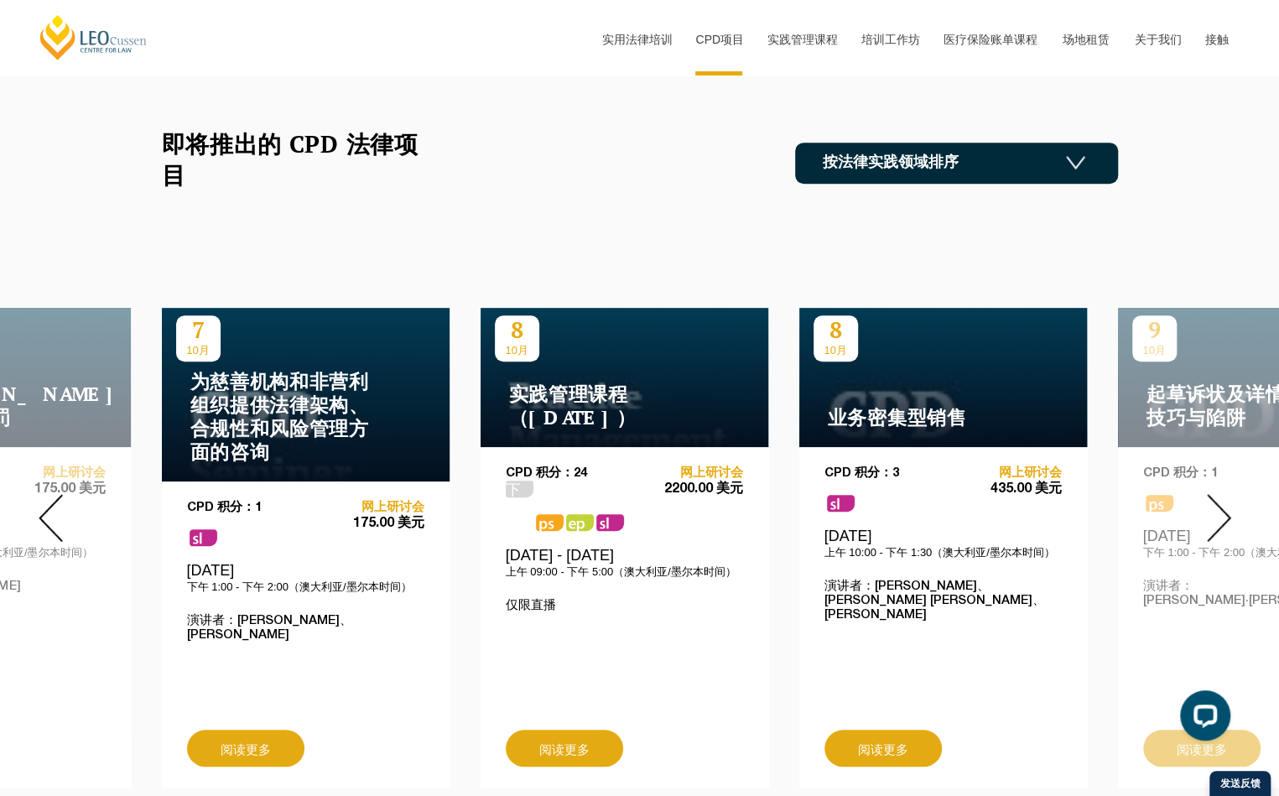
click at [1218, 528] on img at bounding box center [1219, 518] width 24 height 48
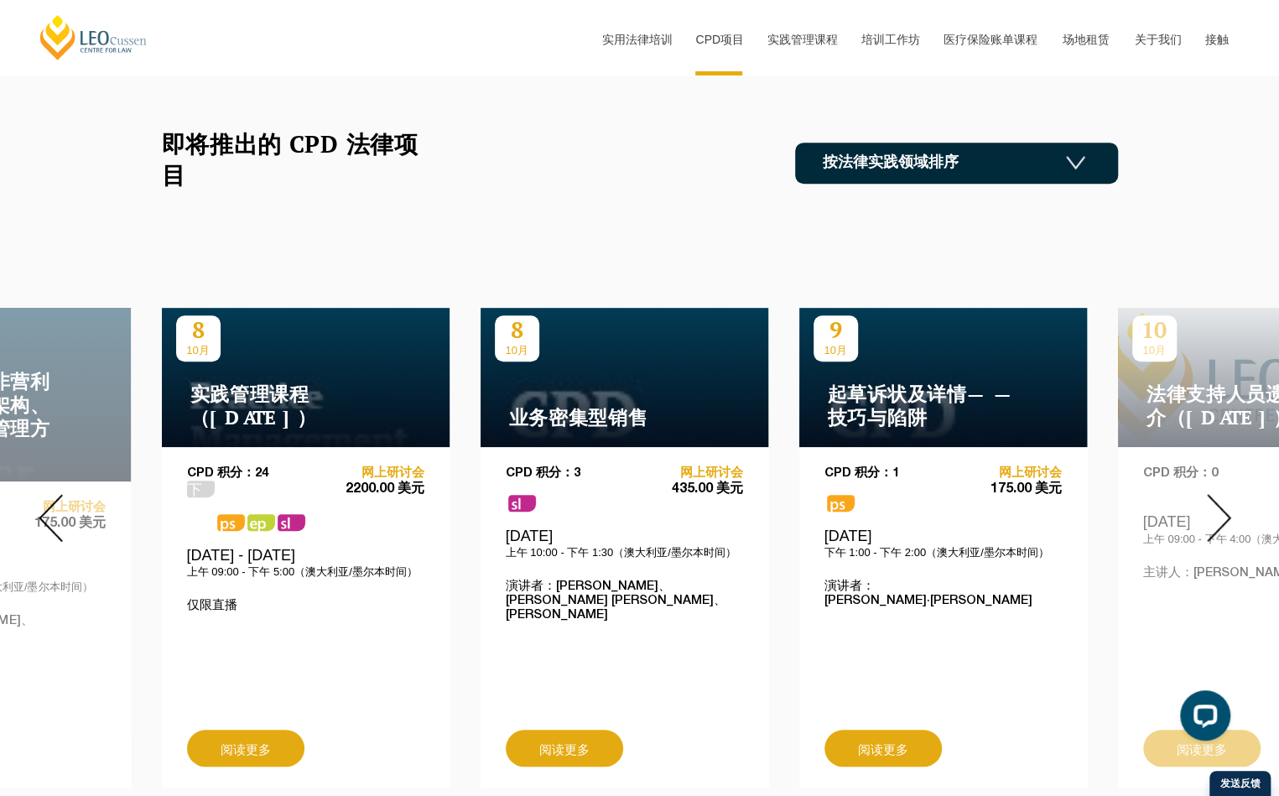
click at [1218, 528] on img at bounding box center [1219, 518] width 24 height 48
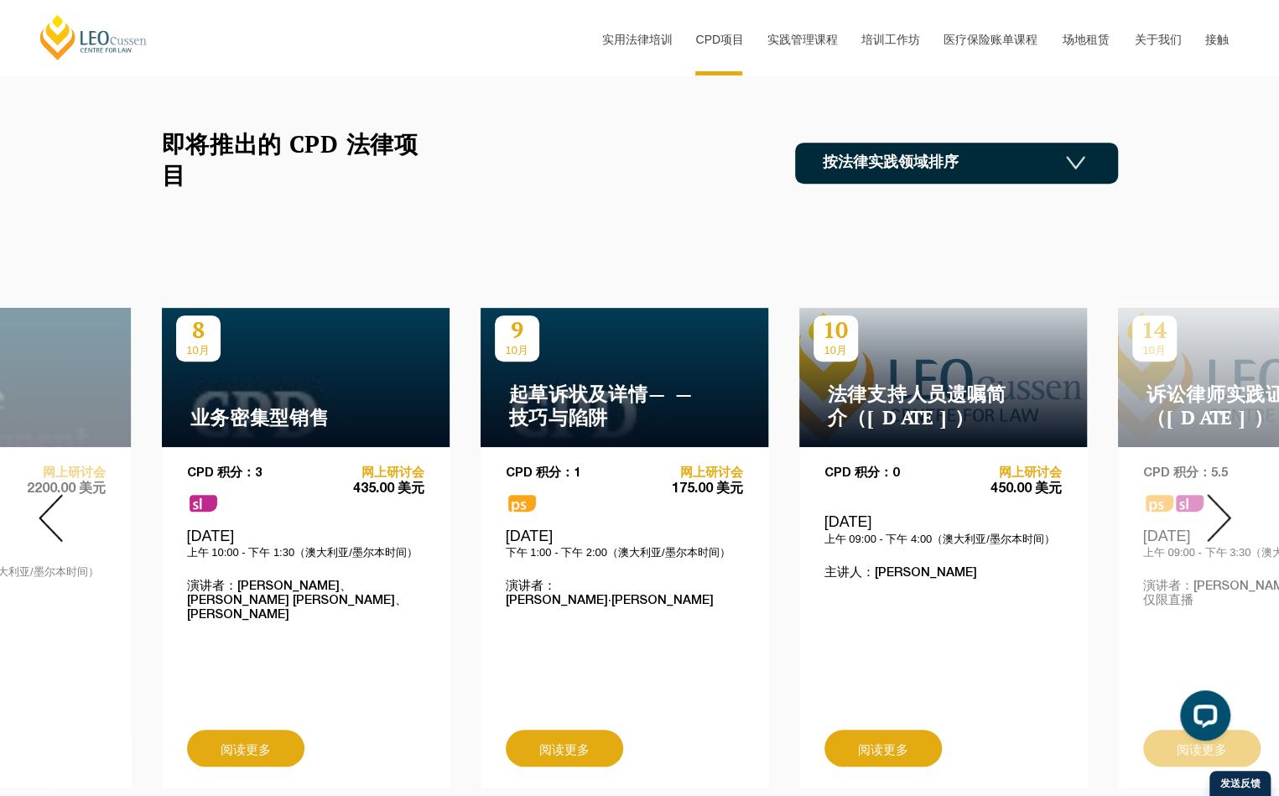
click at [1218, 528] on img at bounding box center [1219, 518] width 24 height 48
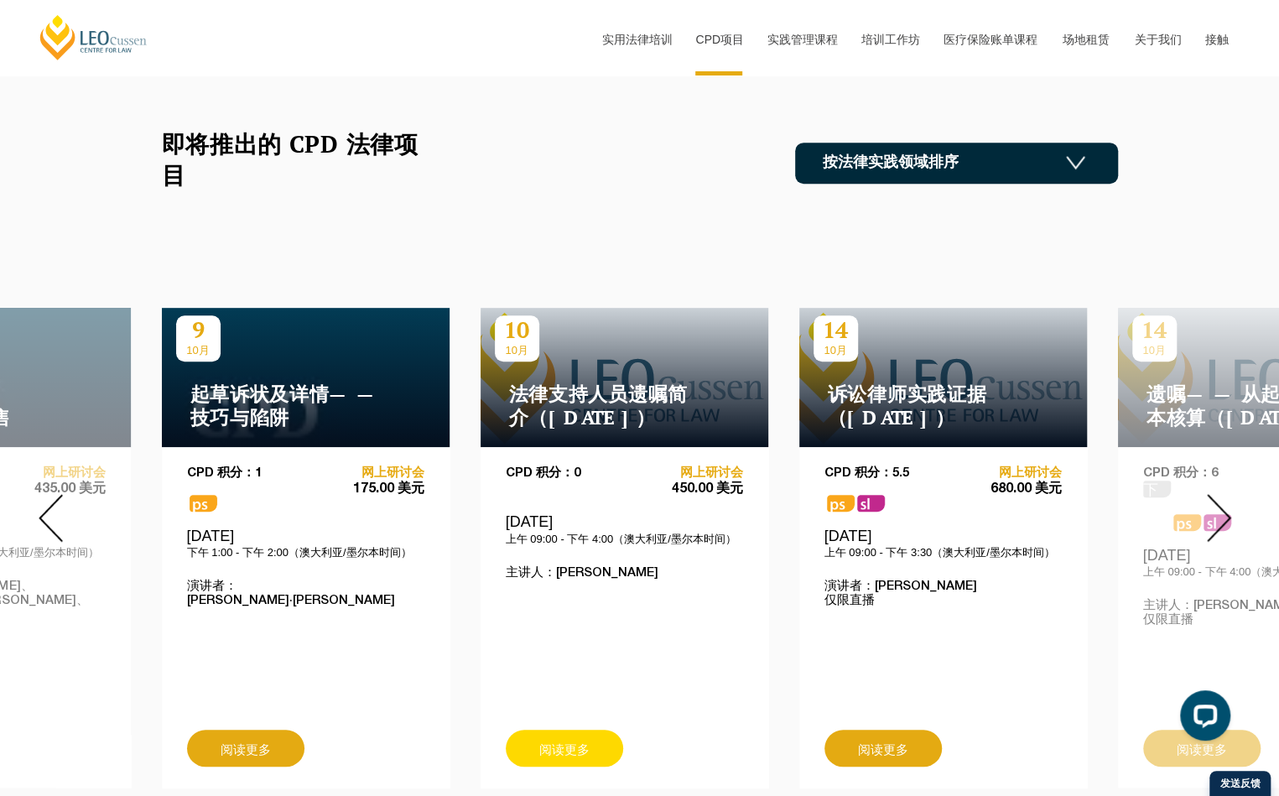
click at [581, 738] on link "阅读更多" at bounding box center [564, 747] width 117 height 37
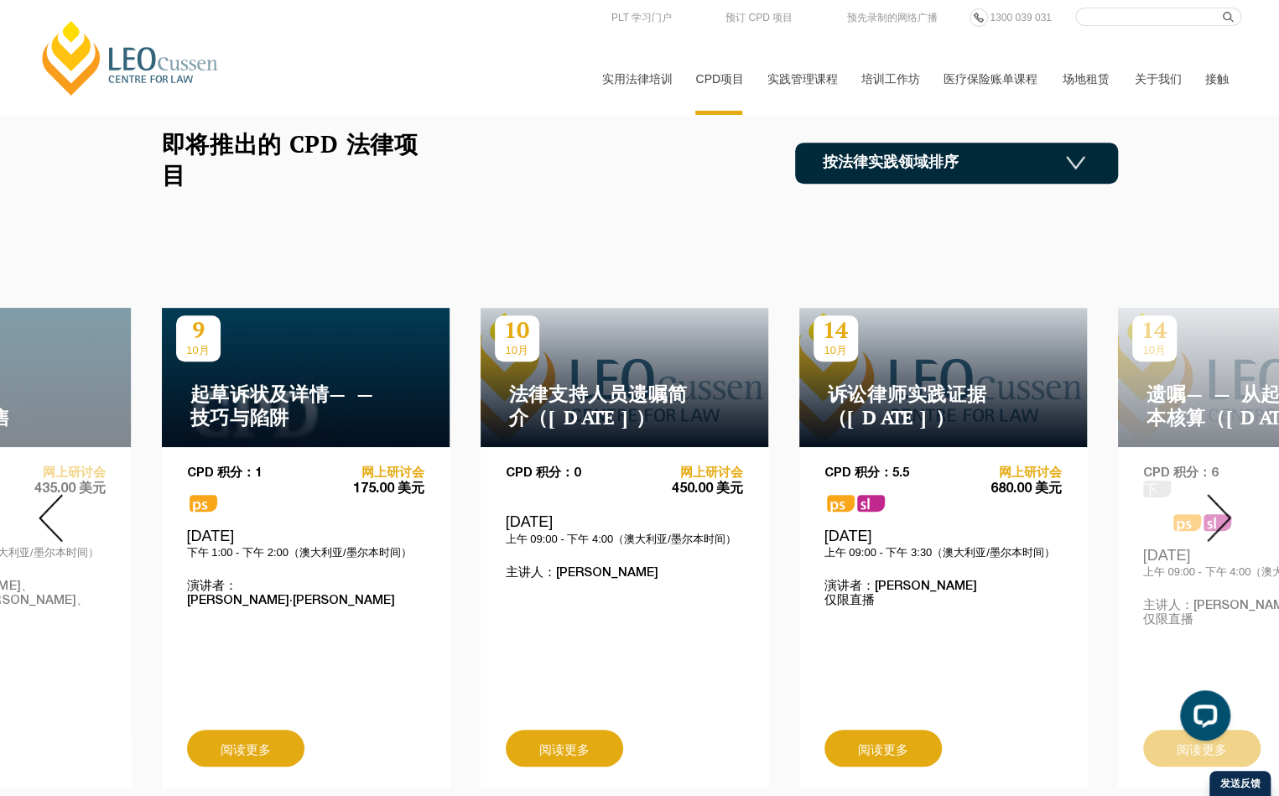
click at [942, 154] on link "按法律实践领域排序" at bounding box center [956, 163] width 323 height 41
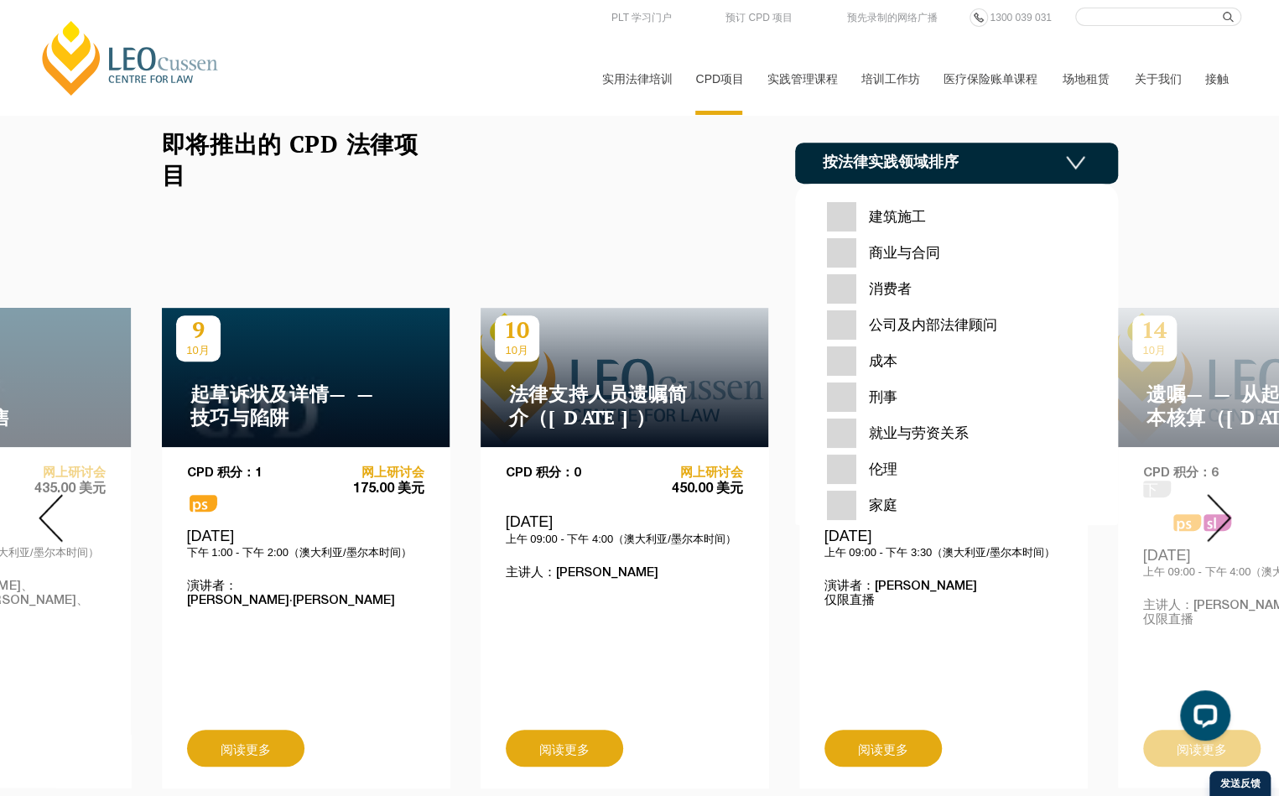
click at [724, 253] on div "三十 10月 业主立案法团密集培训 CPD 积分：3 sl 网上研讨会 435.00 美元 2025年10月30日，星期四 上午 10:00 - 下午 1:3…" at bounding box center [639, 518] width 1279 height 564
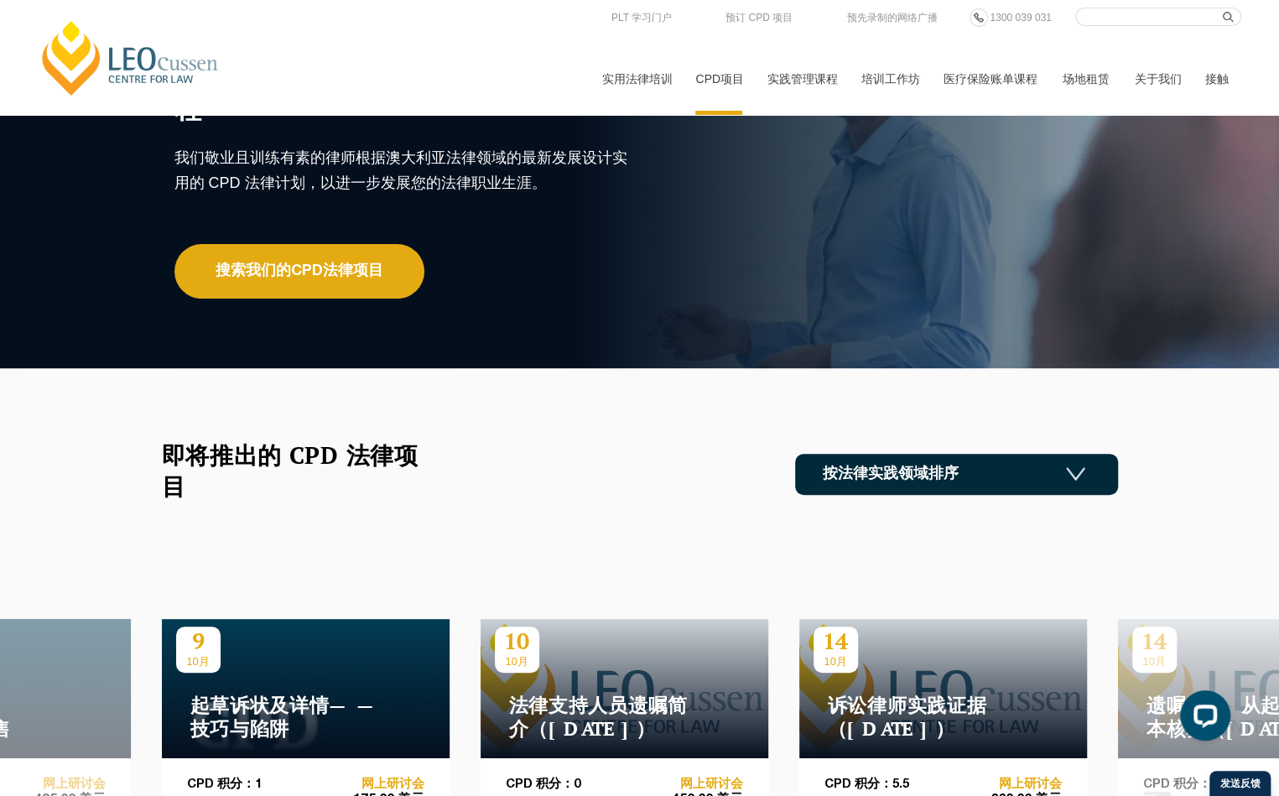
scroll to position [0, 0]
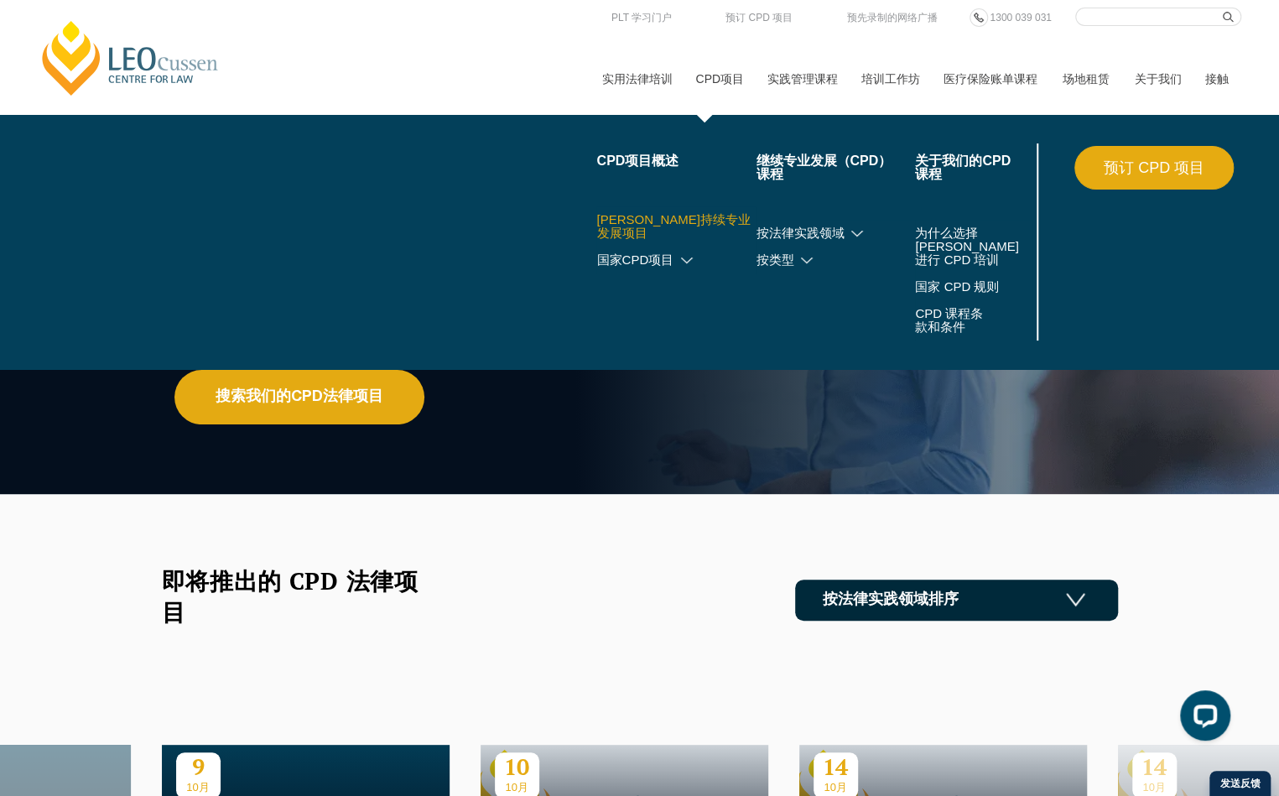
click at [666, 216] on font "维多利亚持续专业发展项目" at bounding box center [672, 226] width 153 height 28
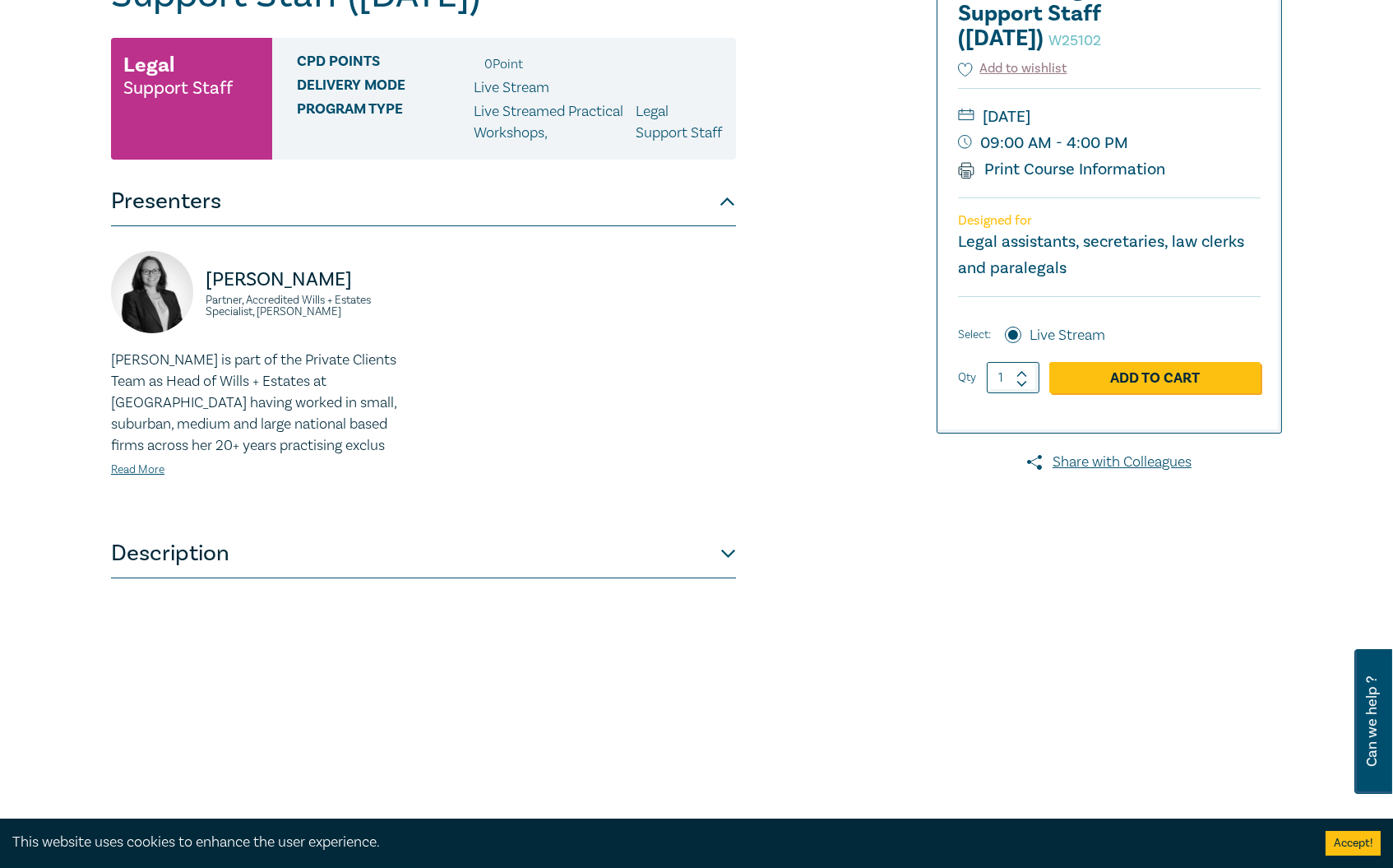
scroll to position [365, 0]
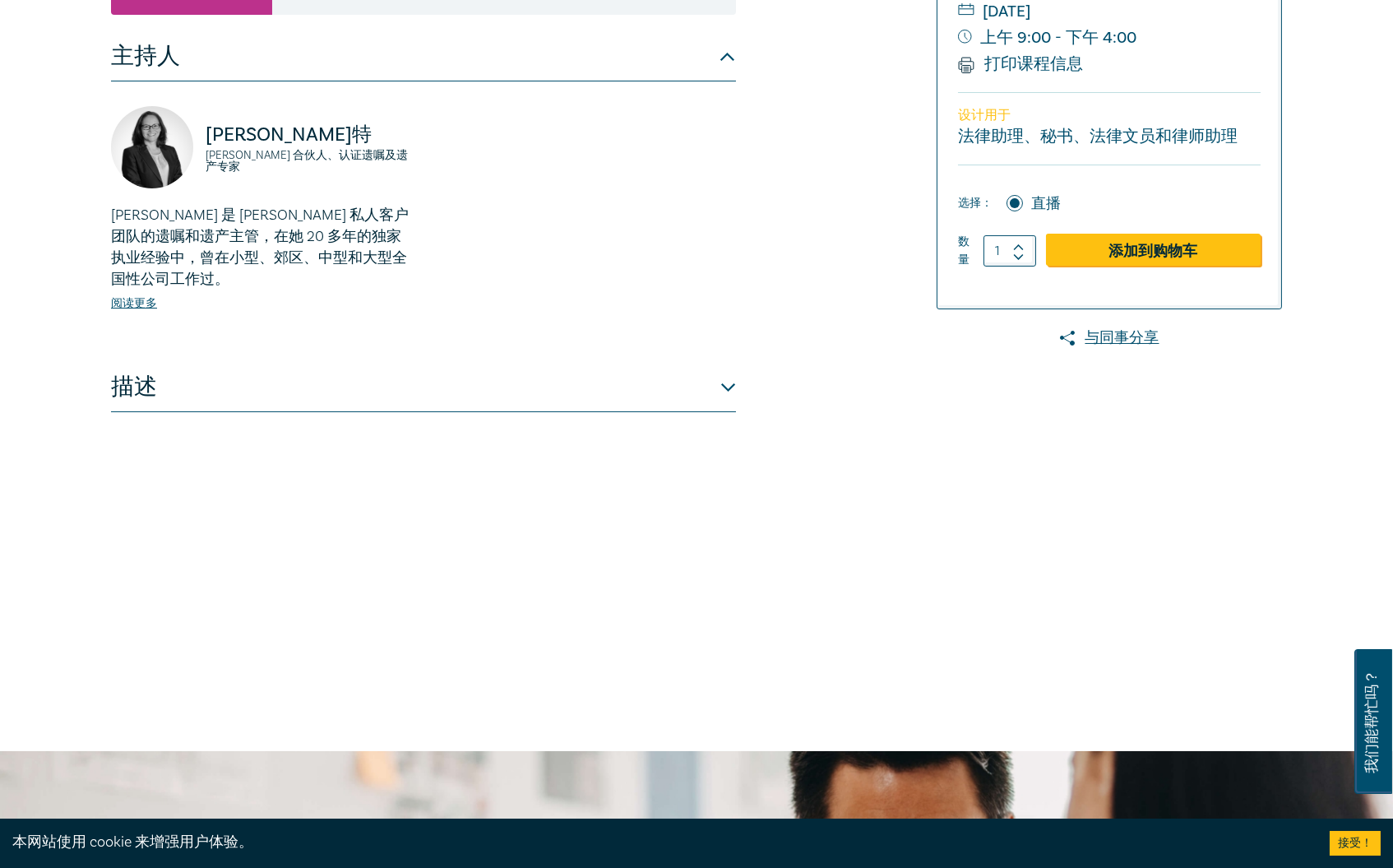
click at [611, 412] on button "描述" at bounding box center [423, 387] width 625 height 49
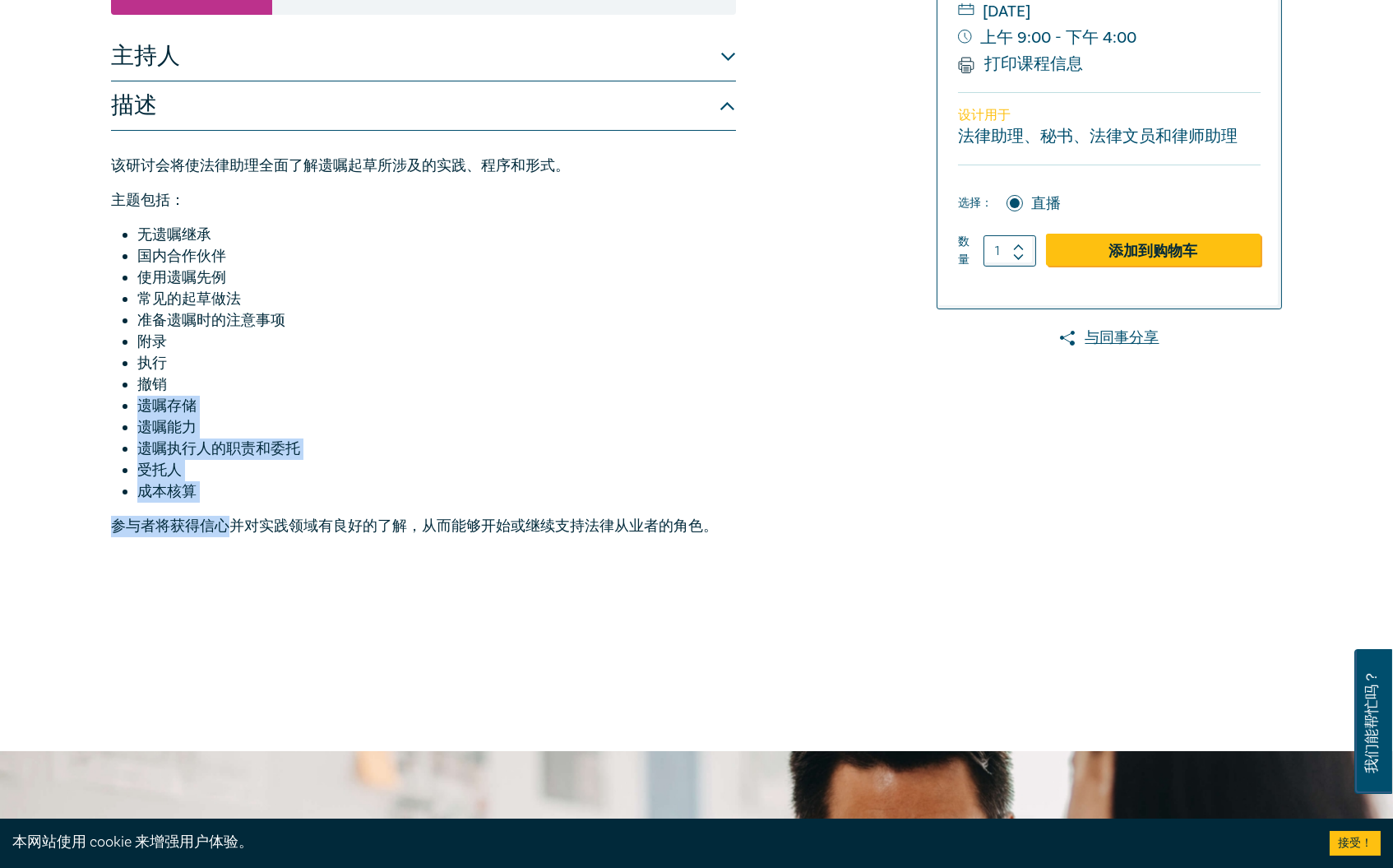
drag, startPoint x: 234, startPoint y: 544, endPoint x: 202, endPoint y: 435, distance: 113.6
click at [202, 435] on div "该研讨会将使法律助理全面了解遗嘱起草所涉及的实践、程序和形式。 主题包括： 无遗嘱继承 国内合作伙伴 使用遗嘱先例 常见的起草做法 准备遗嘱时的注意事项 附录…" at bounding box center [423, 345] width 625 height 382
copy div "撤销 遗嘱存储 遗嘱能力 遗嘱执行人的职责和委托 受托人 成本核算 参与者将获得信心"
click at [214, 417] on li "遗嘱存储" at bounding box center [437, 406] width 598 height 22
click at [226, 288] on li "使用遗嘱先例" at bounding box center [437, 279] width 598 height 22
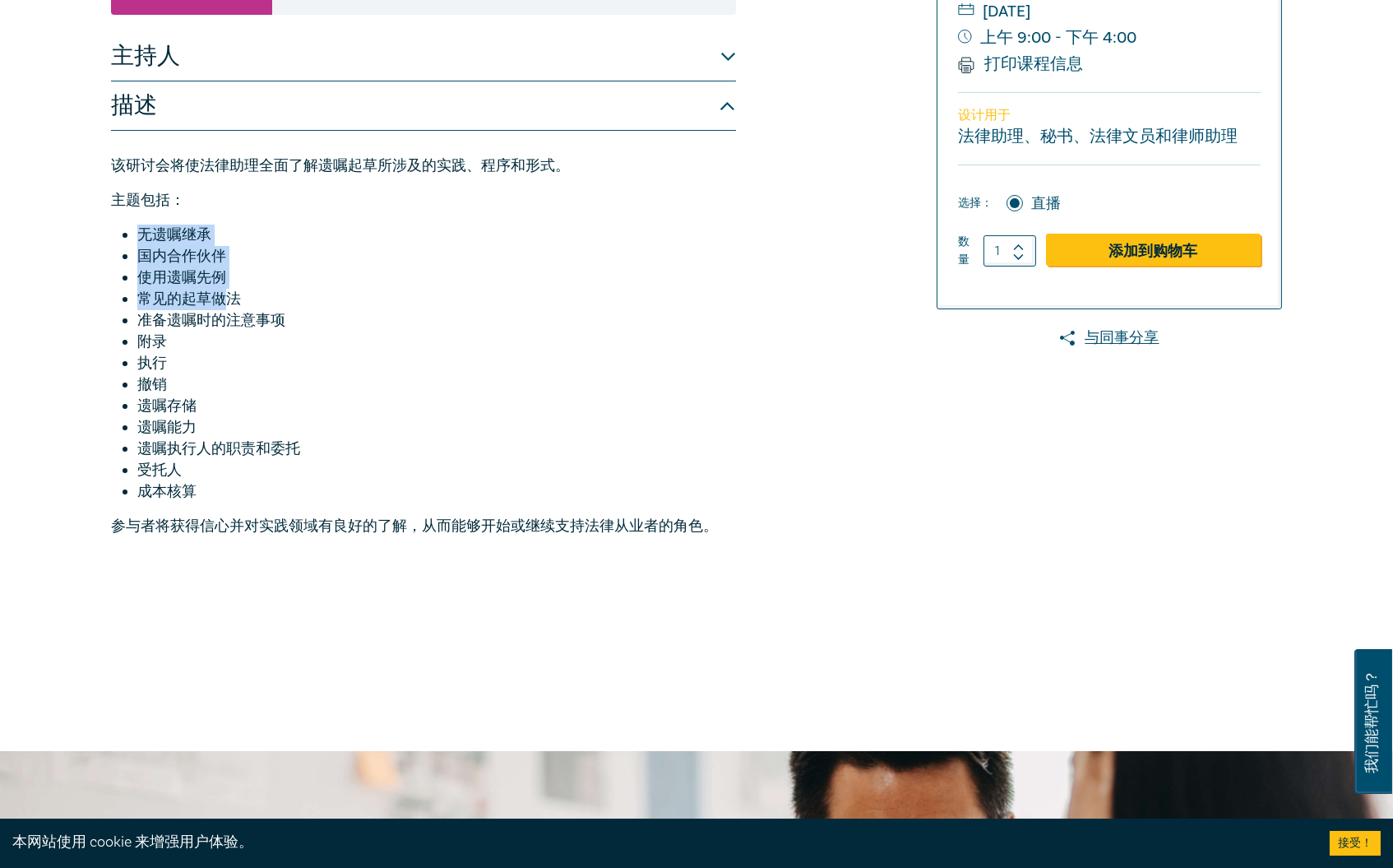
drag, startPoint x: 133, startPoint y: 278, endPoint x: 232, endPoint y: 336, distance: 114.7
click at [232, 336] on ul "无遗嘱继承 国内合作伙伴 使用遗嘱先例 常见的起草做法 准备遗嘱时的注意事项 附录 执行 撤销 遗嘱存储 遗嘱能力 遗嘱执行人的职责和委托 受托人 成本核算" at bounding box center [423, 363] width 625 height 278
click at [232, 308] on font "常见的起草做法" at bounding box center [189, 298] width 104 height 19
drag, startPoint x: 256, startPoint y: 321, endPoint x: 313, endPoint y: 338, distance: 59.5
click at [130, 319] on ul "无遗嘱继承 国内合作伙伴 使用遗嘱先例 常见的起草做法 准备遗嘱时的注意事项 附录 执行 撤销 遗嘱存储 遗嘱能力 遗嘱执行人的职责和委托 受托人 成本核算" at bounding box center [423, 363] width 625 height 278
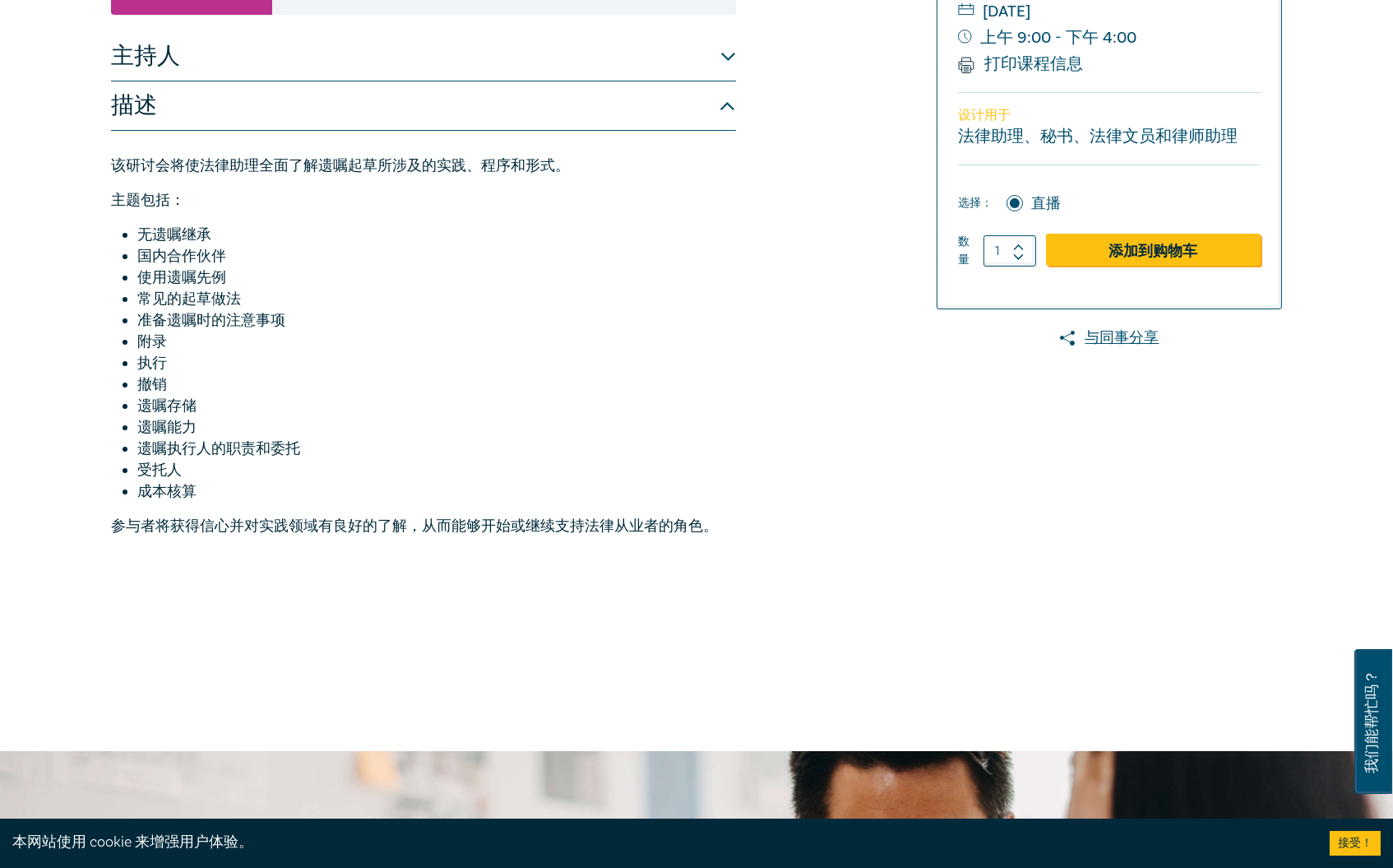
click at [313, 310] on li "常见的起草做法" at bounding box center [437, 299] width 598 height 22
drag, startPoint x: 281, startPoint y: 351, endPoint x: 129, endPoint y: 342, distance: 152.3
click at [129, 342] on ul "无遗嘱继承 国内合作伙伴 使用遗嘱先例 常见的起草做法 准备遗嘱时的注意事项 附录 执行 撤销 遗嘱存储 遗嘱能力 遗嘱执行人的职责和委托 受托人 成本核算" at bounding box center [423, 363] width 625 height 278
click at [256, 330] on font "准备遗嘱时的注意事项" at bounding box center [211, 320] width 148 height 19
drag, startPoint x: 324, startPoint y: 369, endPoint x: 166, endPoint y: 384, distance: 158.7
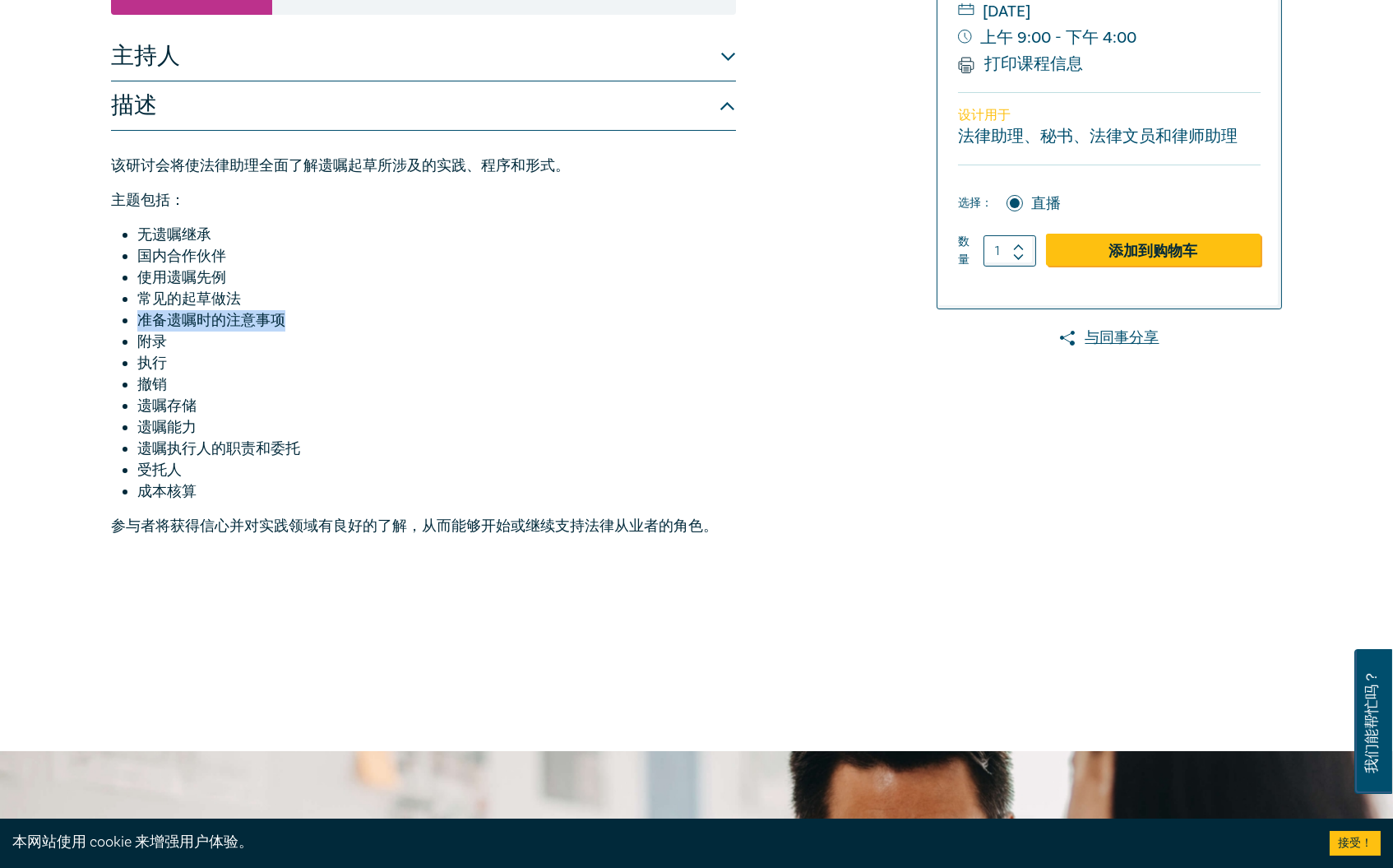
click at [131, 368] on ul "无遗嘱继承 国内合作伙伴 使用遗嘱先例 常见的起草做法 准备遗嘱时的注意事项 附录 执行 撤销 遗嘱存储 遗嘱能力 遗嘱执行人的职责和委托 受托人 成本核算" at bounding box center [423, 363] width 625 height 278
click at [183, 353] on li "附录" at bounding box center [437, 342] width 598 height 22
drag, startPoint x: 182, startPoint y: 392, endPoint x: 138, endPoint y: 389, distance: 44.1
click at [138, 389] on ul "无遗嘱继承 国内合作伙伴 使用遗嘱先例 常见的起草做法 准备遗嘱时的注意事项 附录 执行 撤销 遗嘱存储 遗嘱能力 遗嘱执行人的职责和委托 受托人 成本核算" at bounding box center [423, 363] width 625 height 278
click at [195, 375] on li "执行" at bounding box center [437, 364] width 598 height 22
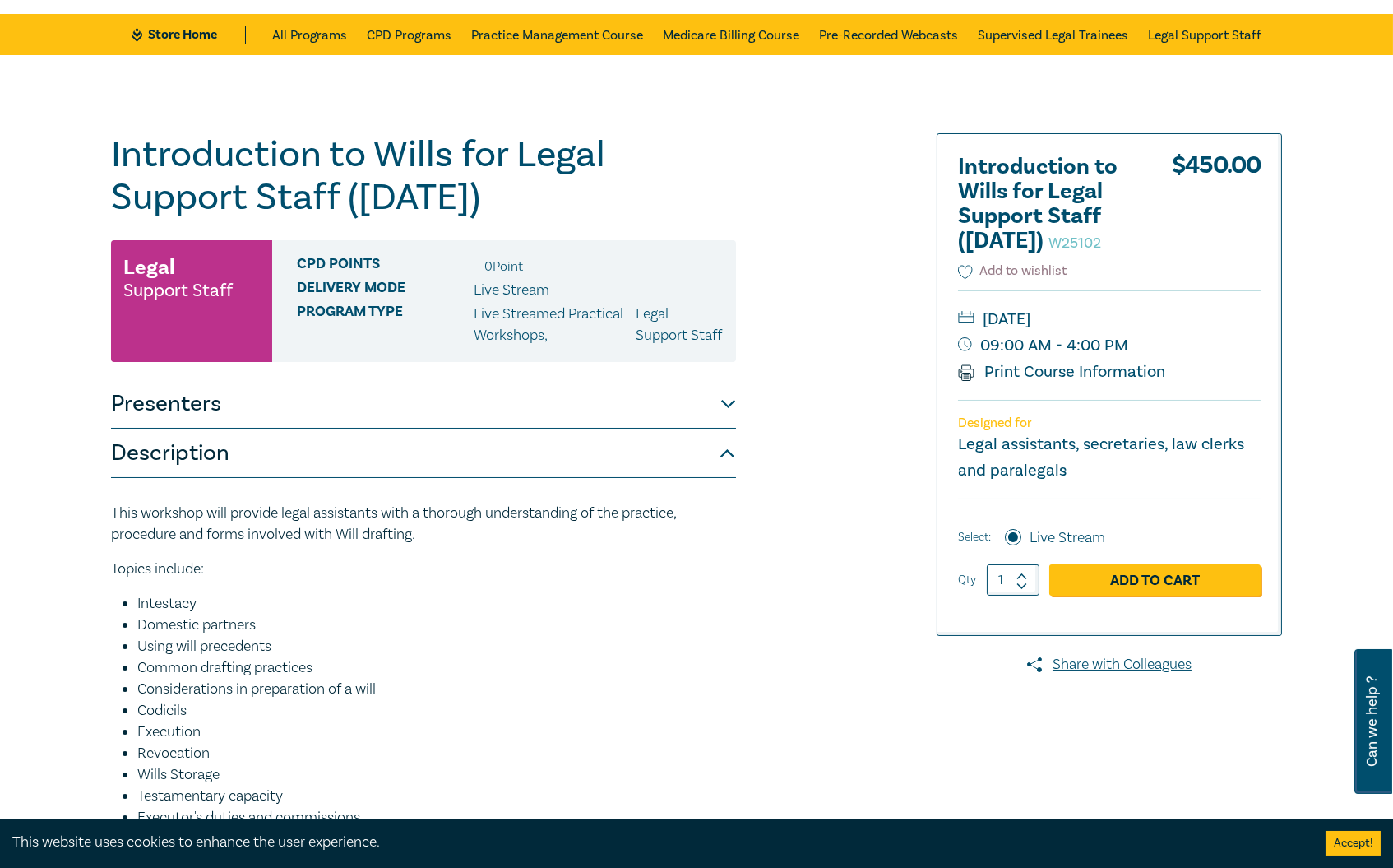
scroll to position [0, 0]
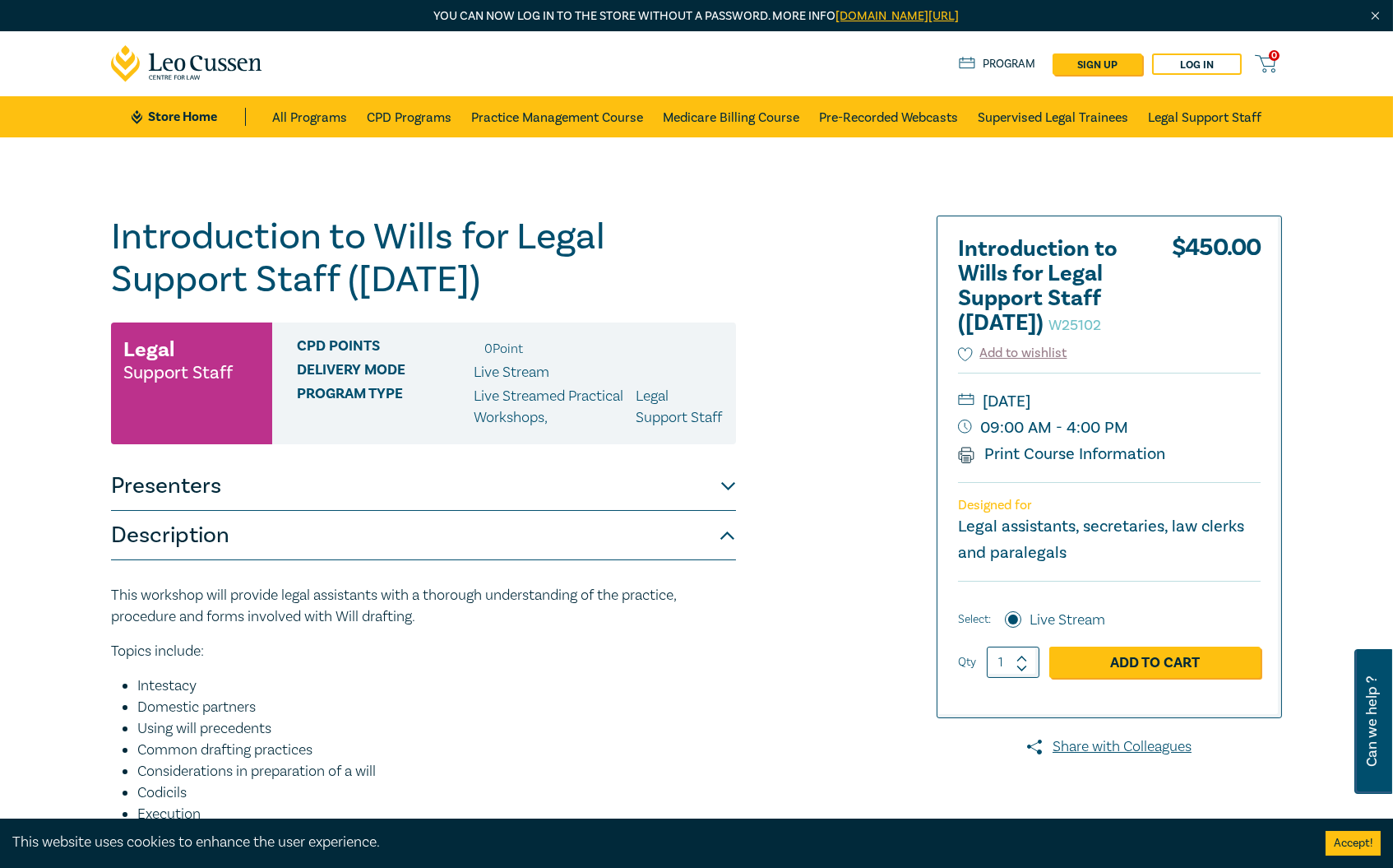
click at [830, 360] on div "Introduction to Wills for Legal Support Staff (October 2025) W25102 Legal Suppo…" at bounding box center [497, 632] width 794 height 832
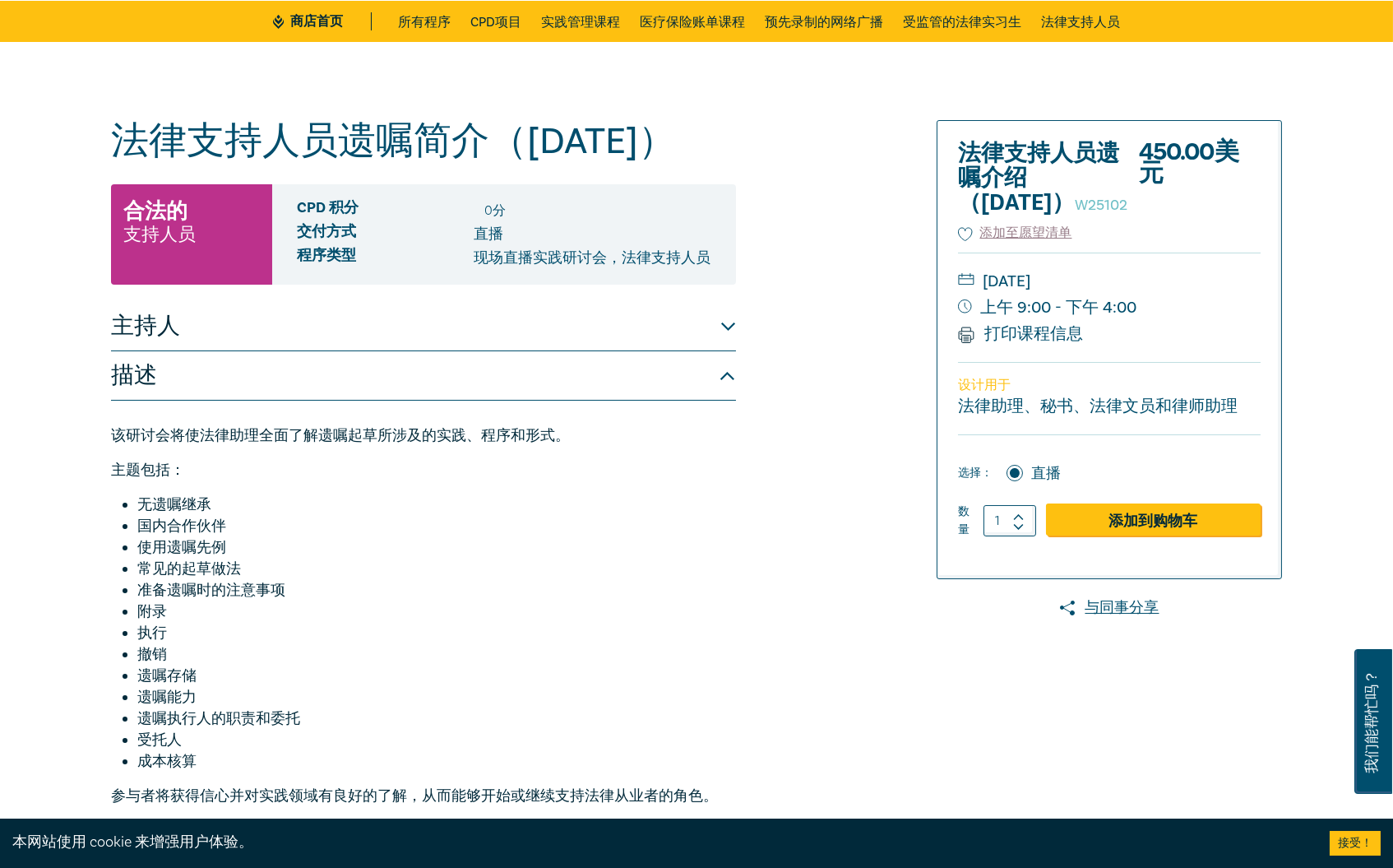
scroll to position [91, 0]
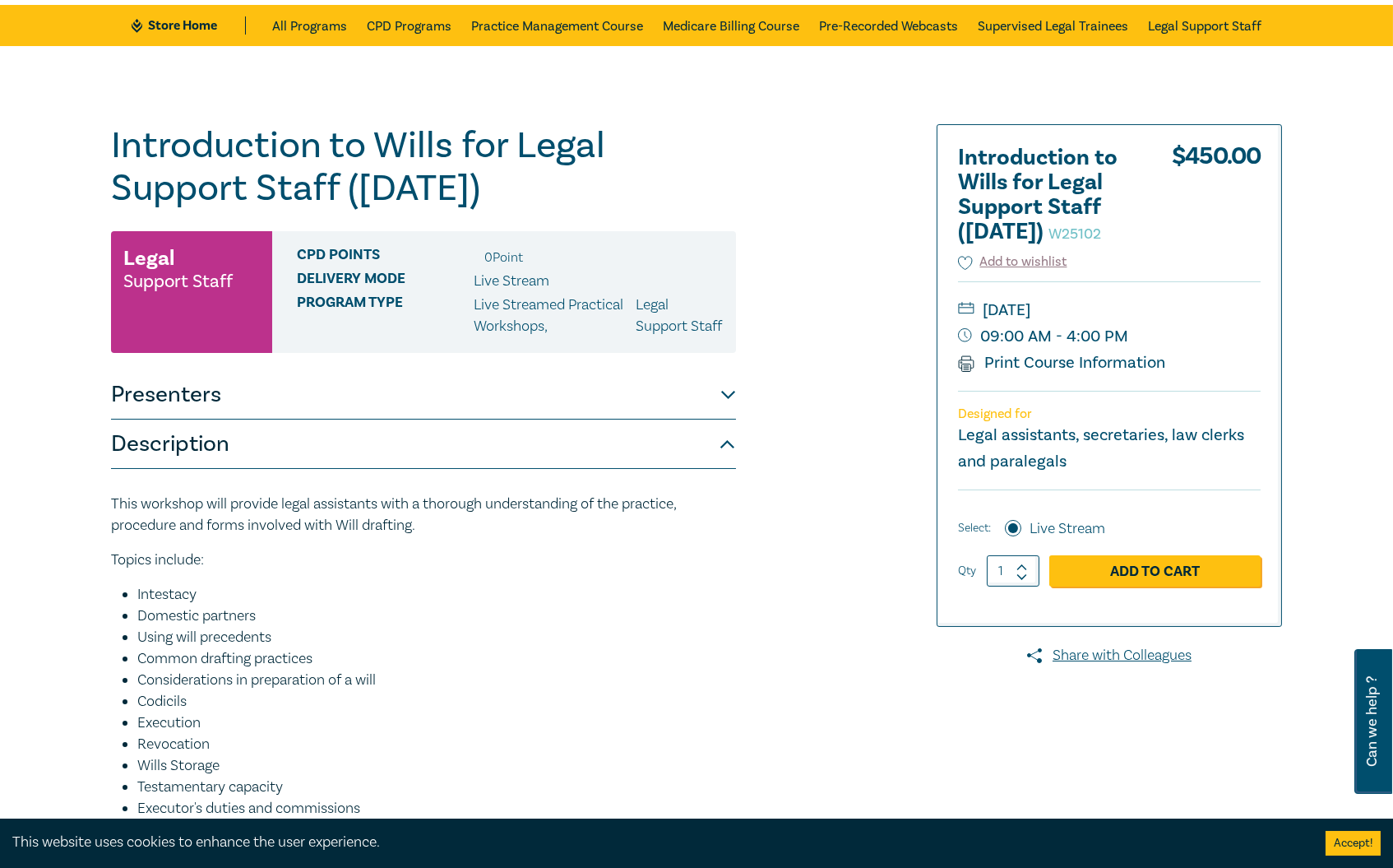
click at [747, 278] on div "Introduction to Wills for Legal Support Staff (October 2025) W25102 Legal Suppo…" at bounding box center [497, 540] width 794 height 832
click at [651, 420] on button "Presenters" at bounding box center [423, 394] width 625 height 49
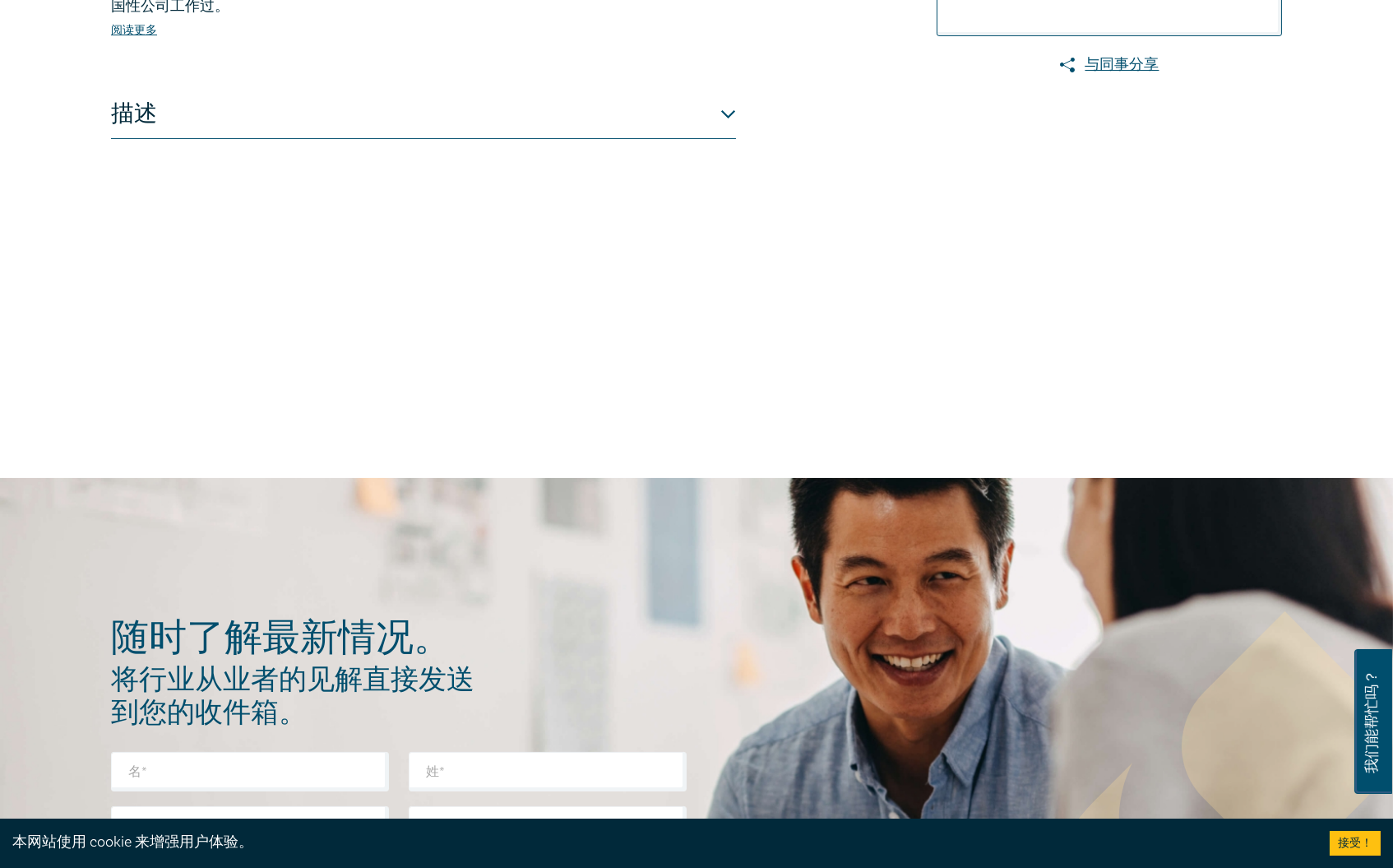
scroll to position [547, 0]
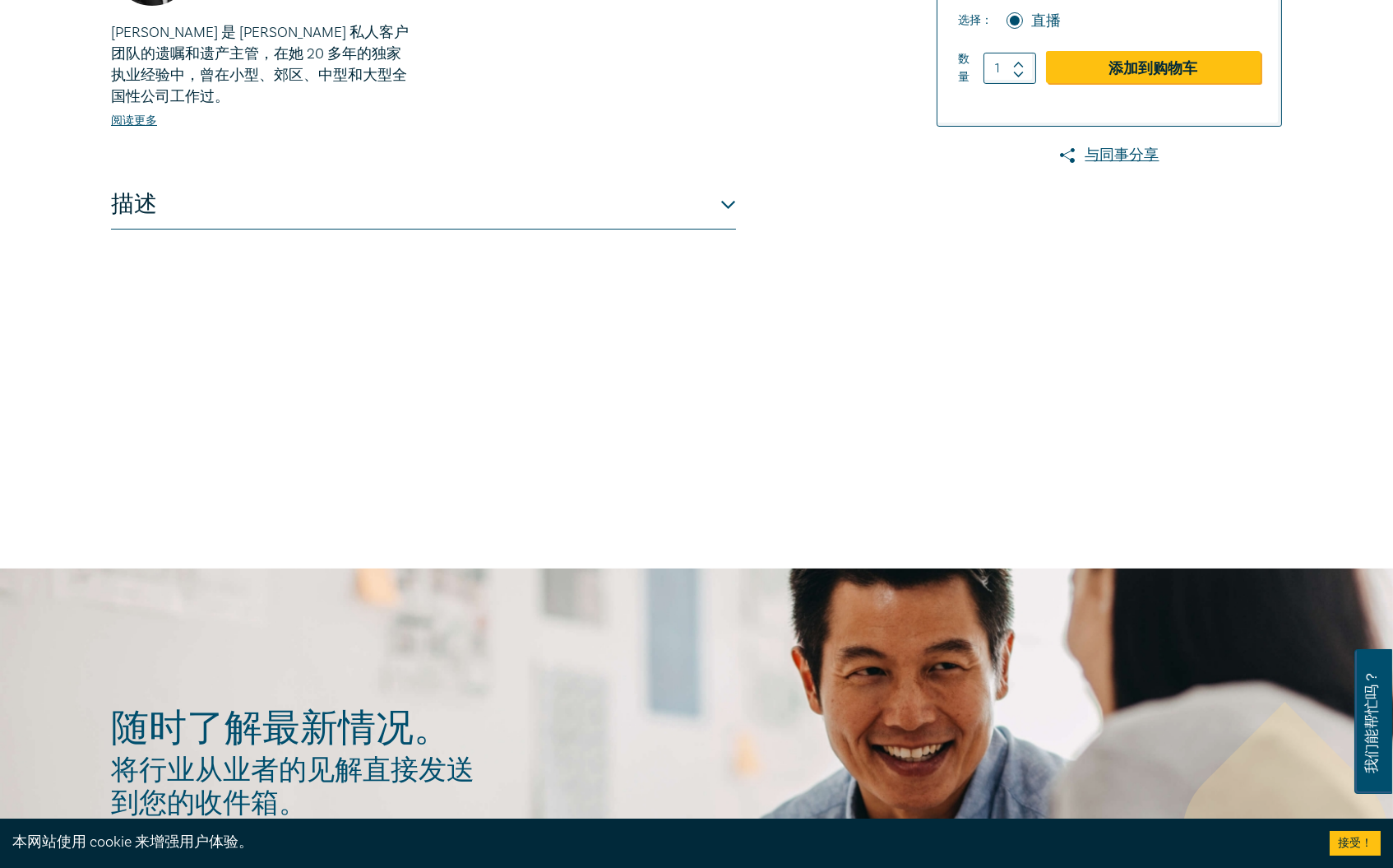
click at [501, 143] on div "娜奥米·盖耶特 Danaher Moulton 合伙人、认证遗嘱及遗产专家 Naomi 是 DanaherMoulton 私人客户团队的遗嘱和遗产主管，在她 …" at bounding box center [423, 39] width 645 height 231
click at [542, 290] on div "法律支持人员遗嘱简介（2025 年 10 月） W25102 合法的 支持人员 CPD 积分 0 分 交付方式 直播 程序类型 现场直播实践研讨会 ， 法律支…" at bounding box center [423, 78] width 625 height 822
click at [553, 230] on button "描述" at bounding box center [423, 205] width 625 height 49
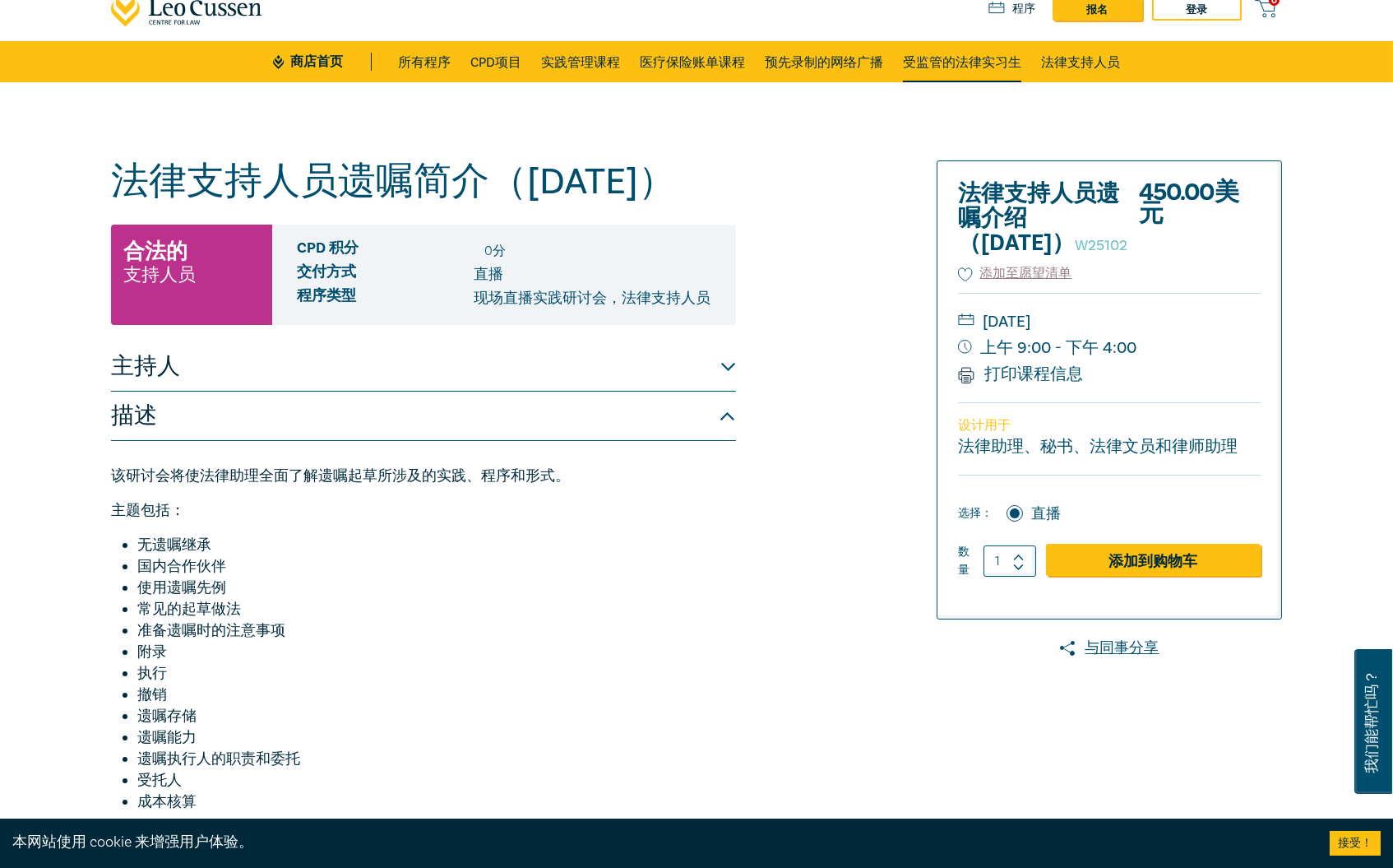
scroll to position [0, 0]
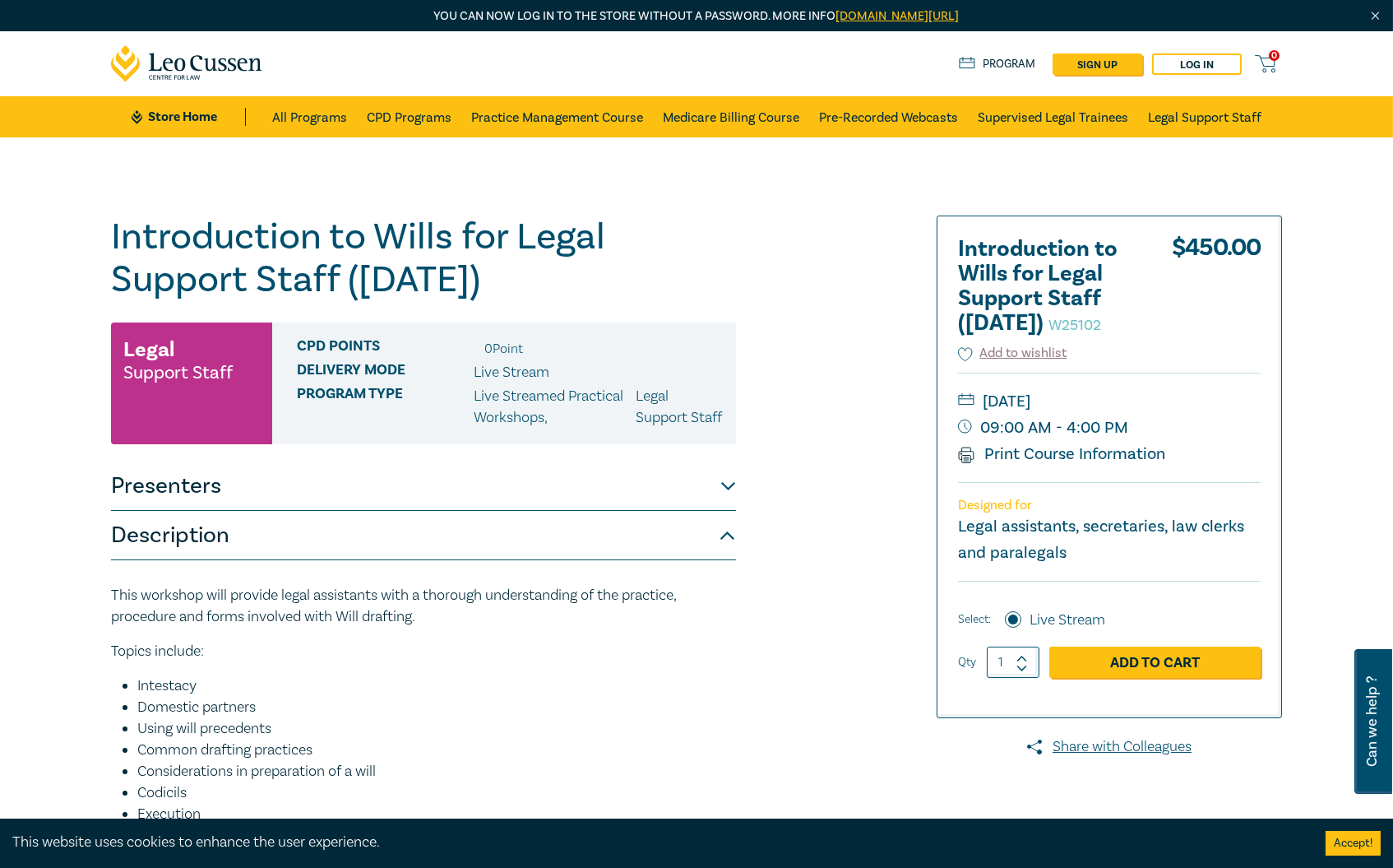
click at [787, 279] on div "Introduction to Wills for Legal Support Staff (October 2025) W25102 Legal Suppo…" at bounding box center [497, 632] width 794 height 832
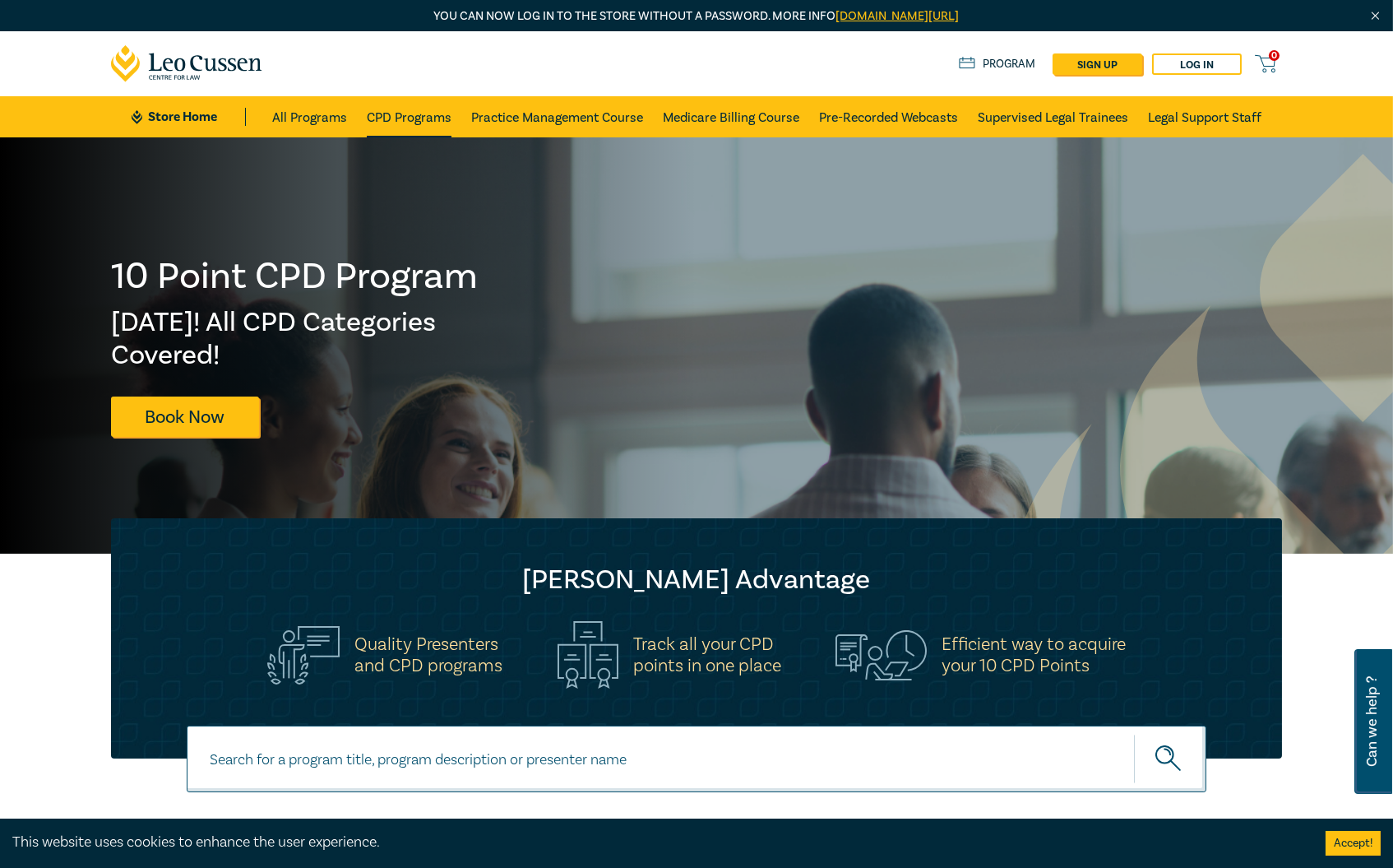
click at [384, 113] on link "CPD Programs" at bounding box center [409, 117] width 84 height 41
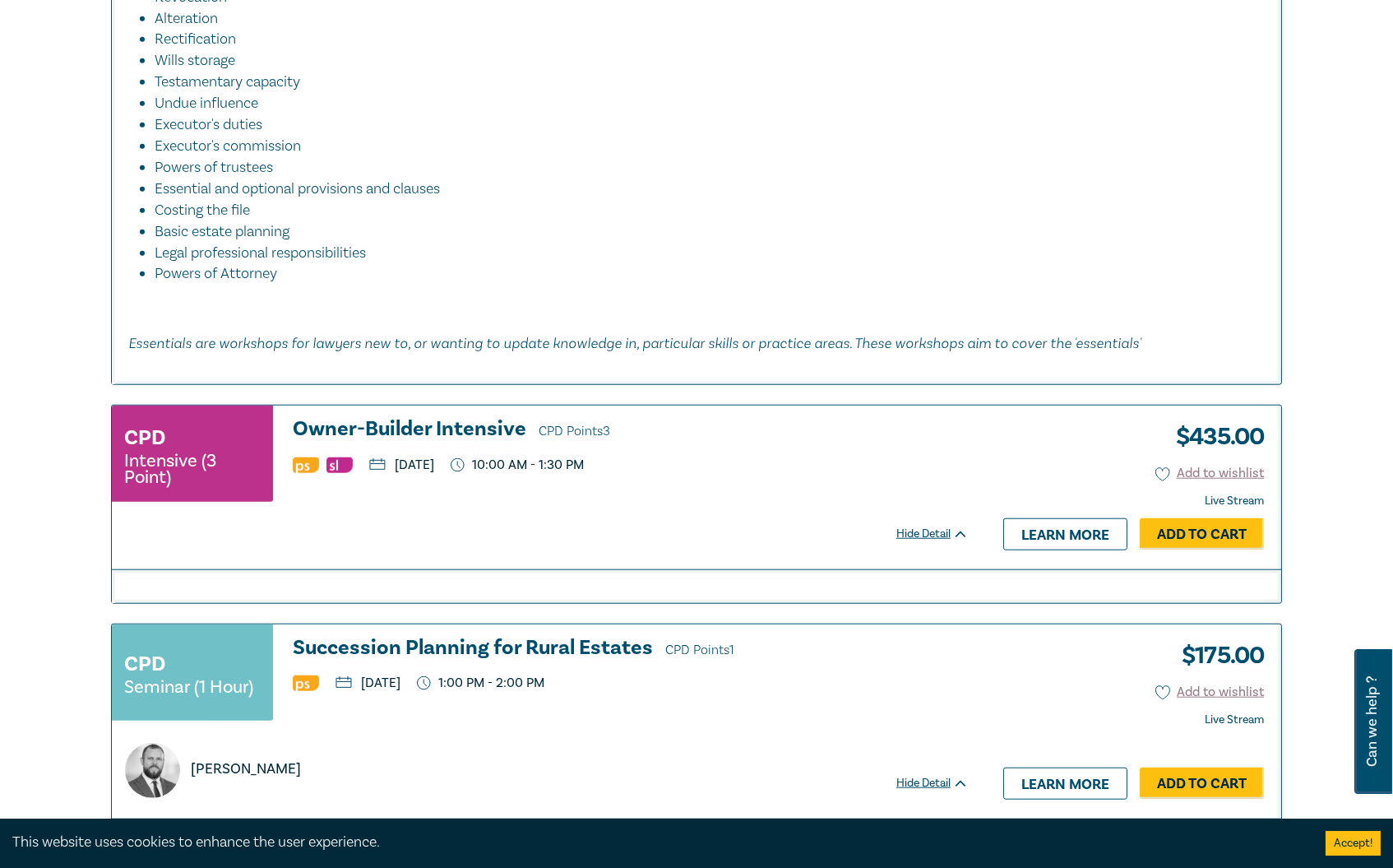
scroll to position [5189, 0]
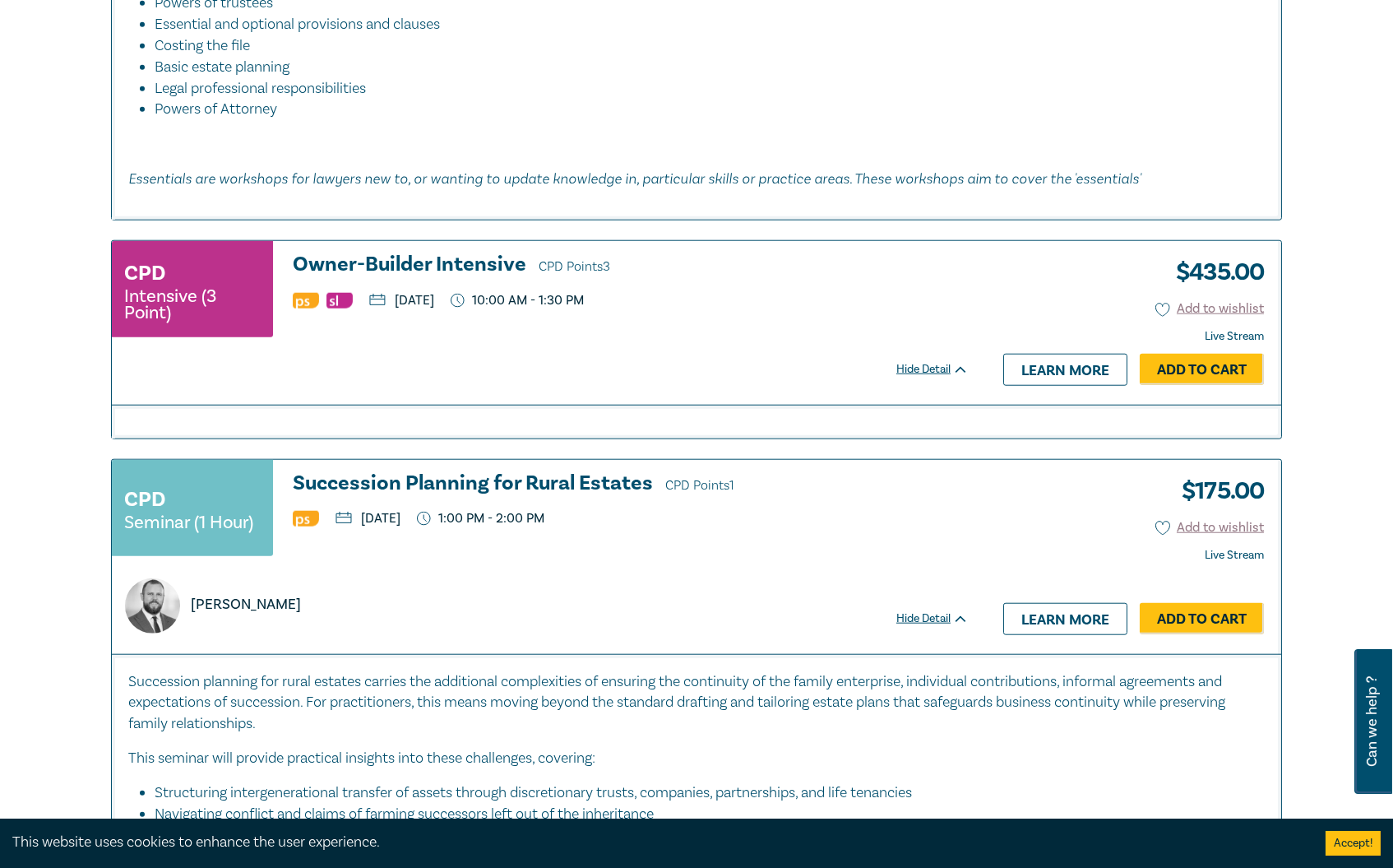
click at [490, 352] on div "CPD Intensive (3 Point) Owner-Builder Intensive CPD Points 3 [DATE] 10:00 AM - …" at bounding box center [548, 323] width 873 height 163
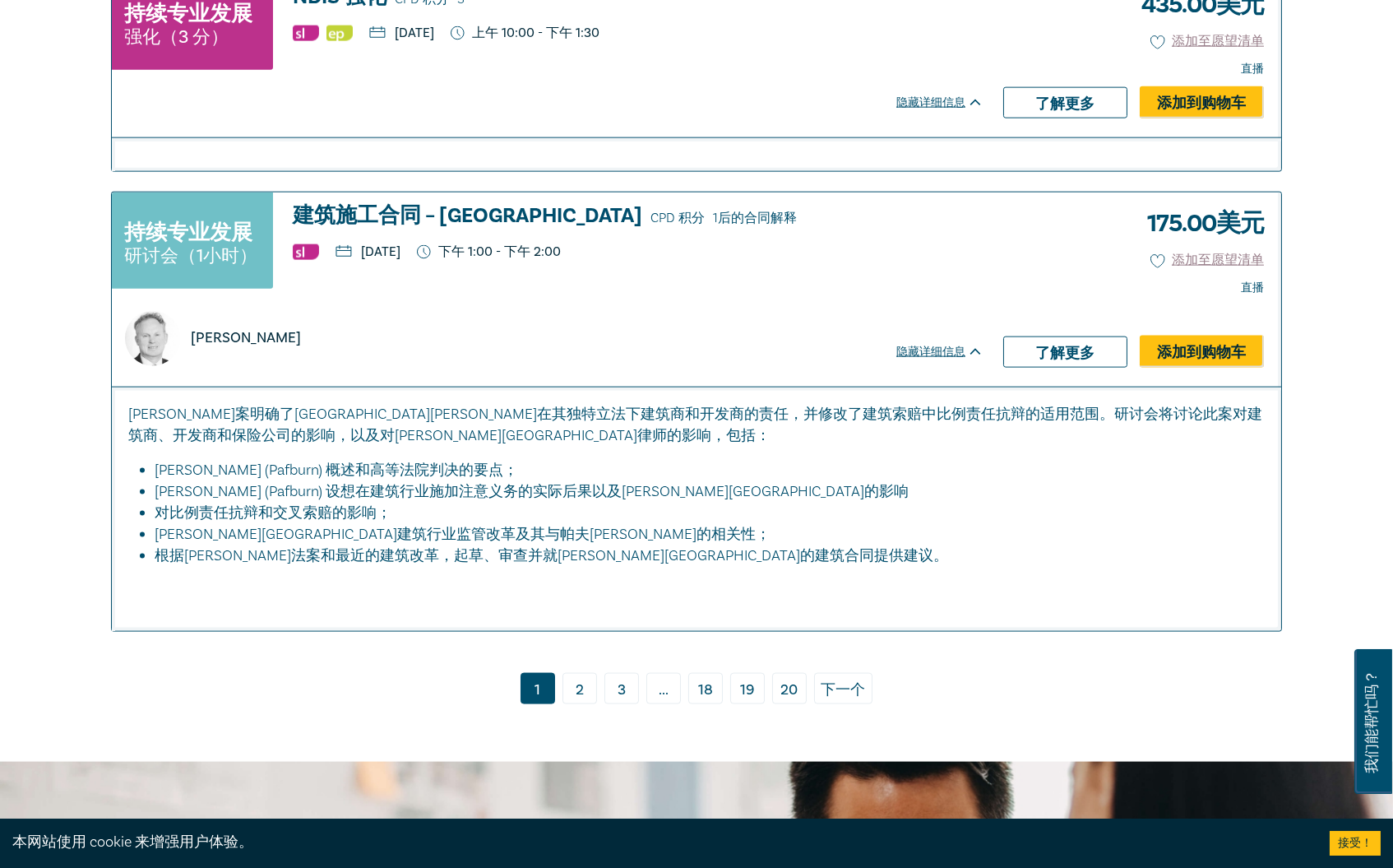
scroll to position [6852, 0]
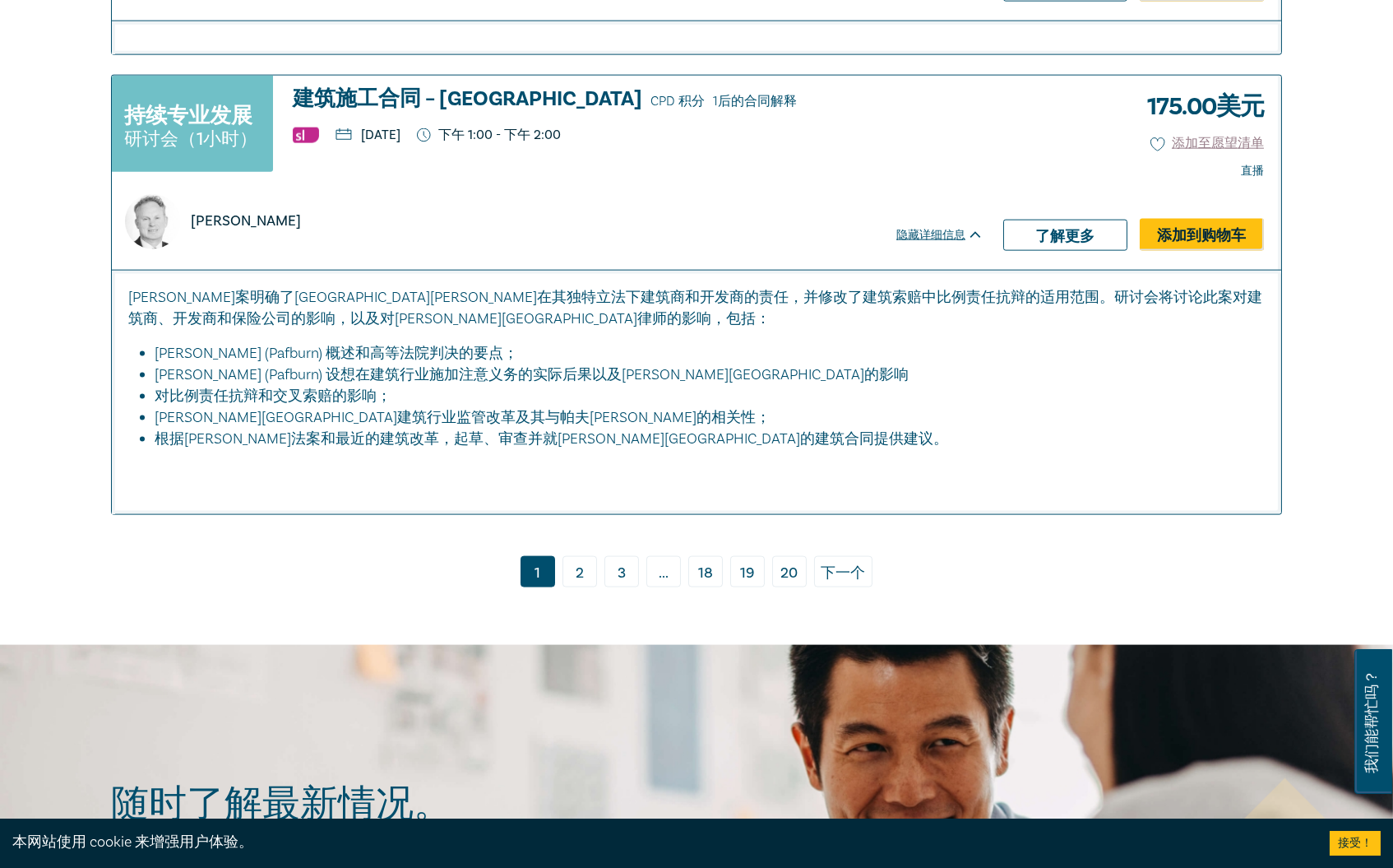
click at [578, 563] on font "2" at bounding box center [580, 572] width 8 height 19
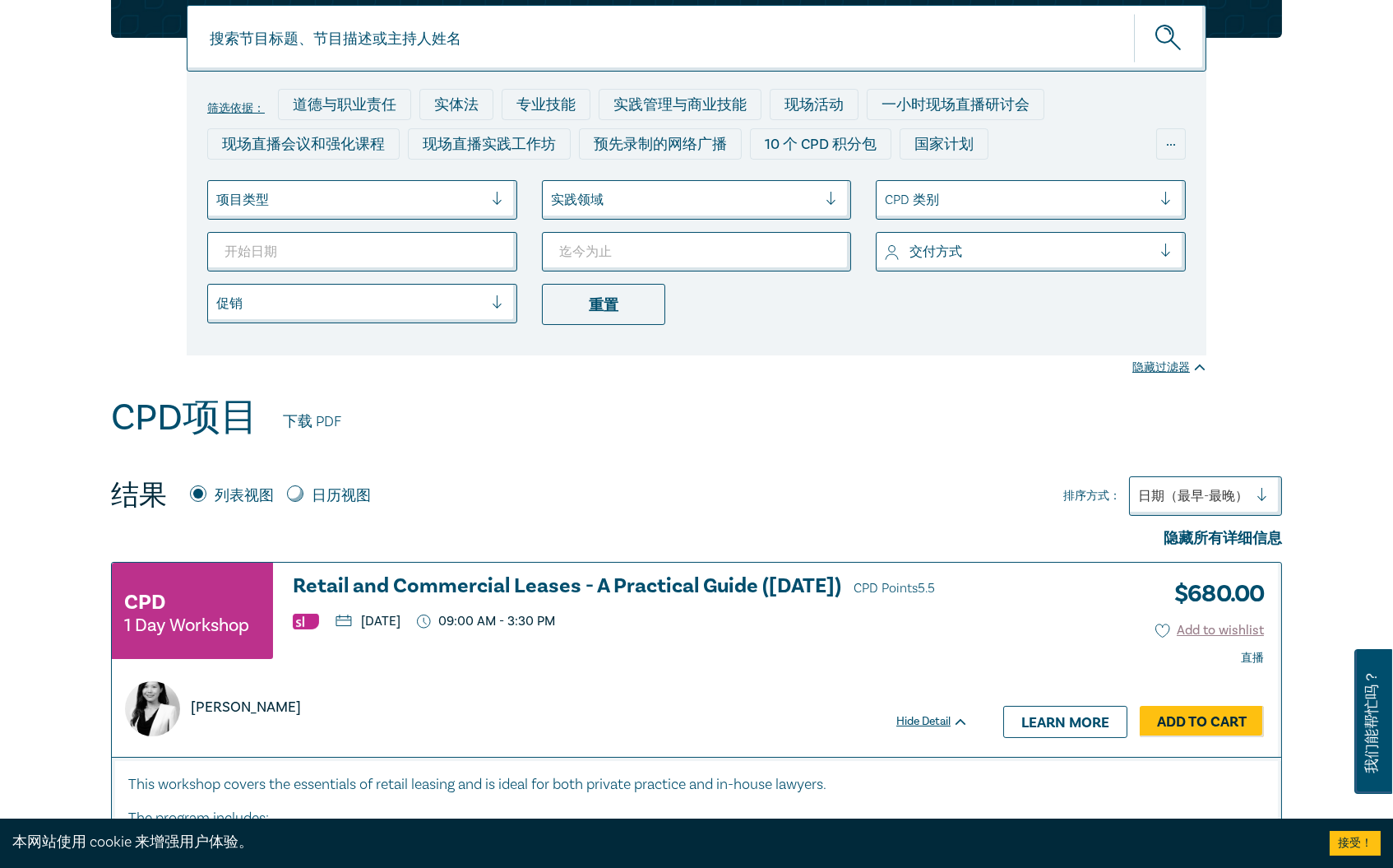
scroll to position [274, 0]
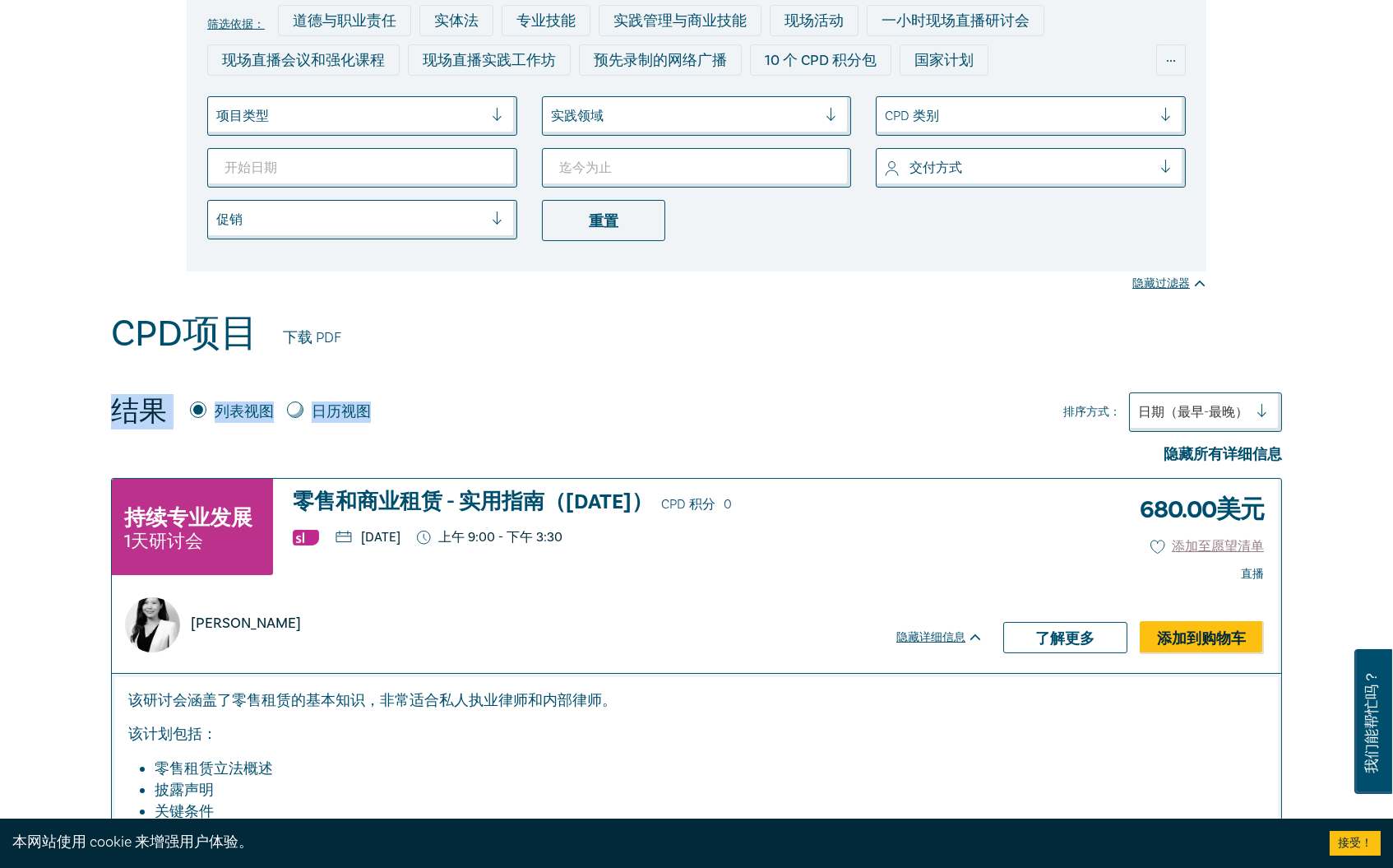
drag, startPoint x: 598, startPoint y: 309, endPoint x: 474, endPoint y: 363, distance: 135.2
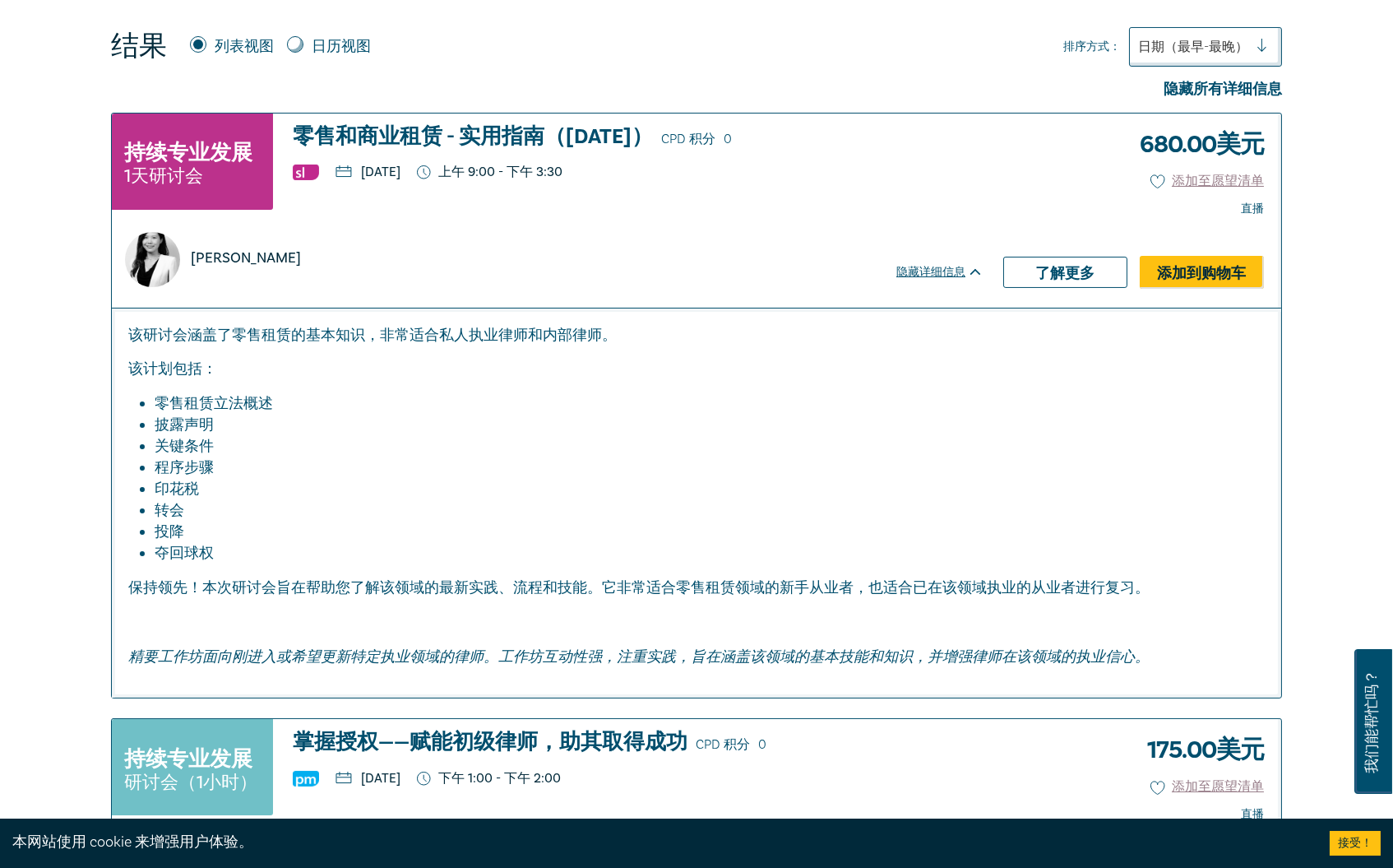
click at [549, 366] on p "该计划包括：" at bounding box center [696, 370] width 1137 height 22
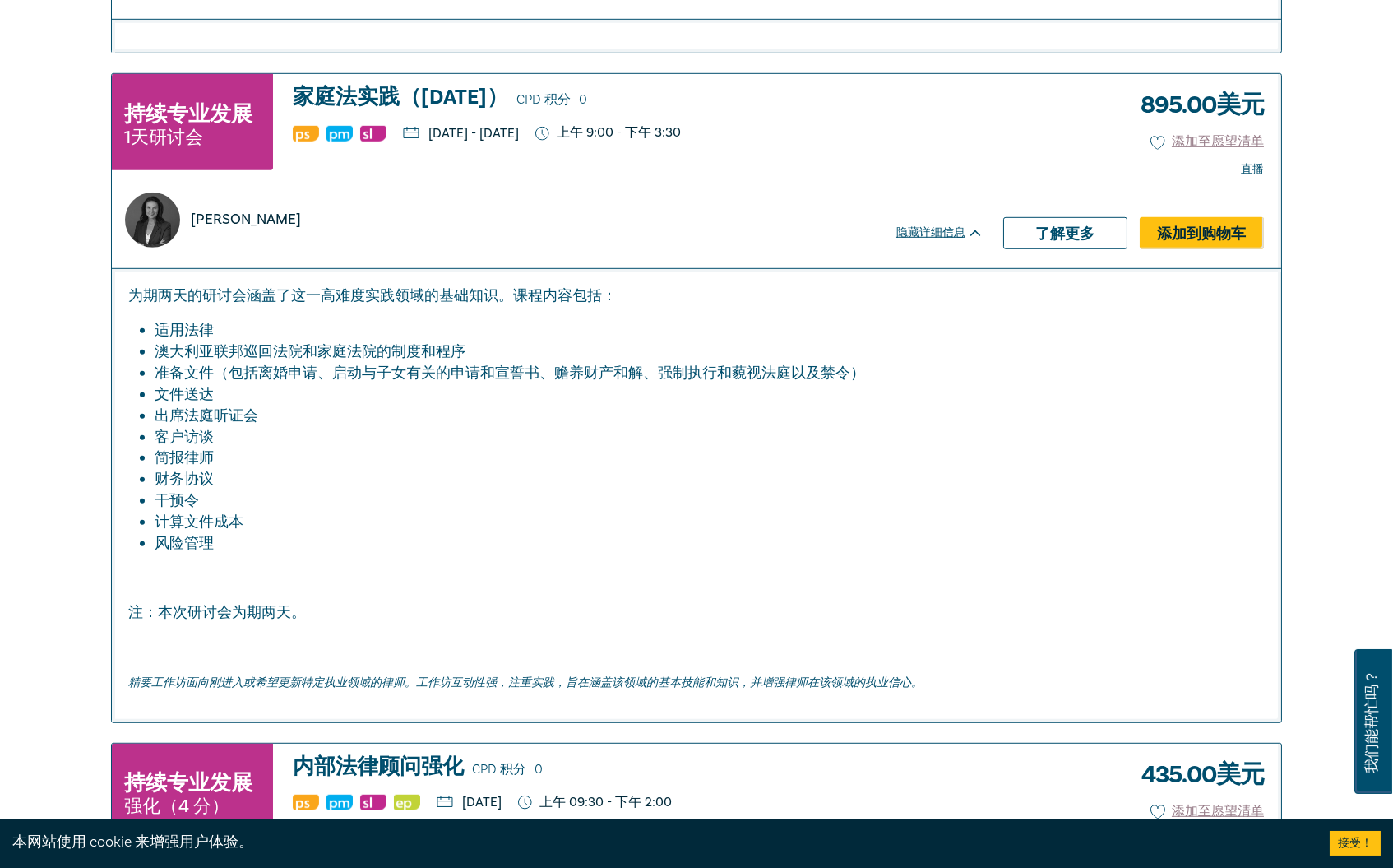
scroll to position [3197, 0]
drag, startPoint x: 143, startPoint y: 286, endPoint x: 525, endPoint y: 287, distance: 382.0
click at [525, 287] on font "为期两天的研讨会涵盖了这一高难度实践领域的基础知识。课程内容包括：" at bounding box center [373, 295] width 489 height 19
drag, startPoint x: 369, startPoint y: 284, endPoint x: 585, endPoint y: 298, distance: 216.5
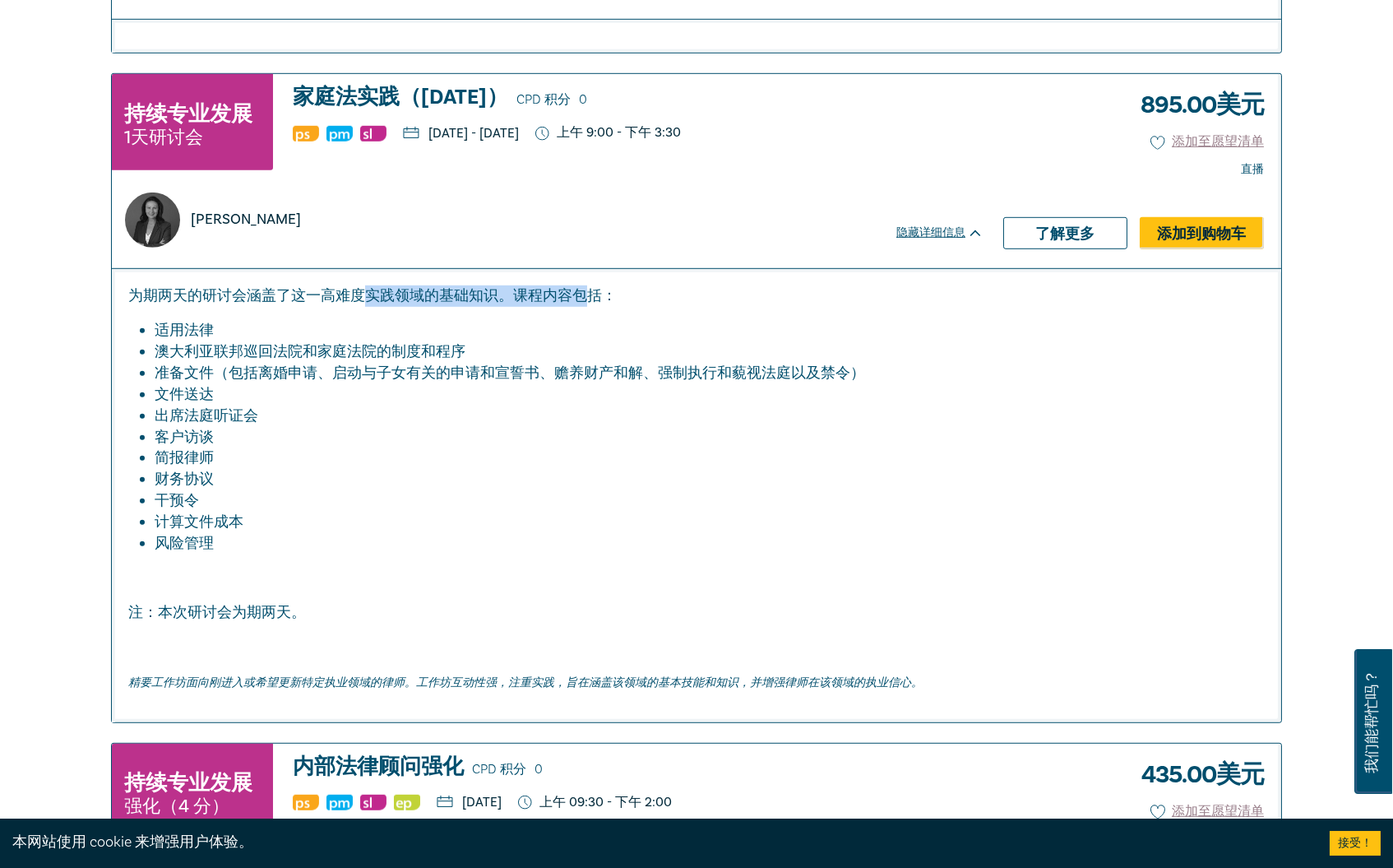
click at [585, 298] on font "为期两天的研讨会涵盖了这一高难度实践领域的基础知识。课程内容包括：" at bounding box center [373, 295] width 489 height 19
click at [585, 299] on font "为期两天的研讨会涵盖了这一高难度实践领域的基础知识。课程内容包括：" at bounding box center [373, 295] width 489 height 19
copy font "实践领域的基础知识。课程内容包"
drag, startPoint x: 376, startPoint y: 293, endPoint x: 593, endPoint y: 305, distance: 217.3
click at [593, 305] on div "为期两天的研讨会涵盖了这一高难度实践领域的基础知识。课程内容包括： 适用法律 澳大利亚联邦巡回法院和家庭法院的制度和程序 准备文件（包括离婚申请、启动与子女有…" at bounding box center [696, 488] width 1137 height 407
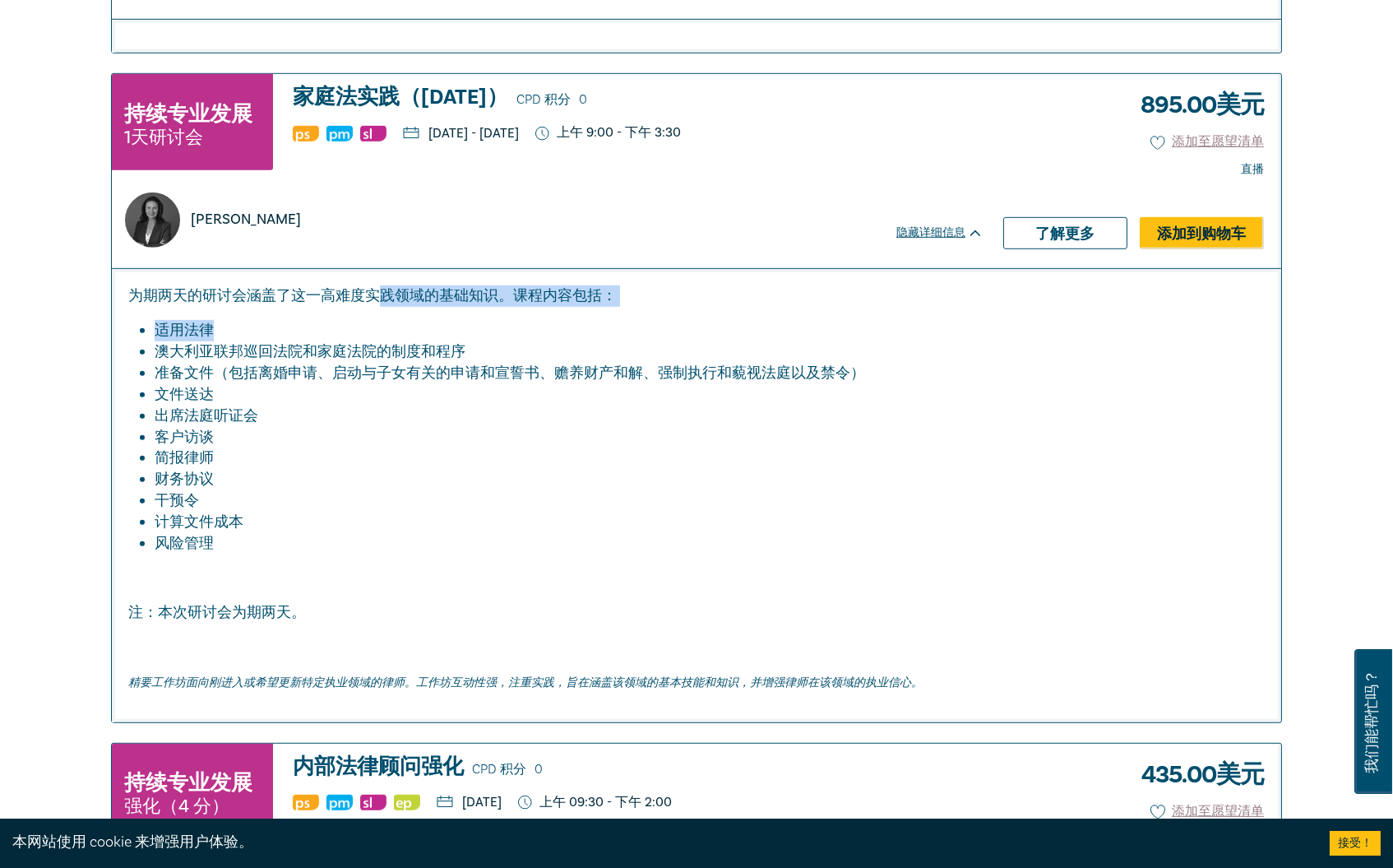
click at [538, 313] on div "为期两天的研讨会涵盖了这一高难度实践领域的基础知识。课程内容包括： 适用法律 澳大利亚联邦巡回法院和家庭法院的制度和程序 准备文件（包括离婚申请、启动与子女有…" at bounding box center [696, 488] width 1137 height 407
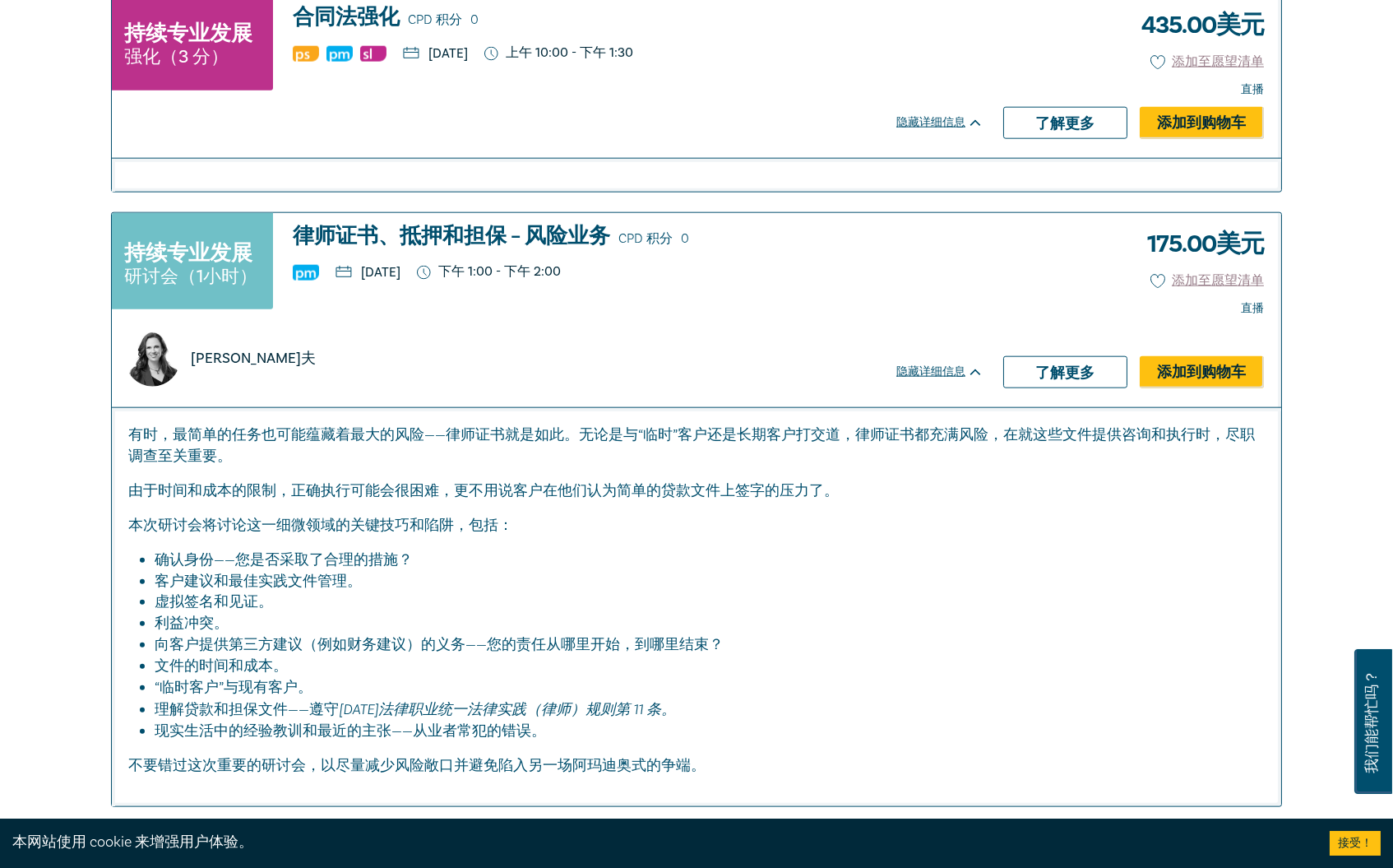
scroll to position [6031, 0]
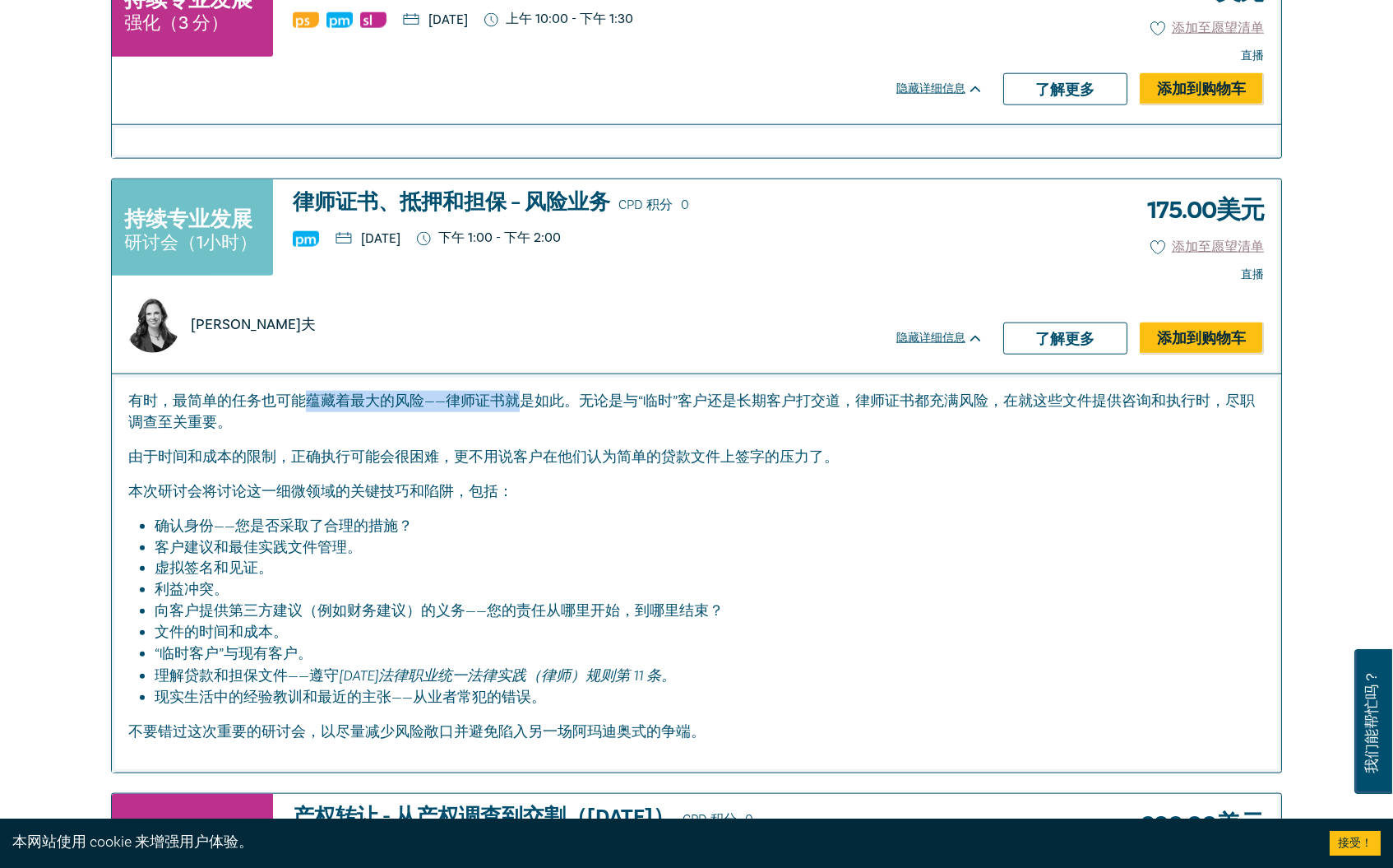
drag, startPoint x: 340, startPoint y: 396, endPoint x: 527, endPoint y: 396, distance: 187.0
click at [527, 396] on font "有时，最简单的任务也可能蕴藏着最大的风险——律师证书就是如此。无论是与“临时”客户还是长期客户打交道，律师证书都充满风险，在就这些文件提供咨询和执行时，尽职调…" at bounding box center [692, 411] width 1127 height 40
drag, startPoint x: 576, startPoint y: 390, endPoint x: 846, endPoint y: 401, distance: 270.2
click at [846, 401] on font "有时，最简单的任务也可能蕴藏着最大的风险——律师证书就是如此。无论是与“临时”客户还是长期客户打交道，律师证书都充满风险，在就这些文件提供咨询和执行时，尽职调…" at bounding box center [692, 411] width 1127 height 40
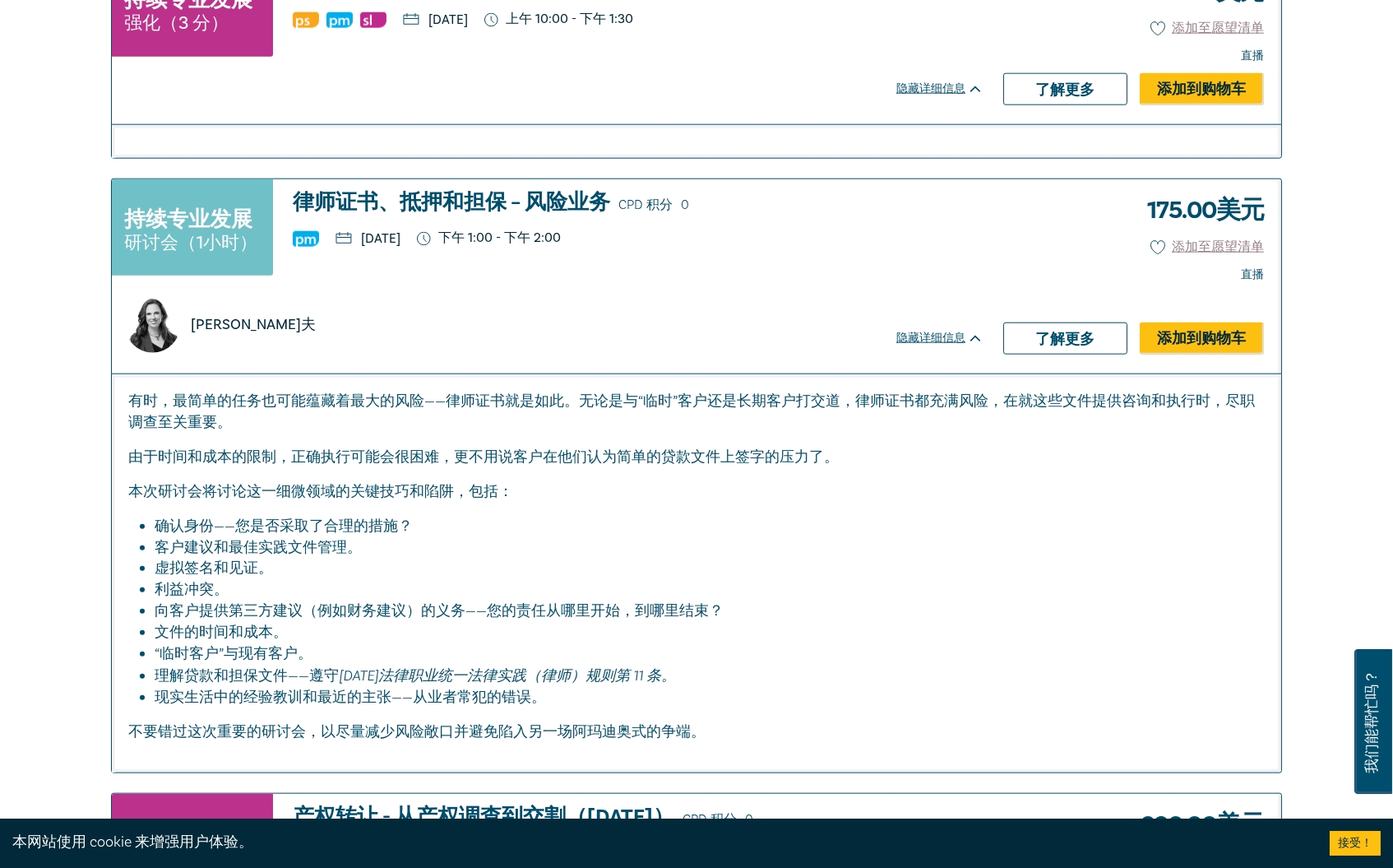
click at [849, 401] on font "有时，最简单的任务也可能蕴藏着最大的风险——律师证书就是如此。无论是与“临时”客户还是长期客户打交道，律师证书都充满风险，在就这些文件提供咨询和执行时，尽职调…" at bounding box center [692, 411] width 1127 height 40
drag, startPoint x: 137, startPoint y: 447, endPoint x: 471, endPoint y: 455, distance: 334.1
click at [471, 455] on font "由于时间和成本的限制，正确执行可能会很困难，更不用说客户在他们认为简单的贷款文件上签字的压力了。" at bounding box center [484, 456] width 710 height 19
drag, startPoint x: 387, startPoint y: 445, endPoint x: 664, endPoint y: 453, distance: 277.1
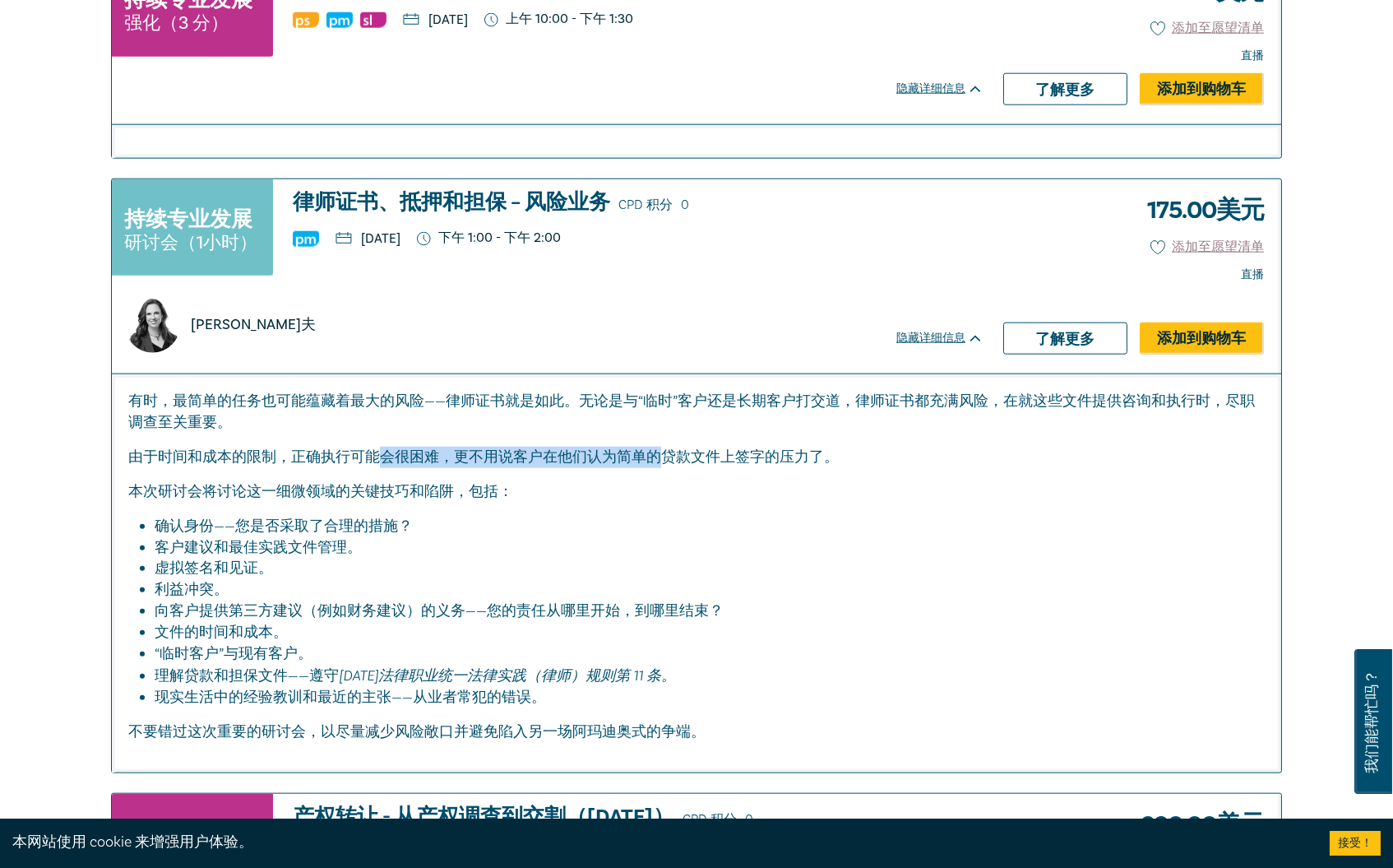
click at [662, 453] on font "由于时间和成本的限制，正确执行可能会很困难，更不用说客户在他们认为简单的贷款文件上签字的压力了。" at bounding box center [484, 456] width 710 height 19
click at [675, 453] on font "由于时间和成本的限制，正确执行可能会很困难，更不用说客户在他们认为简单的贷款文件上签字的压力了。" at bounding box center [484, 456] width 710 height 19
drag, startPoint x: 453, startPoint y: 440, endPoint x: 675, endPoint y: 445, distance: 222.1
click at [675, 447] on font "由于时间和成本的限制，正确执行可能会很困难，更不用说客户在他们认为简单的贷款文件上签字的压力了。" at bounding box center [484, 456] width 710 height 19
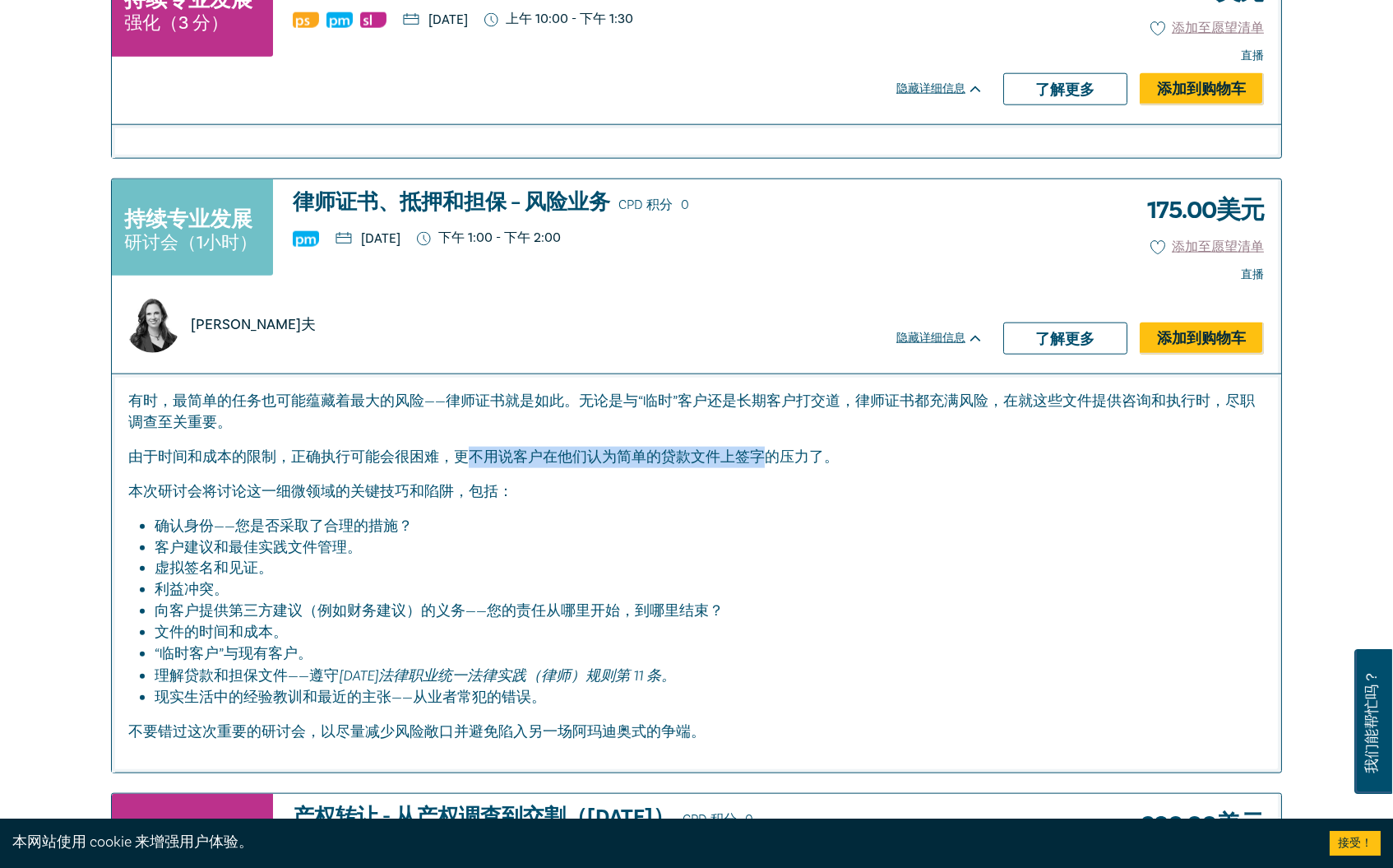
drag, startPoint x: 476, startPoint y: 445, endPoint x: 769, endPoint y: 458, distance: 293.3
click at [762, 458] on p "由于时间和成本的限制，正确执行可能会很困难，更不用说客户在他们认为简单的贷款文件上签字的压力了。" at bounding box center [696, 457] width 1137 height 22
click at [769, 458] on p "由于时间和成本的限制，正确执行可能会很困难，更不用说客户在他们认为简单的贷款文件上签字的压力了。" at bounding box center [696, 457] width 1137 height 22
drag, startPoint x: 226, startPoint y: 489, endPoint x: 512, endPoint y: 512, distance: 286.9
click at [512, 512] on div "有时，最简单的任务也可能蕴藏着最大的风险——律师证书就是如此。无论是与“临时”客户还是长期客户打交道，律师证书都充满风险，在就这些文件提供咨询和执行时，尽职调…" at bounding box center [696, 566] width 1137 height 352
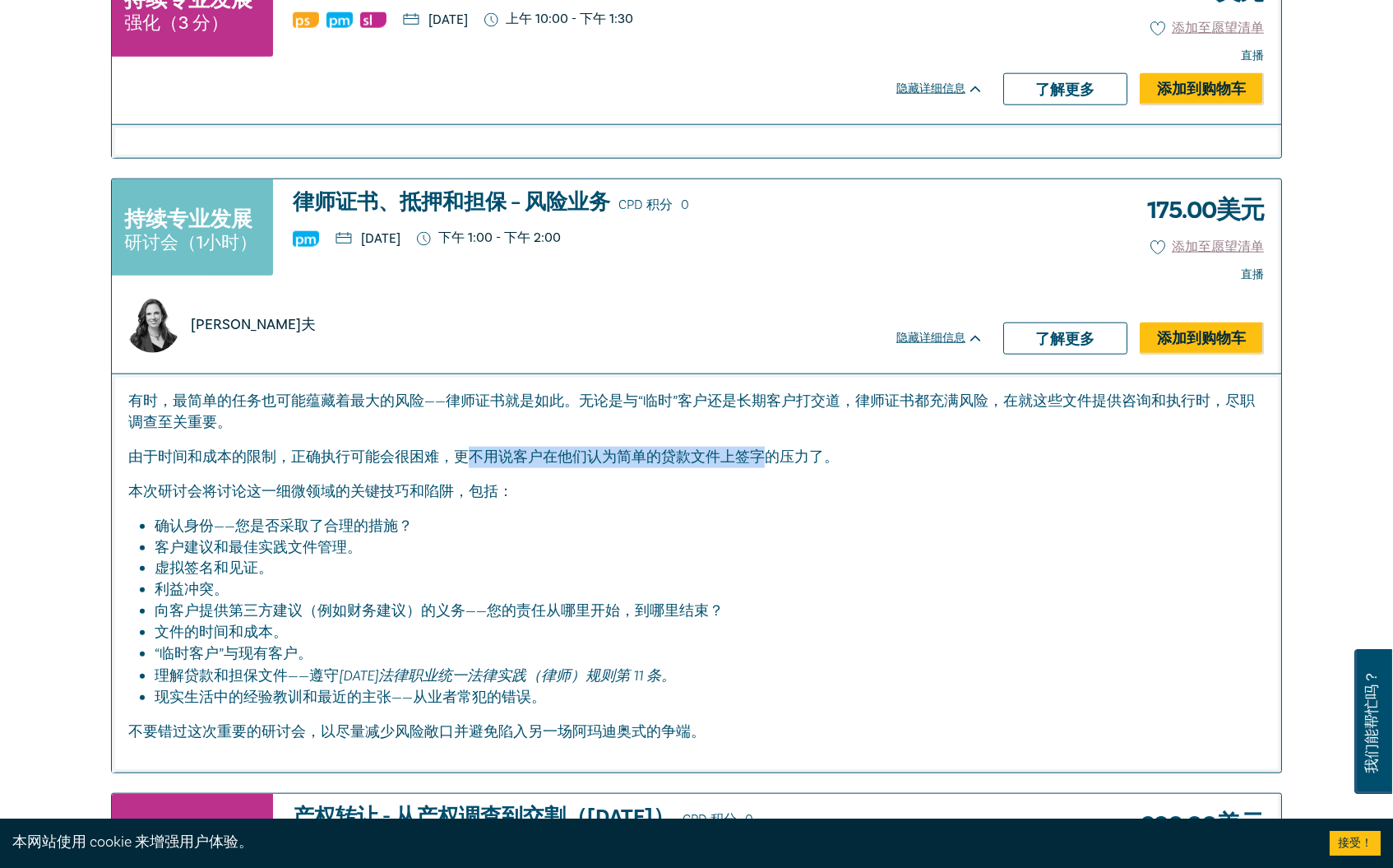
drag, startPoint x: 512, startPoint y: 512, endPoint x: 497, endPoint y: 511, distance: 15.0
click at [512, 516] on li "确认身份——您是否采取了合理的措施？" at bounding box center [701, 527] width 1094 height 22
drag, startPoint x: 420, startPoint y: 514, endPoint x: 235, endPoint y: 521, distance: 185.1
click at [228, 526] on li "确认身份——您是否采取了合理的措施？" at bounding box center [701, 527] width 1094 height 22
click at [236, 519] on font "确认身份——您是否采取了合理的措施？" at bounding box center [284, 526] width 258 height 19
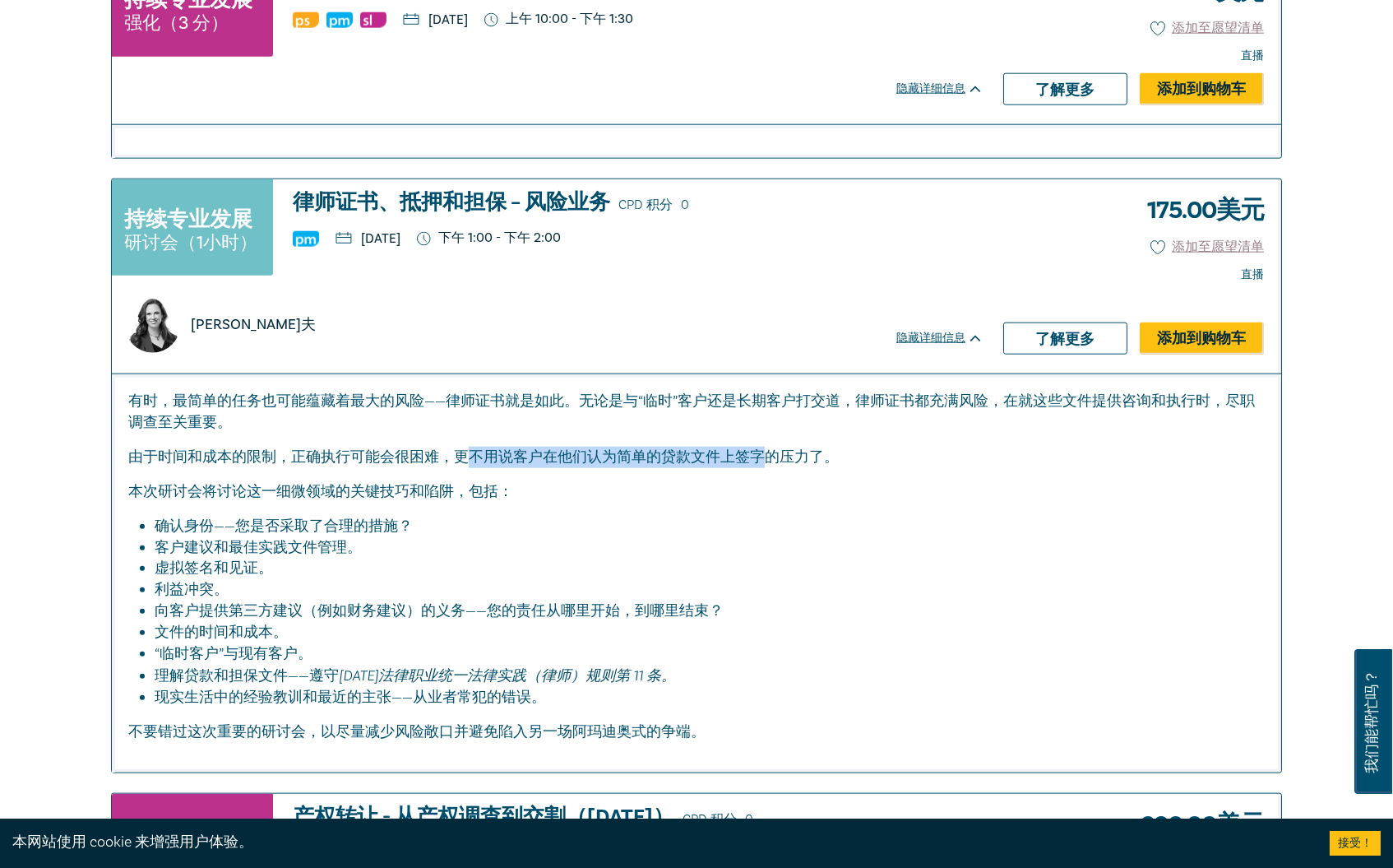
click at [251, 517] on font "确认身份——您是否采取了合理的措施？" at bounding box center [284, 526] width 258 height 19
click at [359, 517] on font "确认身份——您是否采取了合理的措施？" at bounding box center [284, 526] width 258 height 19
drag, startPoint x: 176, startPoint y: 534, endPoint x: 439, endPoint y: 544, distance: 263.2
click at [439, 544] on li "客户建议和最佳实践文件管理。" at bounding box center [701, 548] width 1094 height 22
drag, startPoint x: 439, startPoint y: 544, endPoint x: 426, endPoint y: 544, distance: 13.0
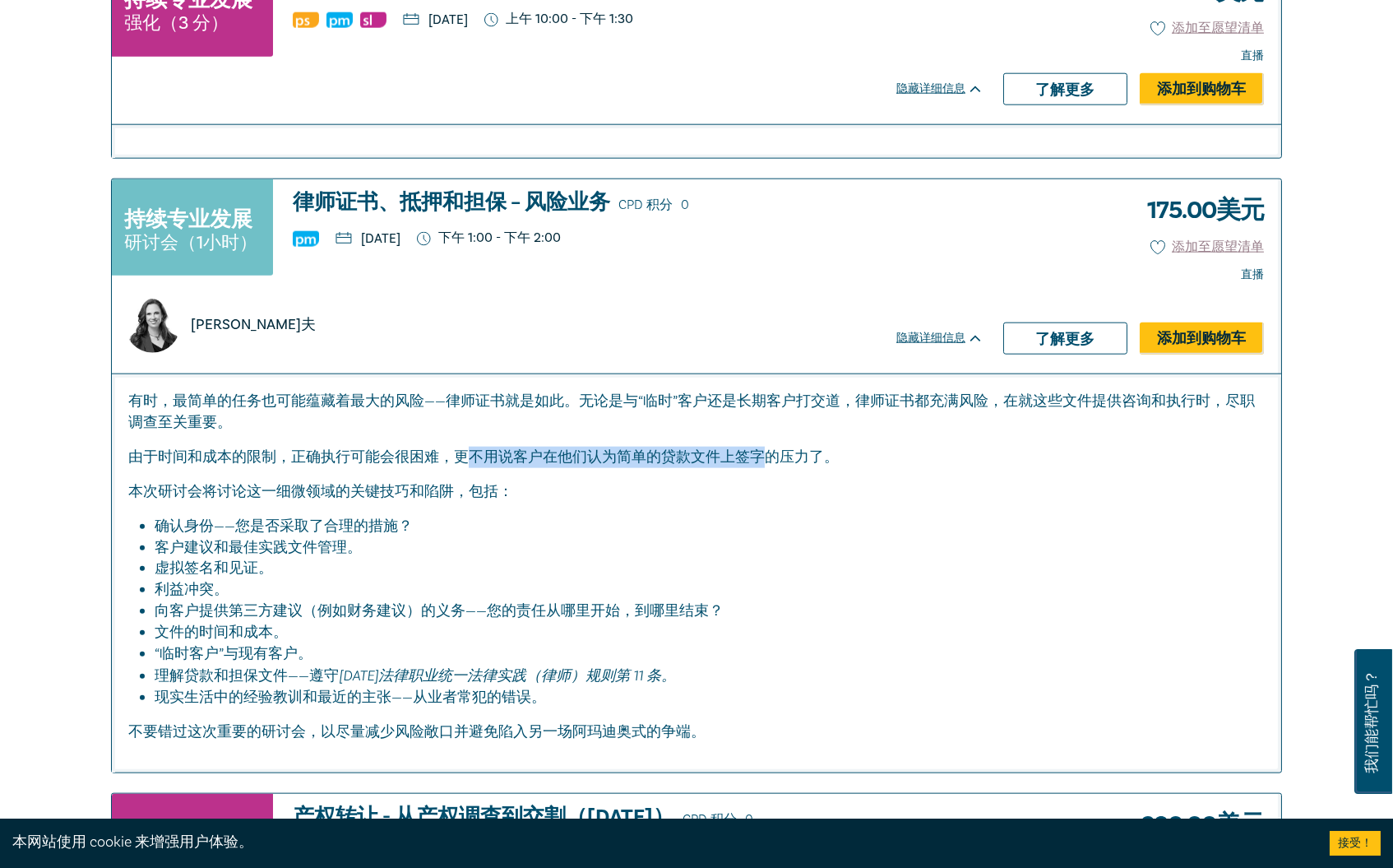
click at [439, 544] on li "客户建议和最佳实践文件管理。" at bounding box center [701, 548] width 1094 height 22
drag, startPoint x: 145, startPoint y: 561, endPoint x: 265, endPoint y: 566, distance: 120.1
click at [265, 566] on li "虚拟签名和见证。" at bounding box center [701, 568] width 1094 height 22
click at [265, 566] on font "虚拟签名和见证。" at bounding box center [214, 567] width 119 height 19
drag, startPoint x: 275, startPoint y: 556, endPoint x: 152, endPoint y: 560, distance: 123.1
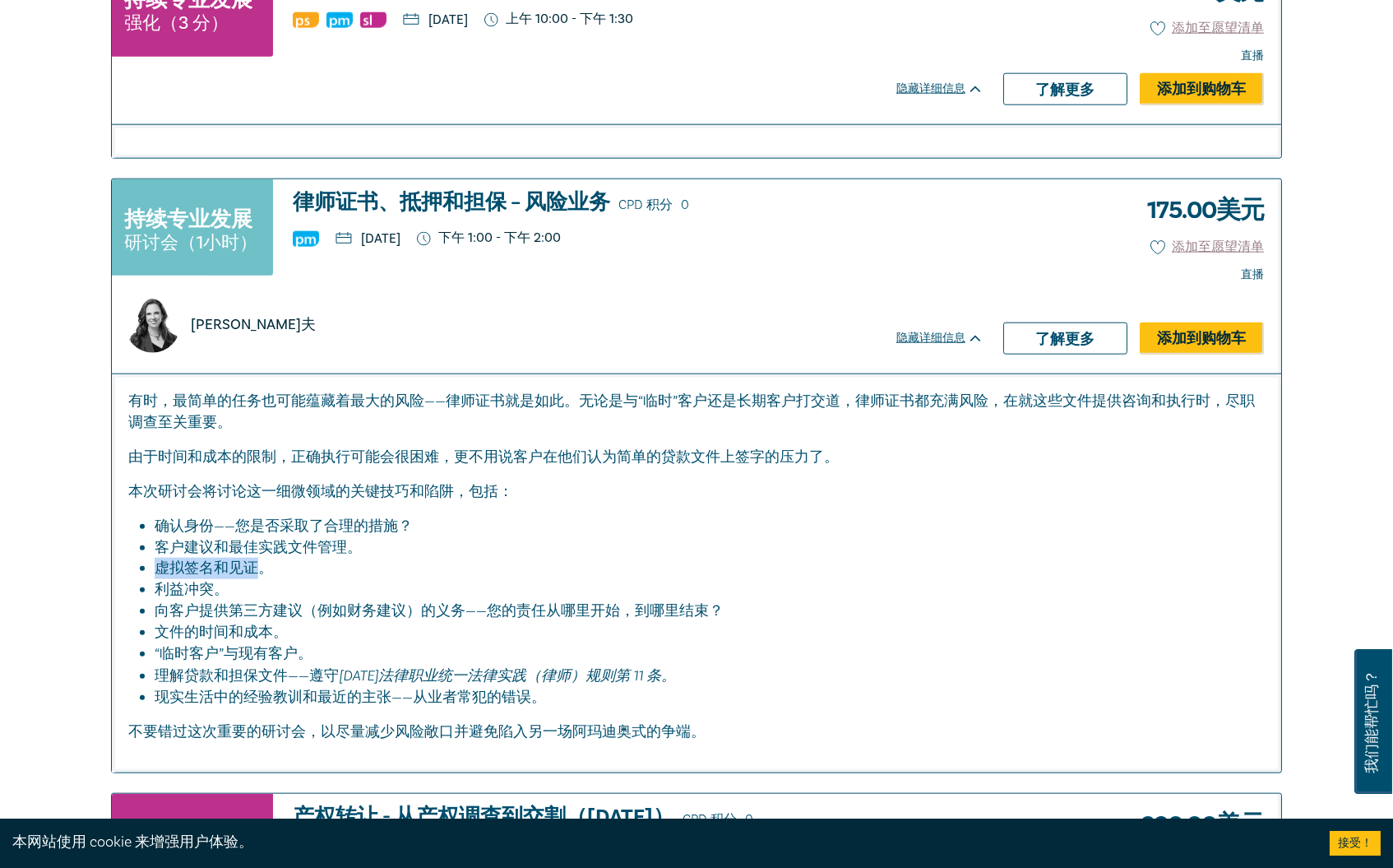
click at [150, 562] on ul "确认身份——您是否采取了合理的措施？ 客户建议和最佳实践文件管理。 虚拟签名和见证。 利益冲突。 向客户提供第三方建议（例如财务建议）的义务——您的责任从哪里…" at bounding box center [696, 612] width 1137 height 192
click at [157, 558] on font "虚拟签名和见证。" at bounding box center [214, 567] width 119 height 19
drag, startPoint x: 154, startPoint y: 559, endPoint x: 288, endPoint y: 568, distance: 134.3
click at [288, 568] on li "虚拟签名和见证。" at bounding box center [701, 568] width 1094 height 22
click at [291, 568] on li "虚拟签名和见证。" at bounding box center [701, 568] width 1094 height 22
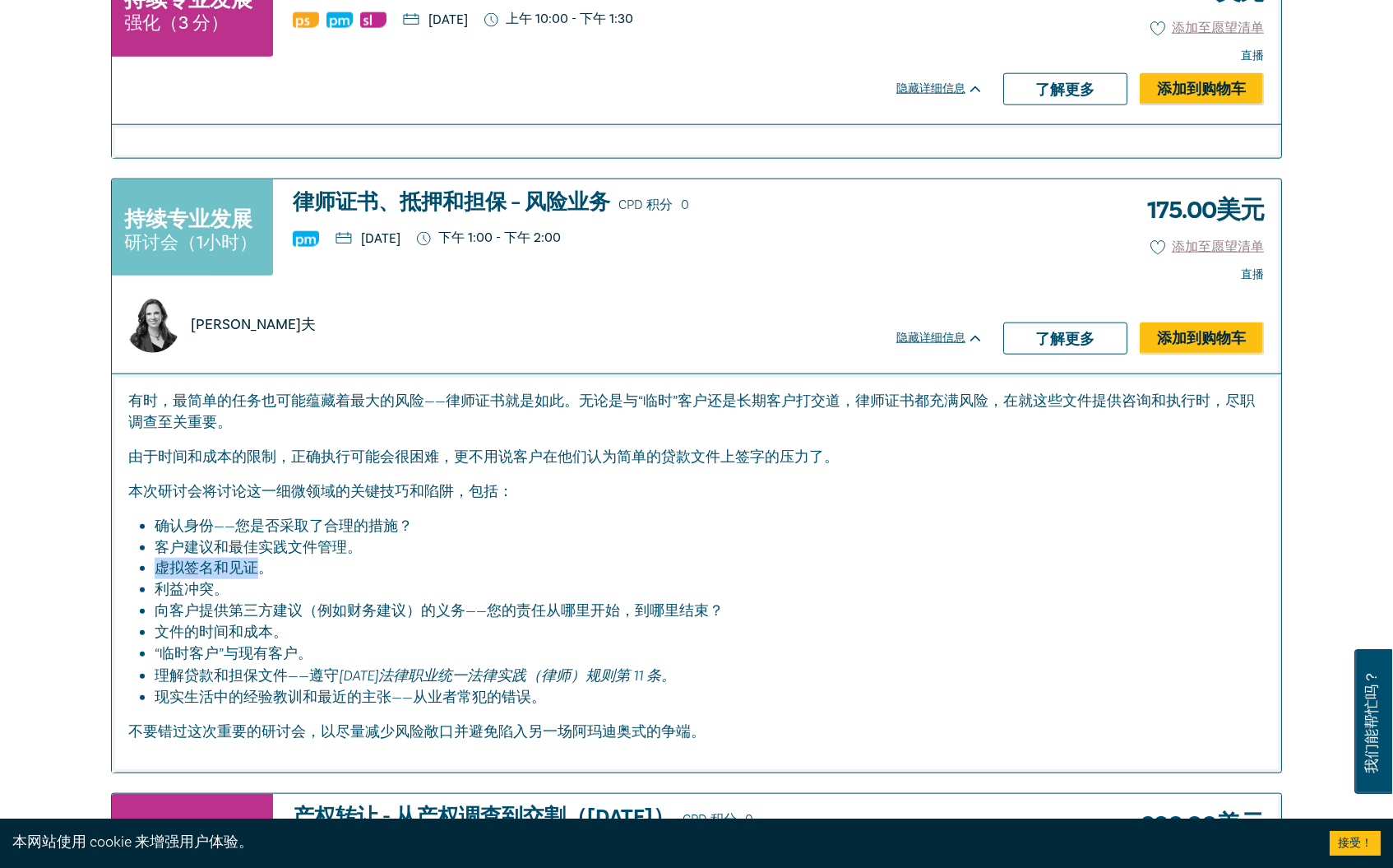
drag, startPoint x: 148, startPoint y: 601, endPoint x: 731, endPoint y: 601, distance: 583.0
click at [731, 601] on ul "确认身份——您是否采取了合理的措施？ 客户建议和最佳实践文件管理。 虚拟签名和见证。 利益冲突。 向客户提供第三方建议（例如财务建议）的义务——您的责任从哪里…" at bounding box center [696, 612] width 1137 height 192
click at [711, 601] on font "向客户提供第三方建议（例如财务建议）的义务——您的责任从哪里开始，到哪里结束？" at bounding box center [439, 610] width 569 height 19
drag, startPoint x: 392, startPoint y: 610, endPoint x: 401, endPoint y: 611, distance: 9.1
click at [401, 611] on font "向客户提供第三方建议（例如财务建议）的义务——您的责任从哪里开始，到哪里结束？" at bounding box center [439, 610] width 569 height 19
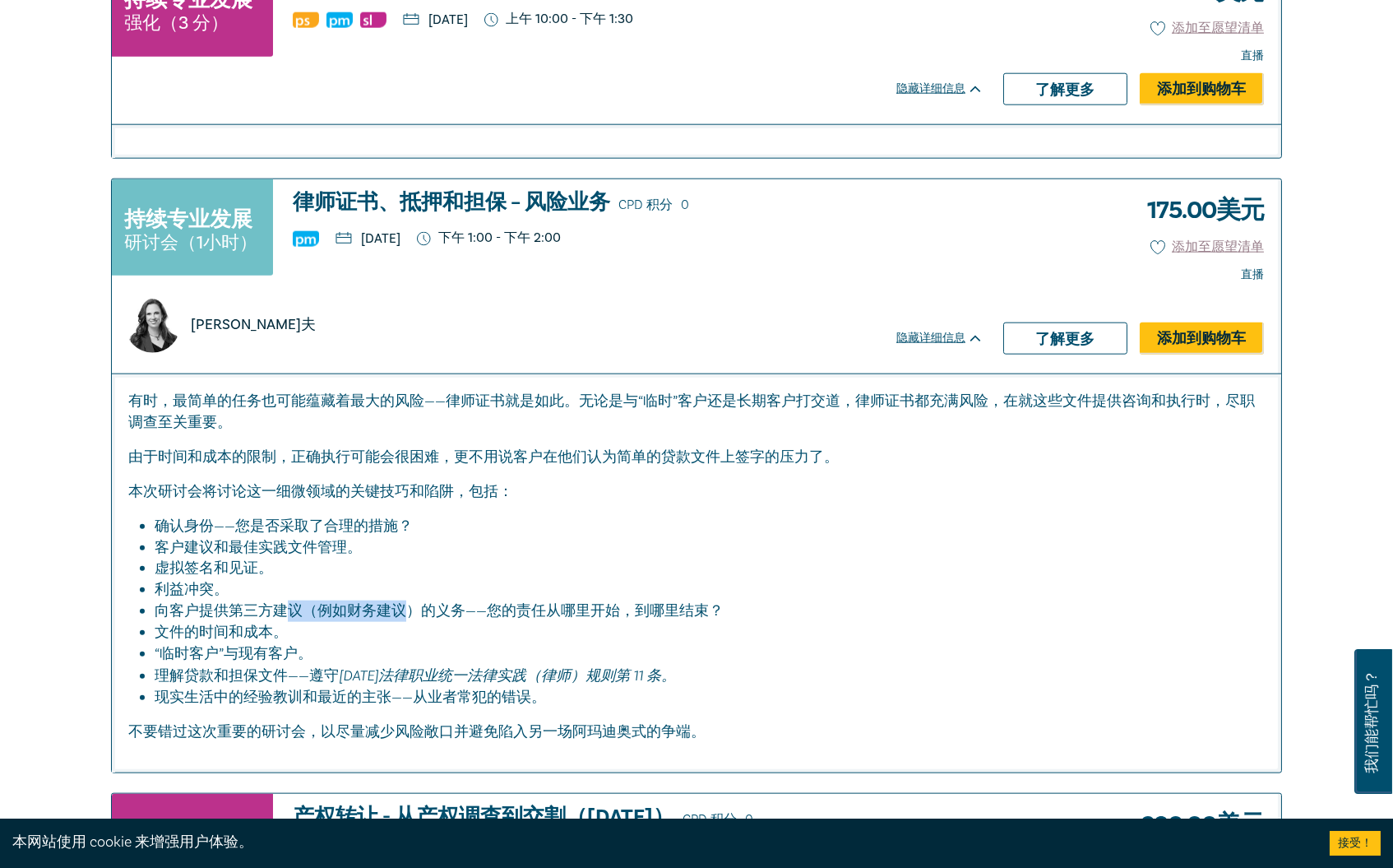
click at [401, 611] on font "向客户提供第三方建议（例如财务建议）的义务——您的责任从哪里开始，到哪里结束？" at bounding box center [439, 610] width 569 height 19
copy font "议（例如财务建议"
drag, startPoint x: 167, startPoint y: 601, endPoint x: 257, endPoint y: 616, distance: 91.2
click at [252, 615] on ul "确认身份——您是否采取了合理的措施？ 客户建议和最佳实践文件管理。 虚拟签名和见证。 利益冲突。 向客户提供第三方建议（例如财务建议）的义务——您的责任从哪里…" at bounding box center [696, 612] width 1137 height 192
click at [268, 623] on font "文件的时间和成本。" at bounding box center [222, 632] width 133 height 19
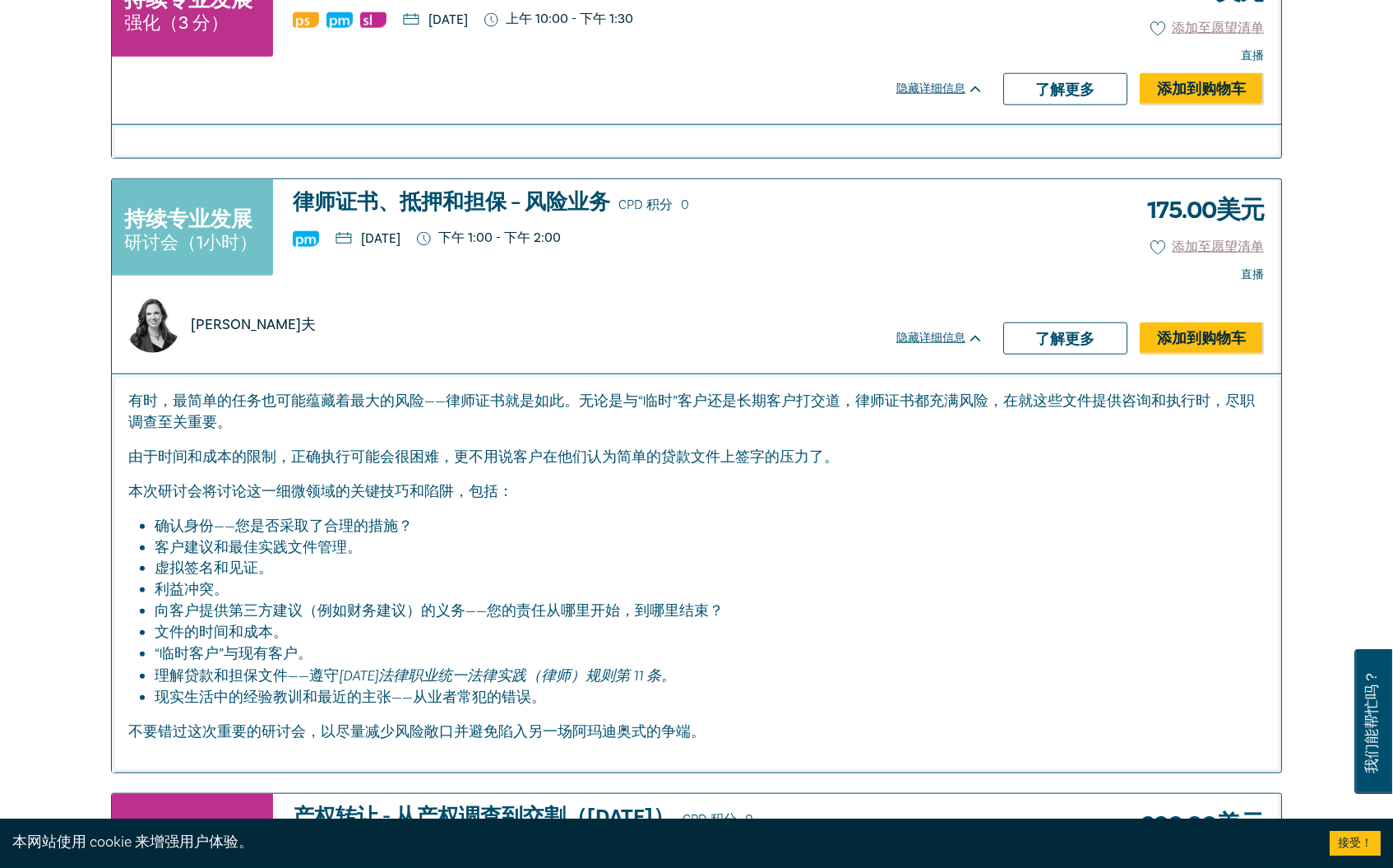
drag, startPoint x: 293, startPoint y: 618, endPoint x: 143, endPoint y: 624, distance: 150.1
click at [155, 624] on li "文件的时间和成本。" at bounding box center [701, 633] width 1094 height 22
click at [239, 623] on font "文件的时间和成本。" at bounding box center [222, 632] width 133 height 19
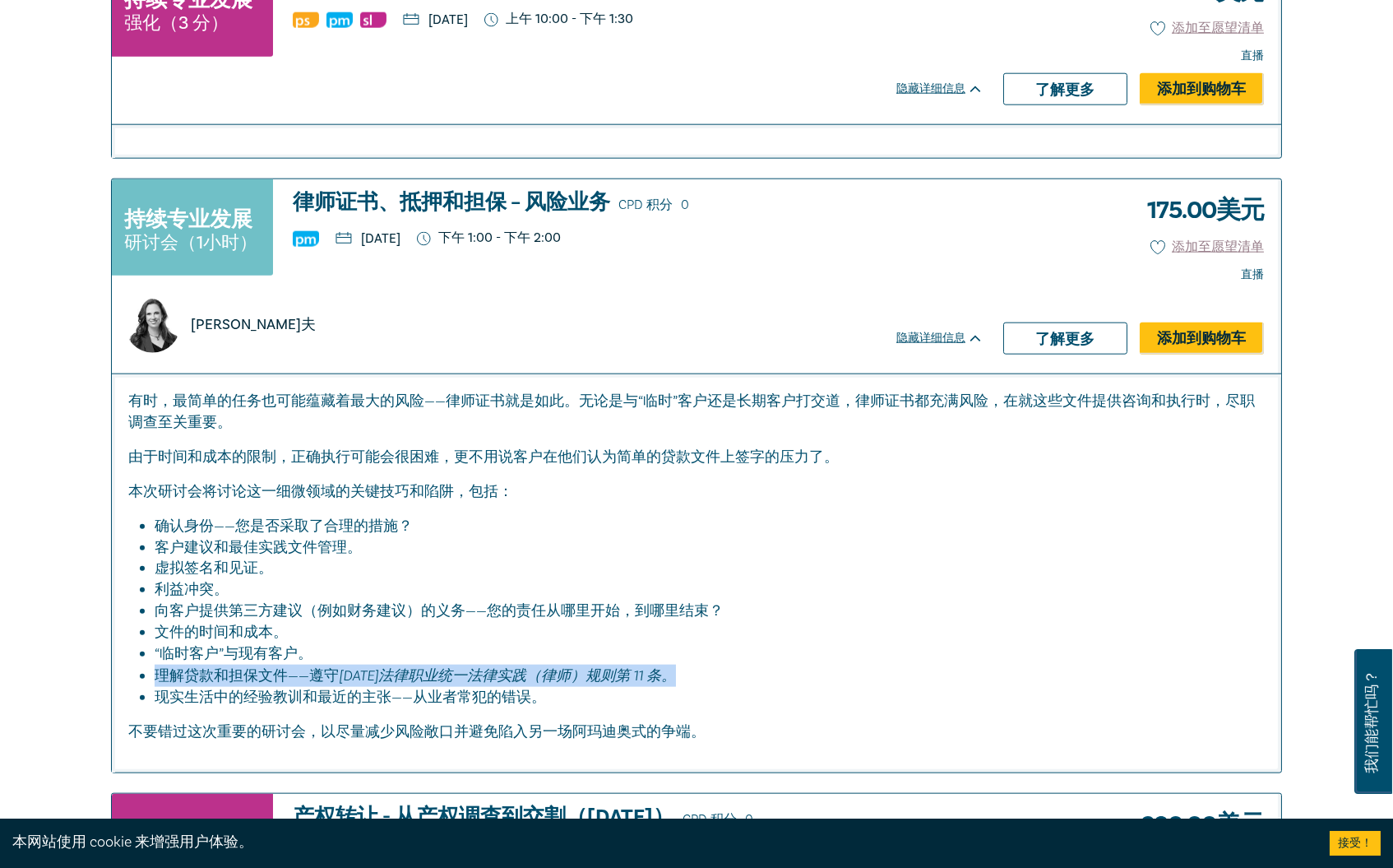
drag, startPoint x: 150, startPoint y: 664, endPoint x: 678, endPoint y: 670, distance: 528.0
click at [678, 670] on ul "确认身份——您是否采取了合理的措施？ 客户建议和最佳实践文件管理。 虚拟签名和见证。 利益冲突。 向客户提供第三方建议（例如财务建议）的义务——您的责任从哪里…" at bounding box center [696, 612] width 1137 height 192
click at [429, 666] on font "[DATE]法律职业统一法律实践（律师）规则第 11 条。" at bounding box center [507, 675] width 337 height 18
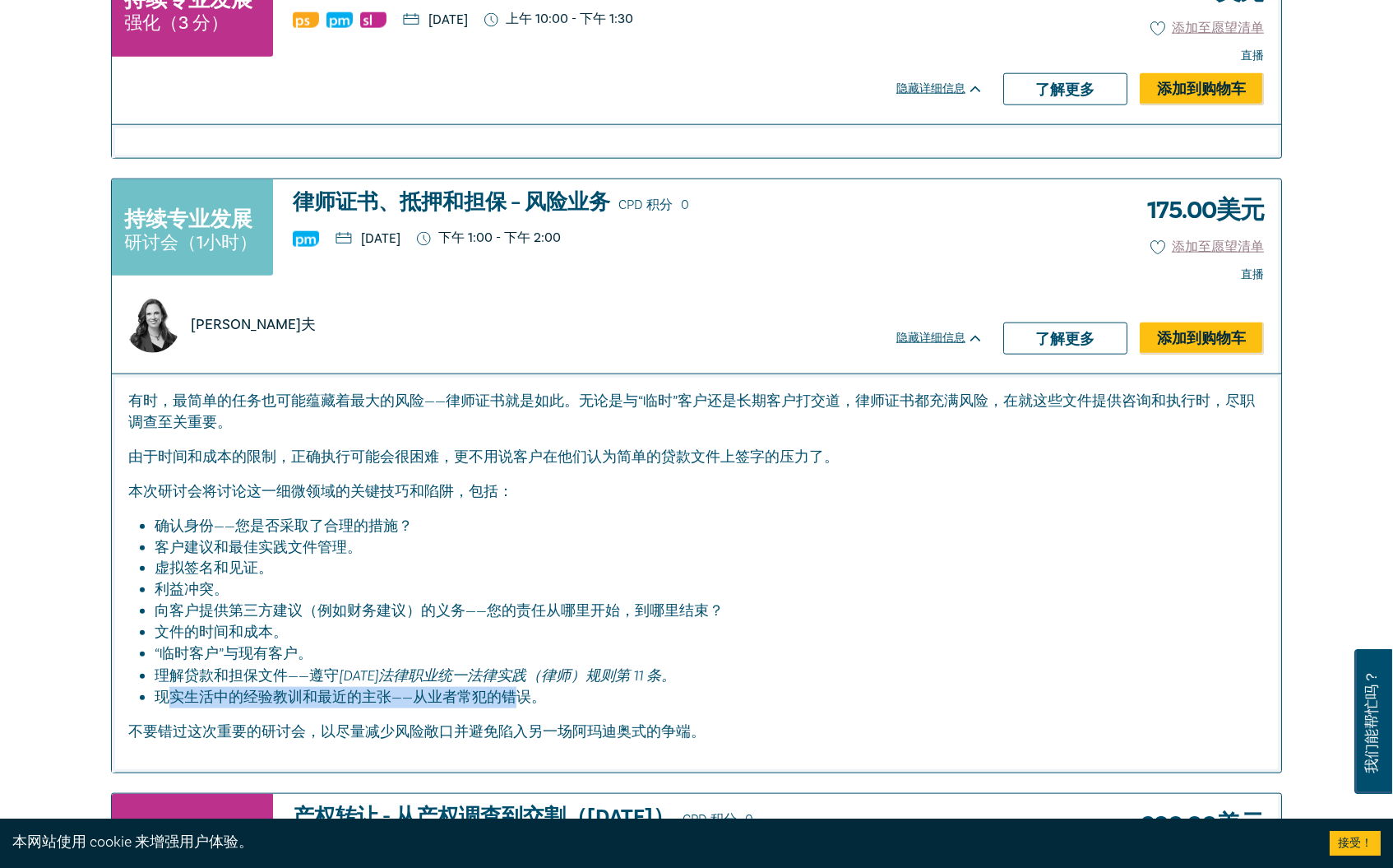
drag, startPoint x: 165, startPoint y: 690, endPoint x: 522, endPoint y: 686, distance: 357.0
click at [522, 688] on font "现实生活中的经验教训和最近的主张——从业者常犯的错误。" at bounding box center [350, 696] width 391 height 19
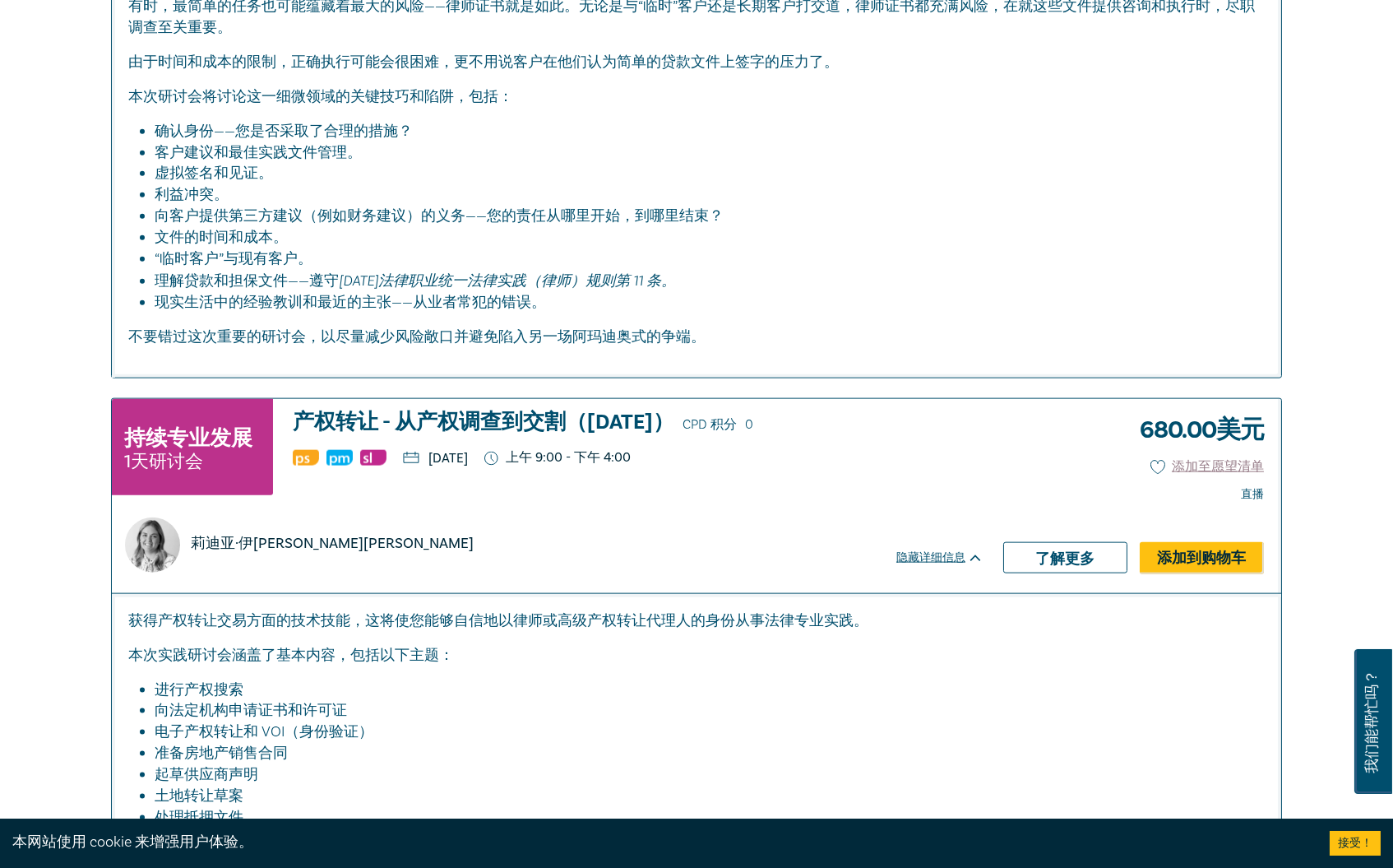
scroll to position [6579, 0]
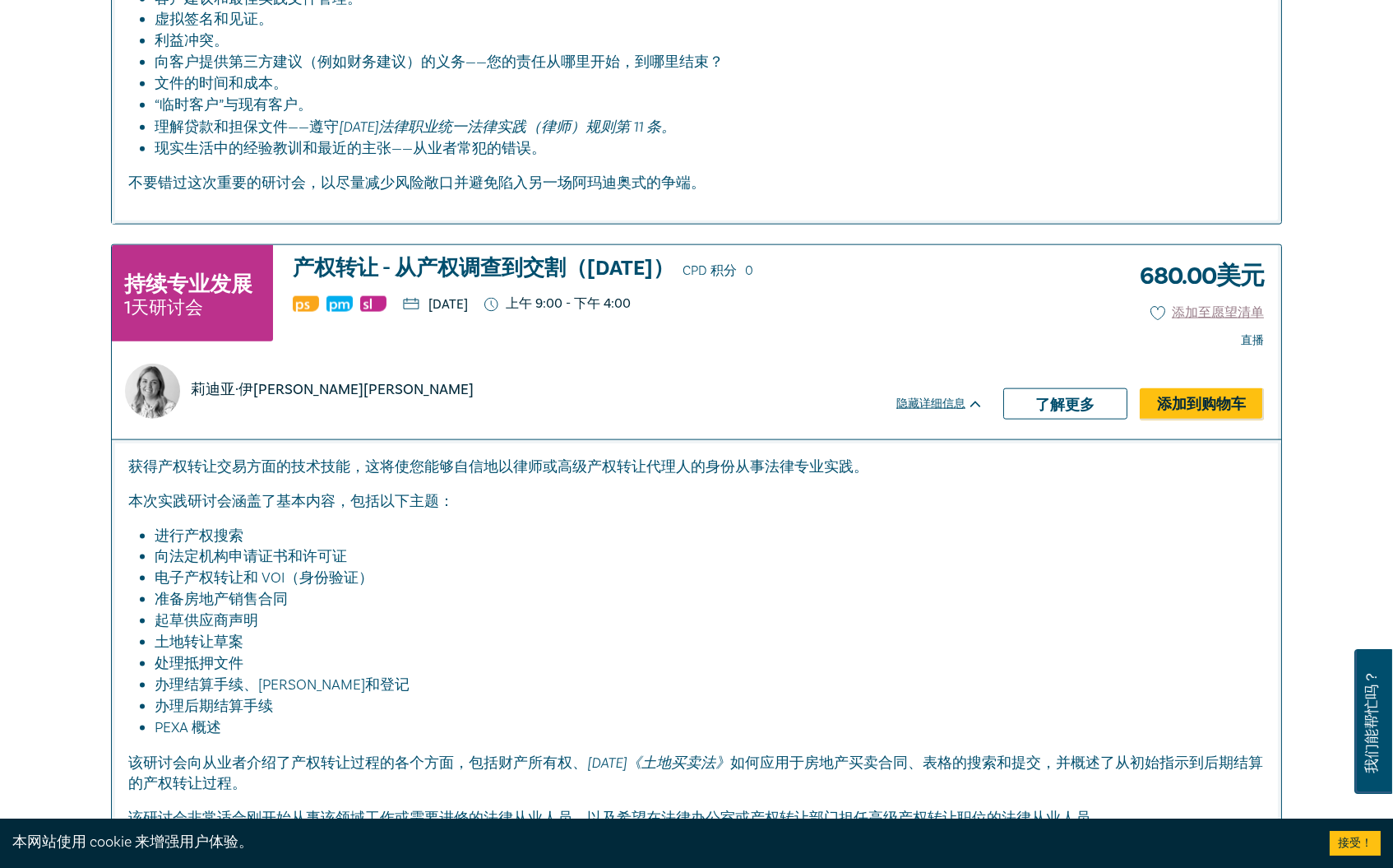
click at [725, 324] on div "持续专业发展 1天研讨会 产权转让 - 从产权调查到交割（[DATE]） CPD 积分 0 [DATE] 上午 9:00 - 下午 4:00 莉迪亚·伊[PE…" at bounding box center [541, 300] width 857 height 86
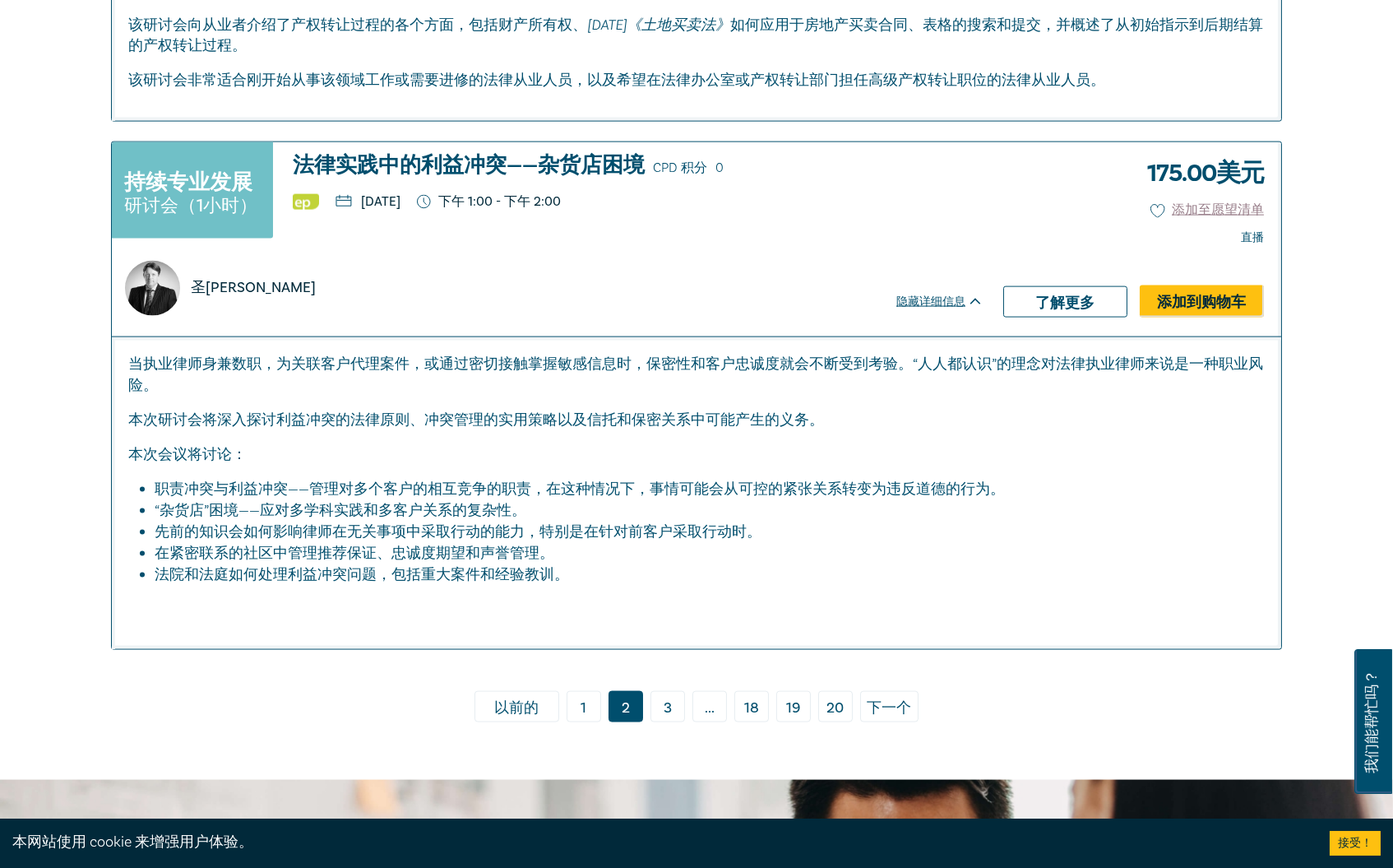
scroll to position [7401, 0]
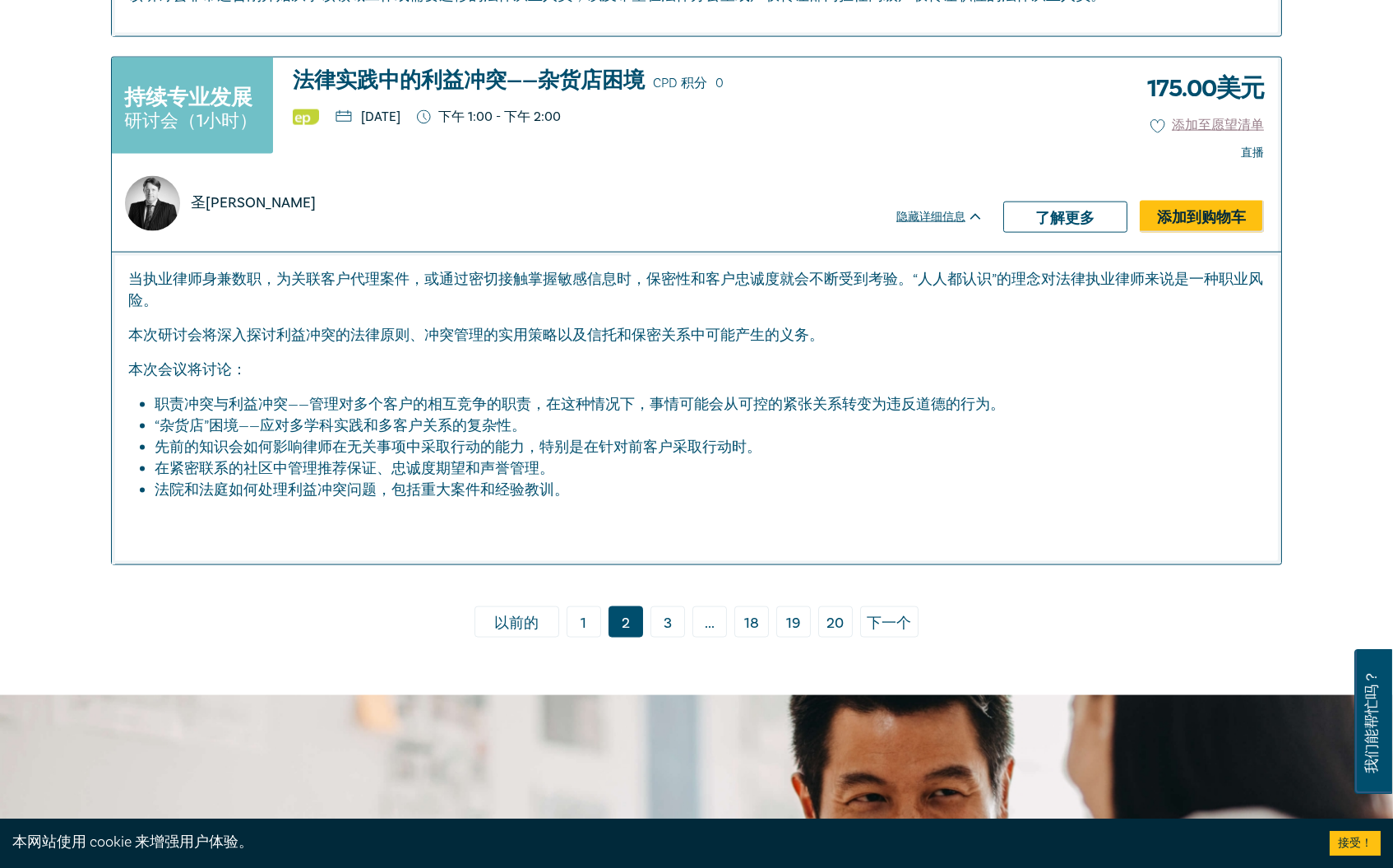
click at [675, 620] on link "3" at bounding box center [667, 622] width 34 height 31
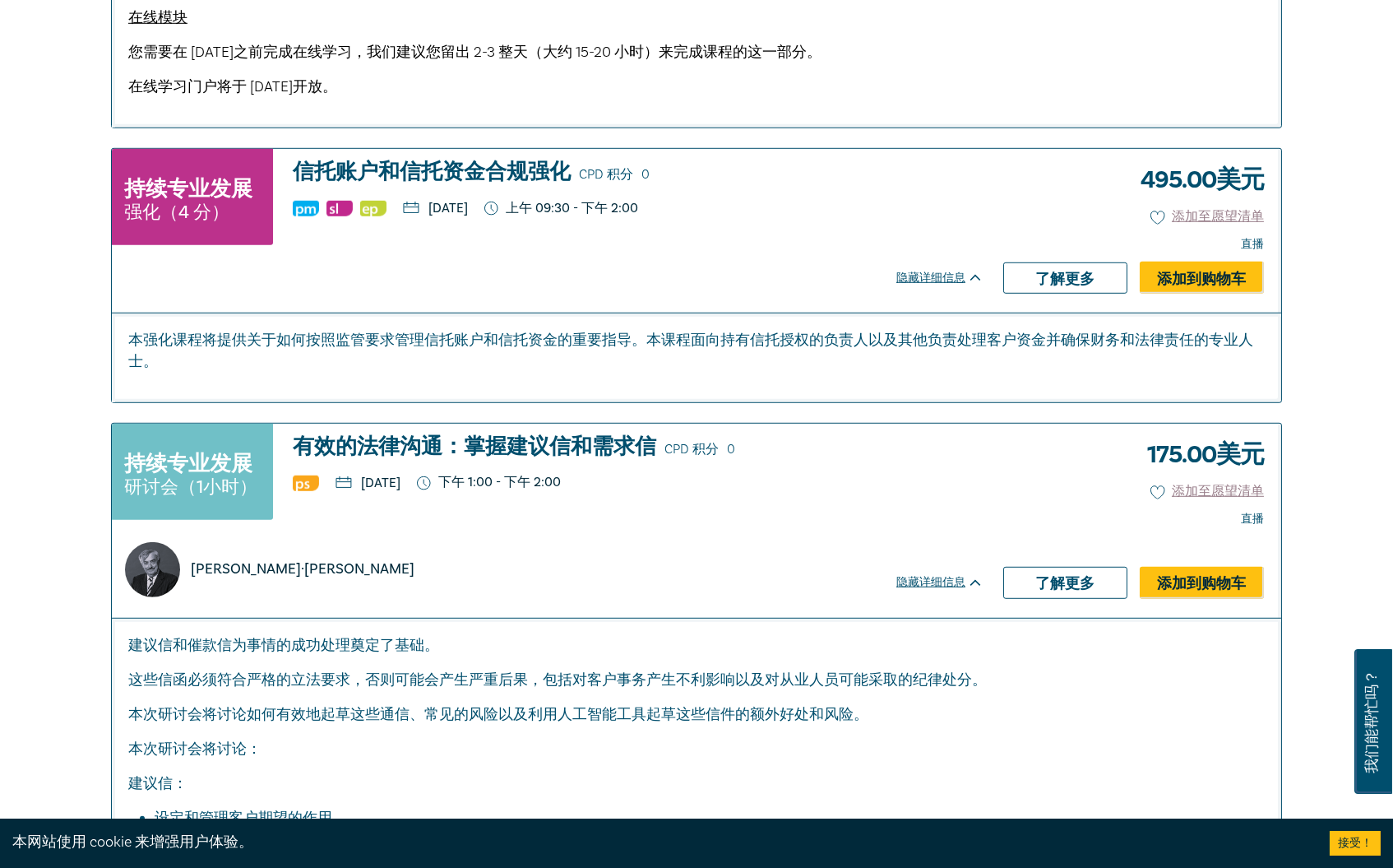
scroll to position [3563, 0]
